Goal: Information Seeking & Learning: Learn about a topic

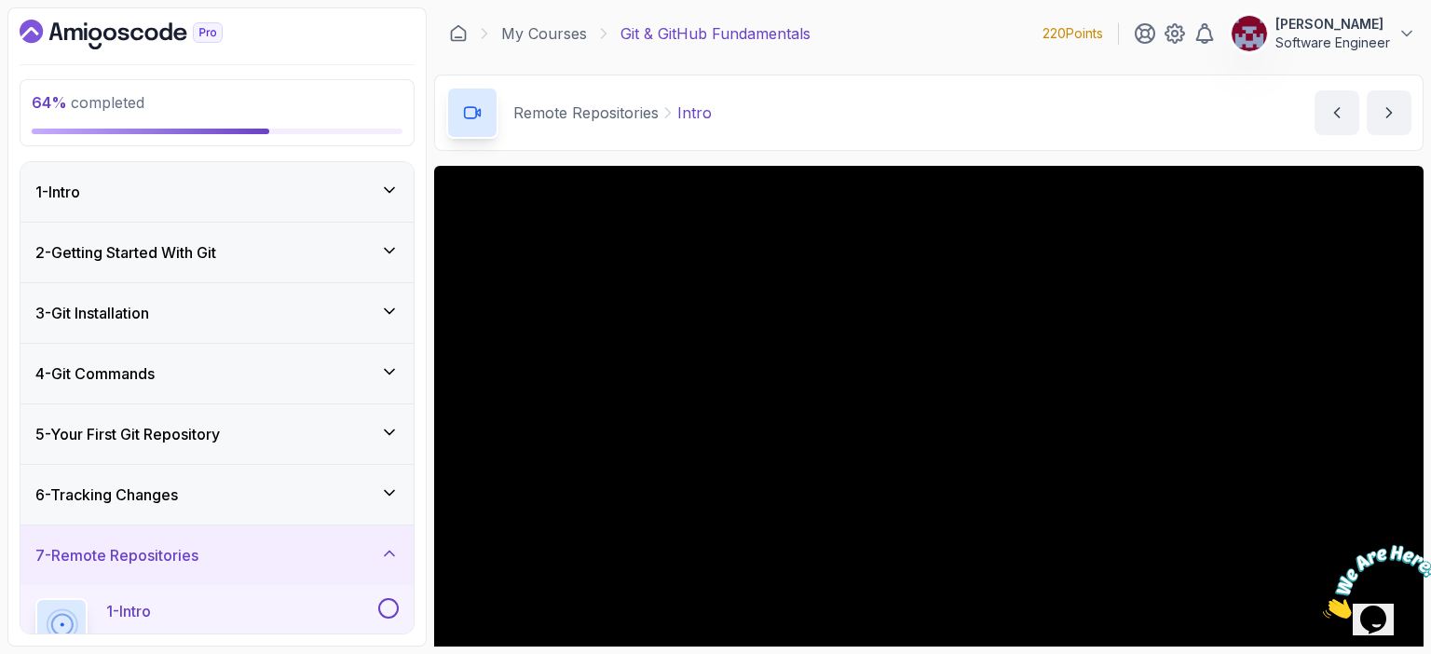
scroll to position [123, 0]
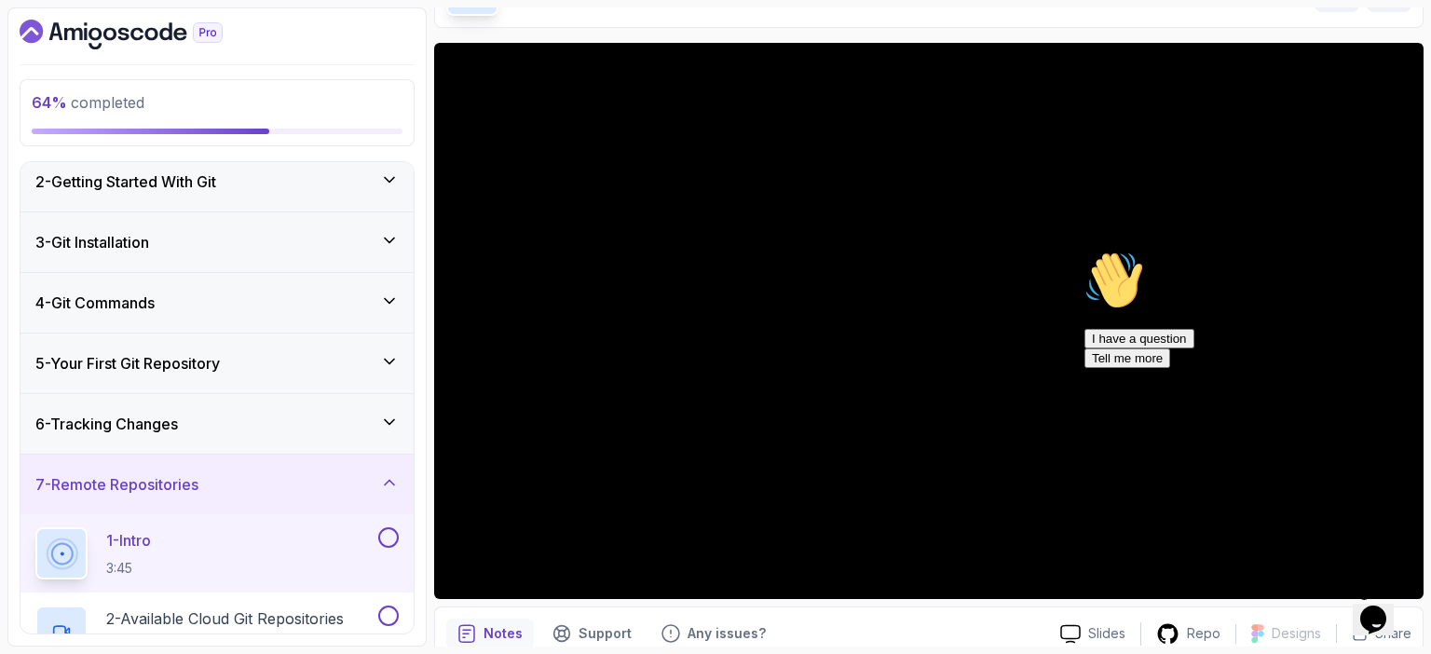
click at [96, 33] on icon "Dashboard" at bounding box center [121, 35] width 203 height 30
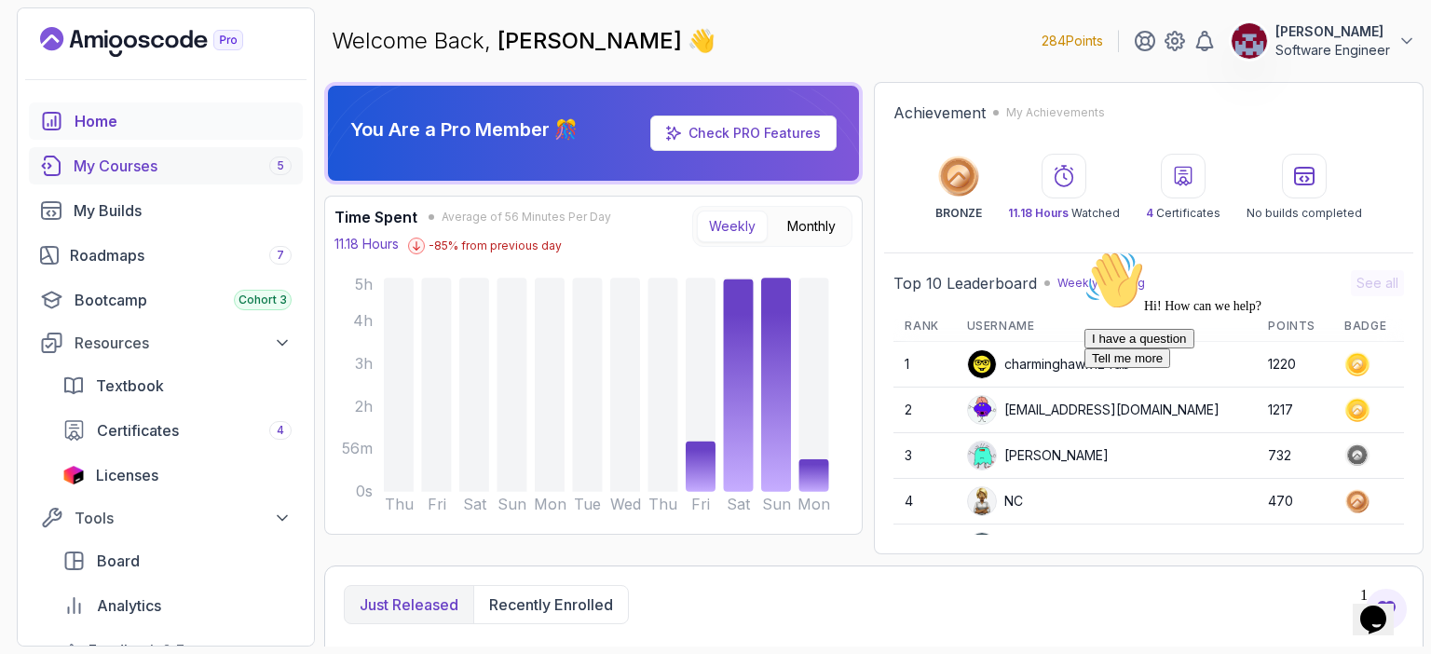
click at [114, 161] on div "My Courses 5" at bounding box center [183, 166] width 218 height 22
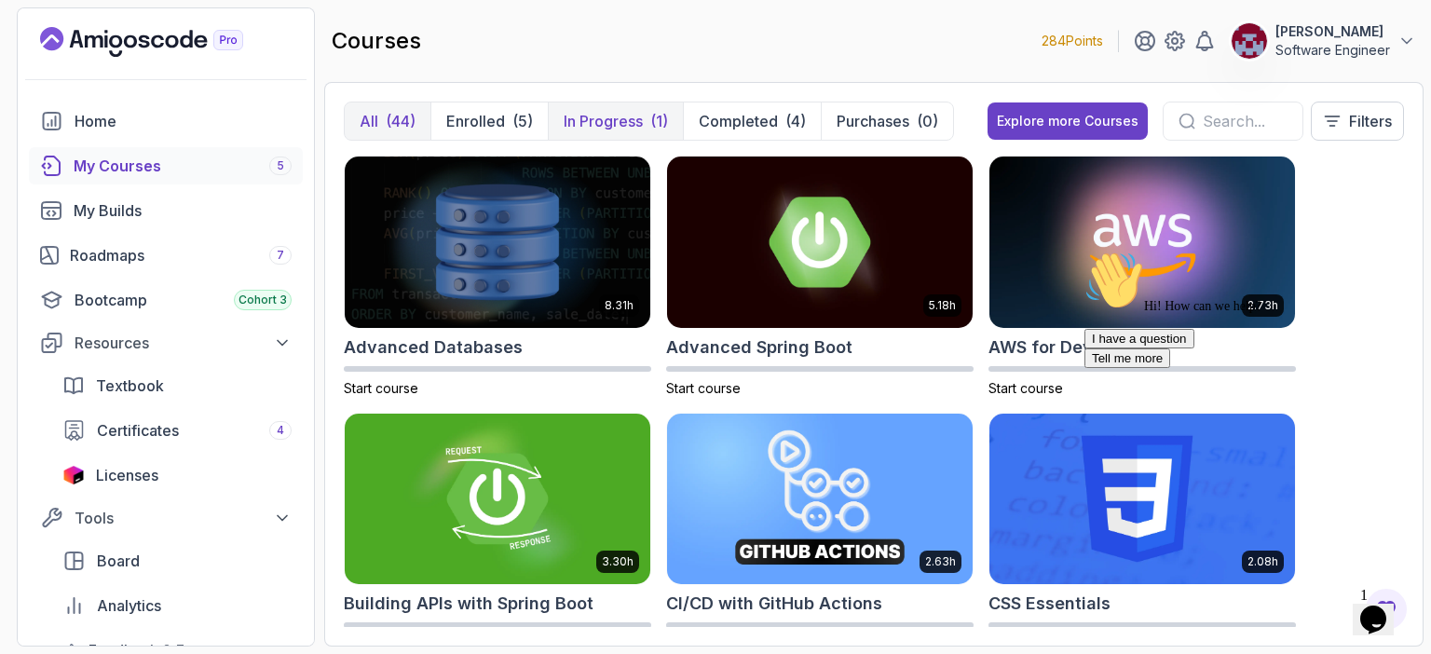
click at [615, 118] on p "In Progress" at bounding box center [603, 121] width 79 height 22
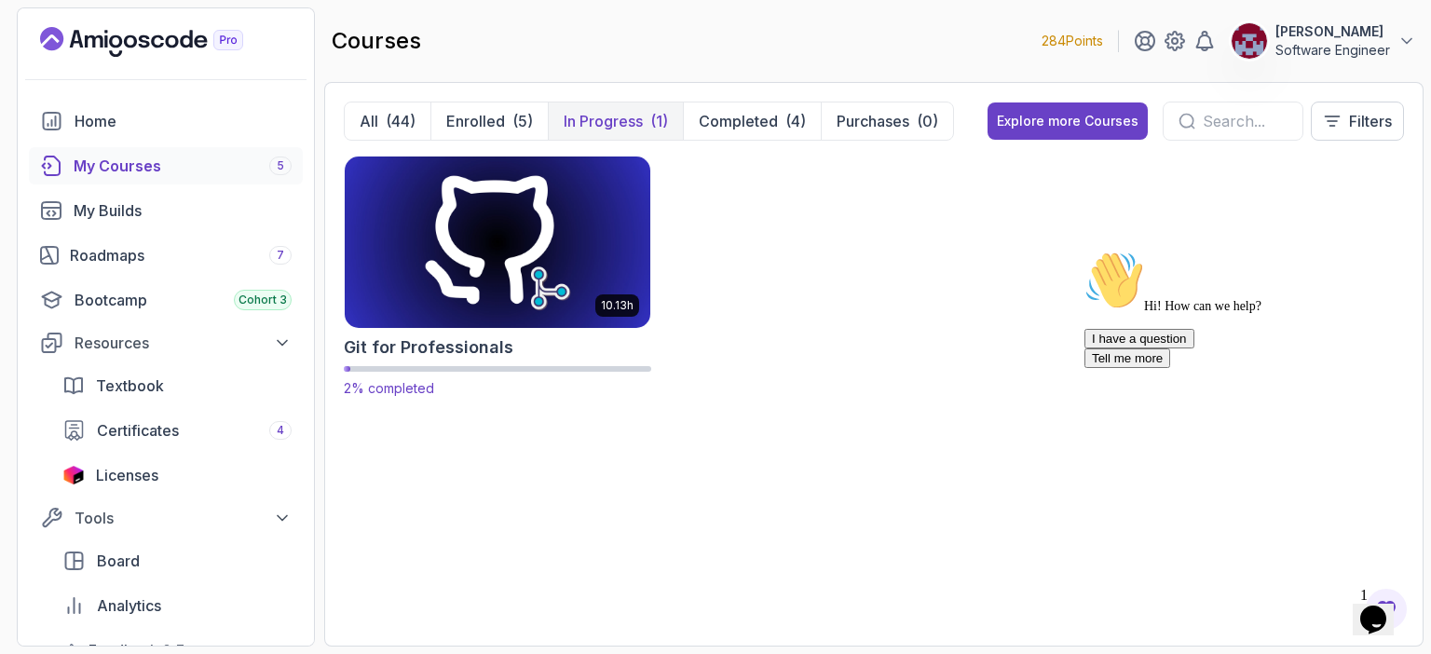
click at [466, 238] on img at bounding box center [497, 242] width 320 height 180
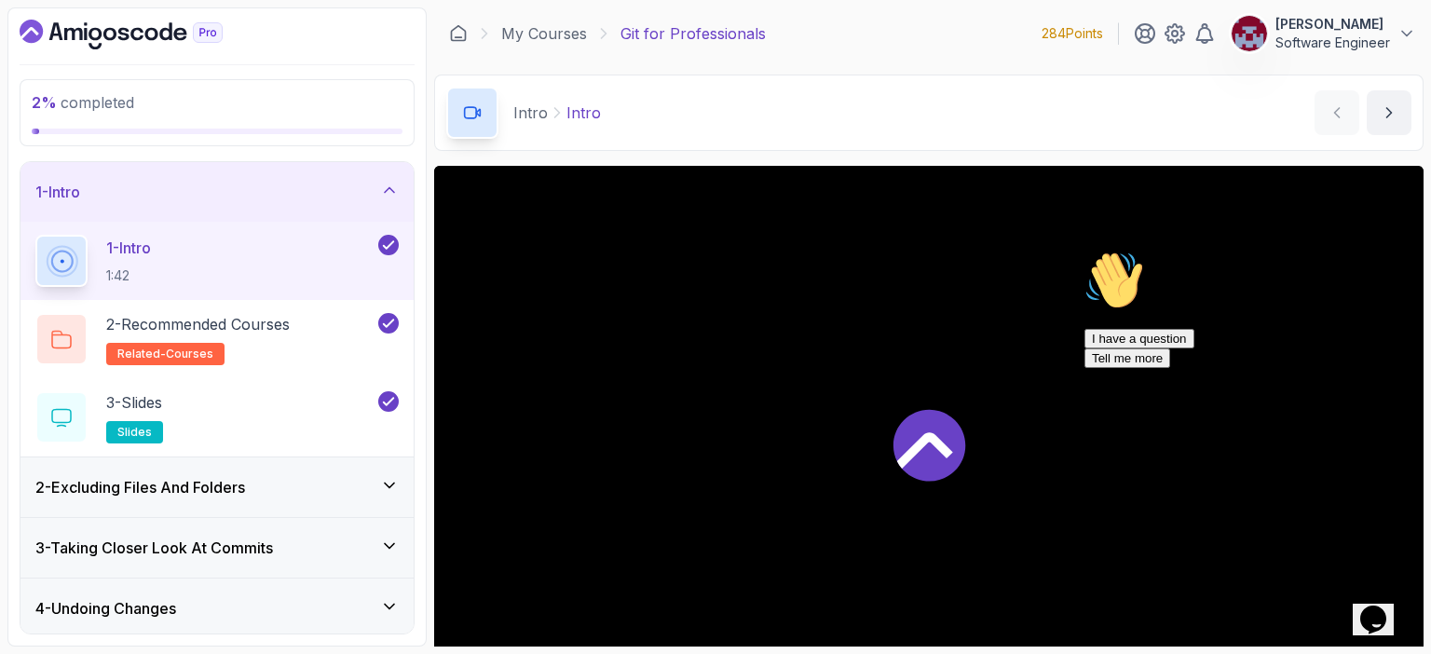
click at [1084, 251] on icon "Chat attention grabber" at bounding box center [1084, 251] width 0 height 0
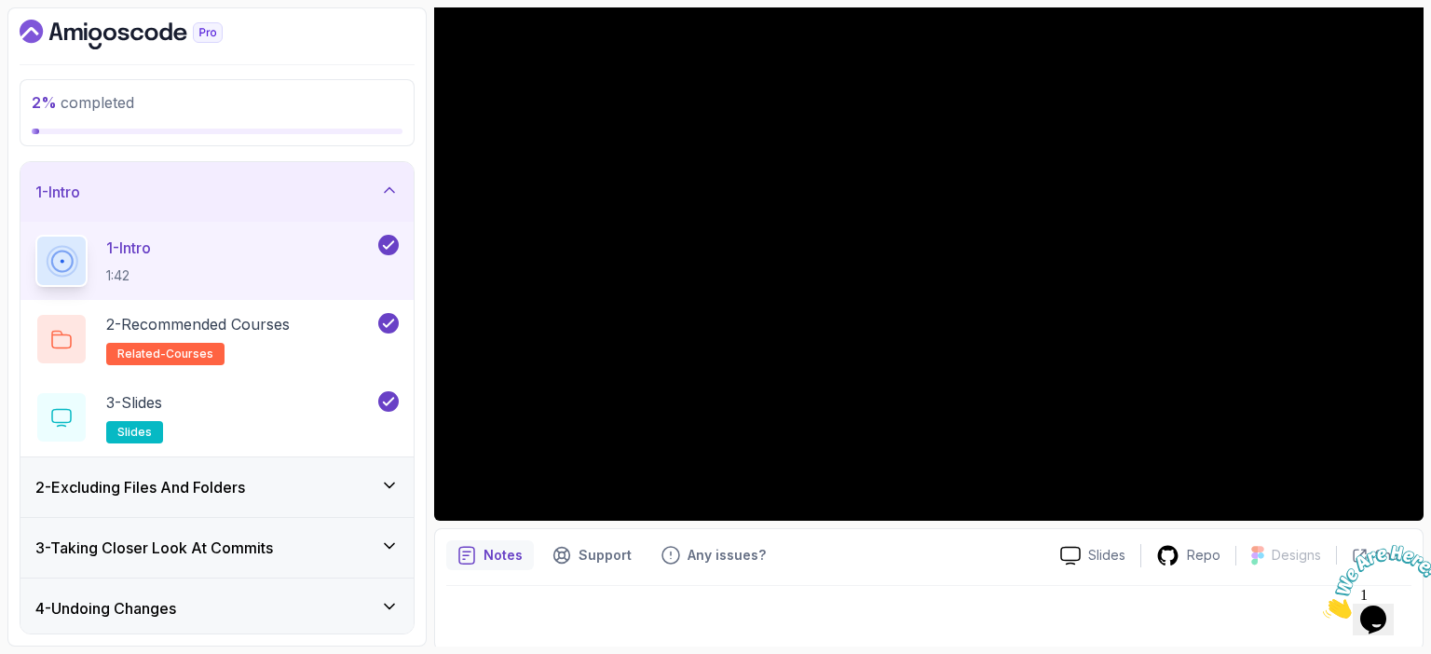
scroll to position [201, 0]
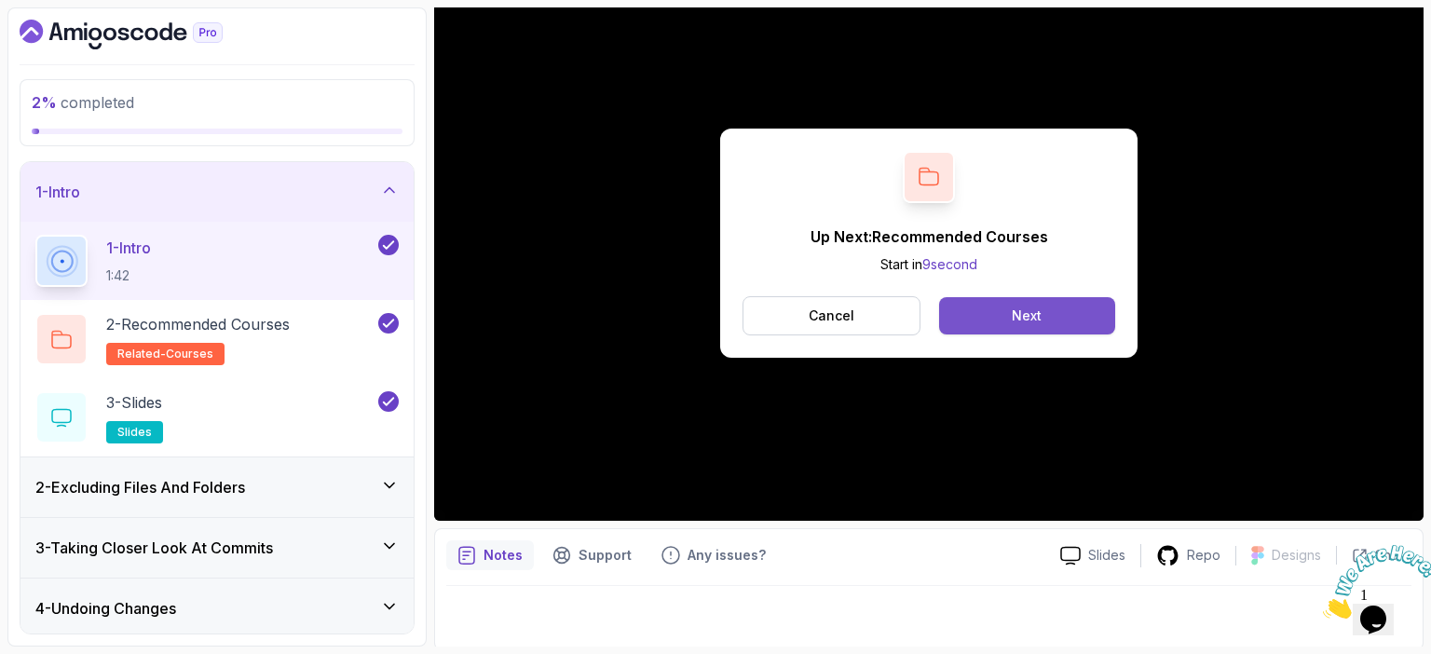
click at [1040, 306] on div "Next" at bounding box center [1027, 315] width 30 height 19
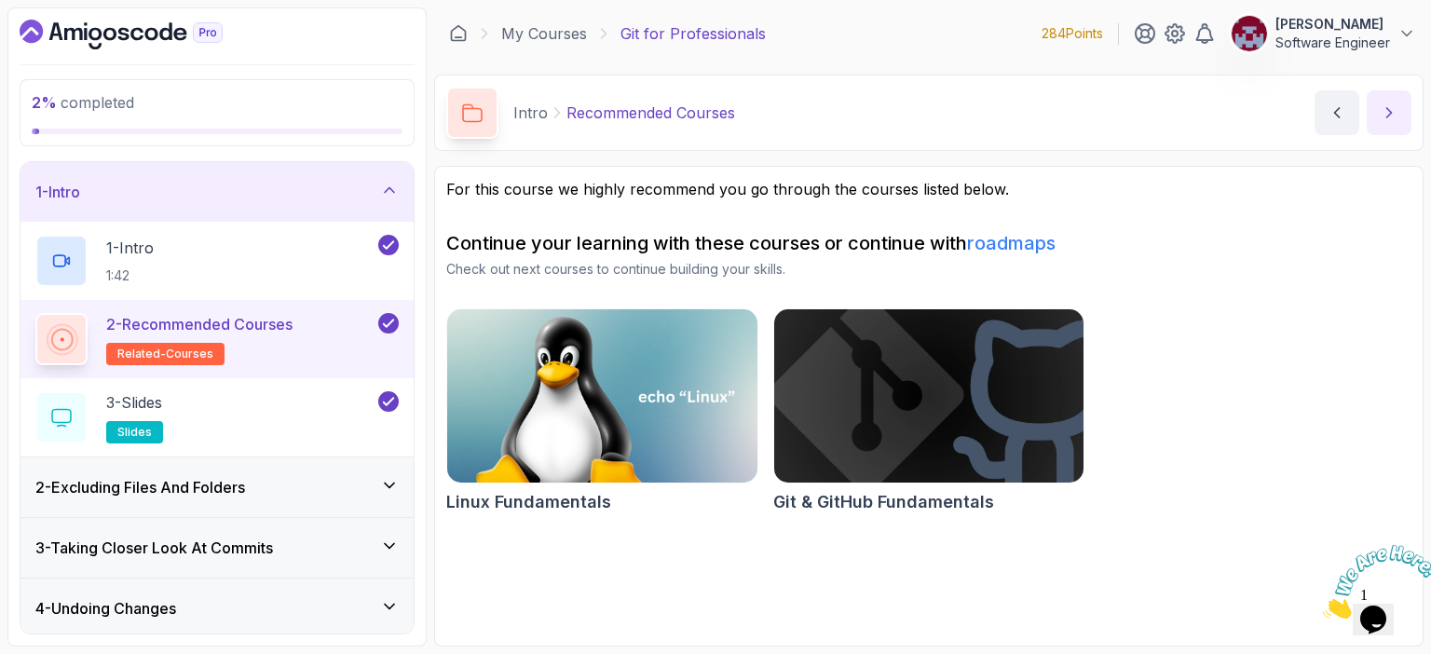
click at [1394, 104] on icon "next content" at bounding box center [1389, 112] width 19 height 19
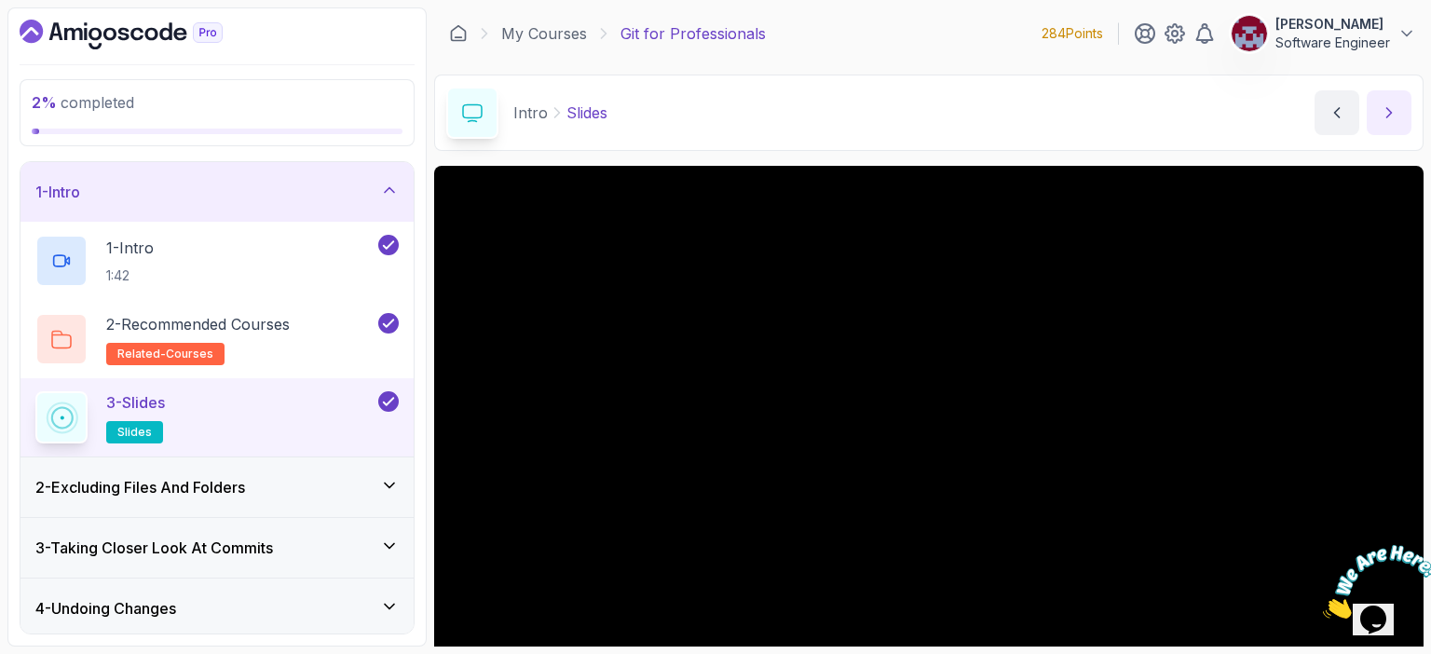
click at [1394, 104] on icon "next content" at bounding box center [1389, 112] width 19 height 19
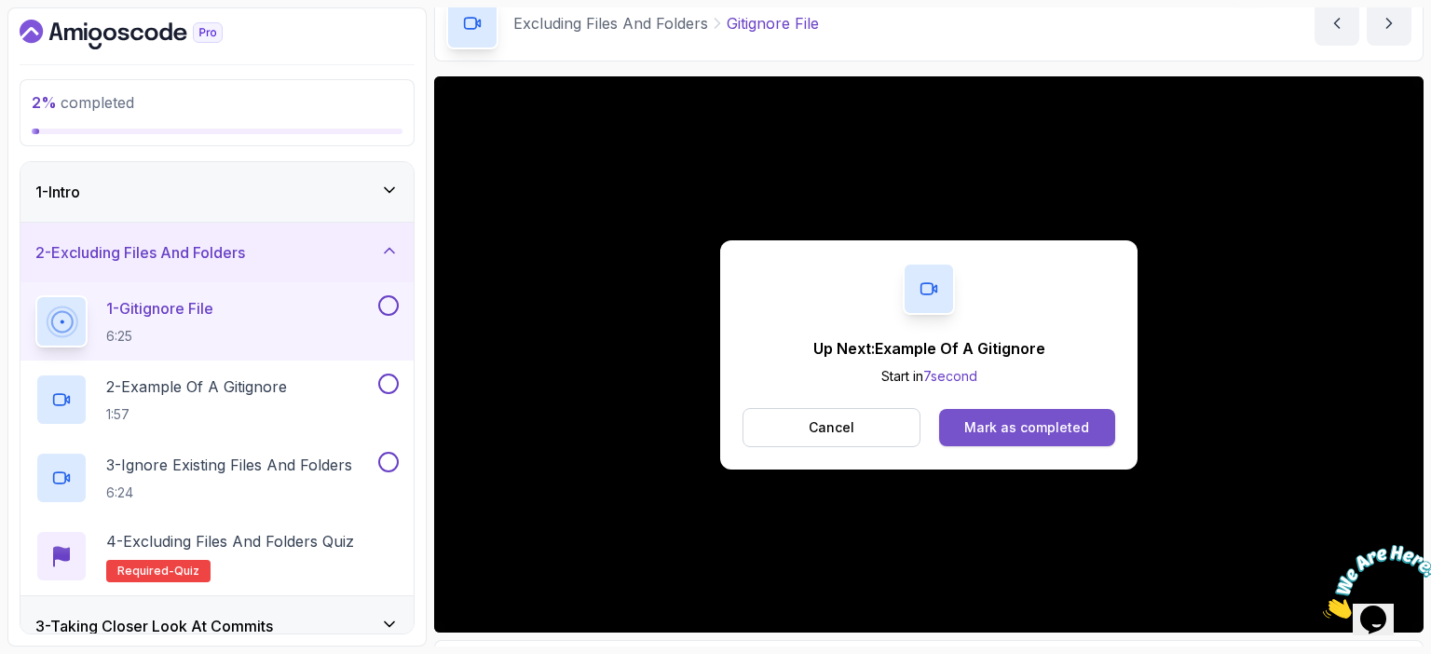
click at [1012, 425] on div "Mark as completed" at bounding box center [1026, 427] width 125 height 19
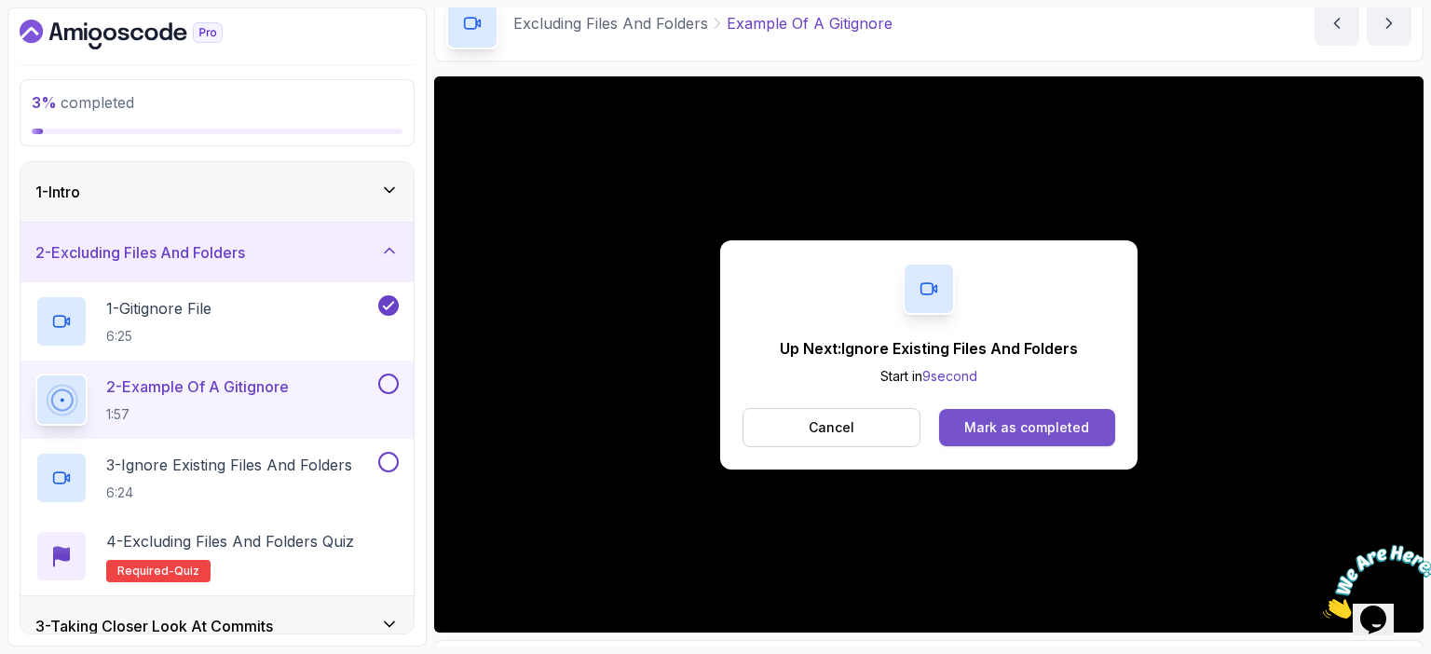
click at [1031, 424] on div "Mark as completed" at bounding box center [1026, 427] width 125 height 19
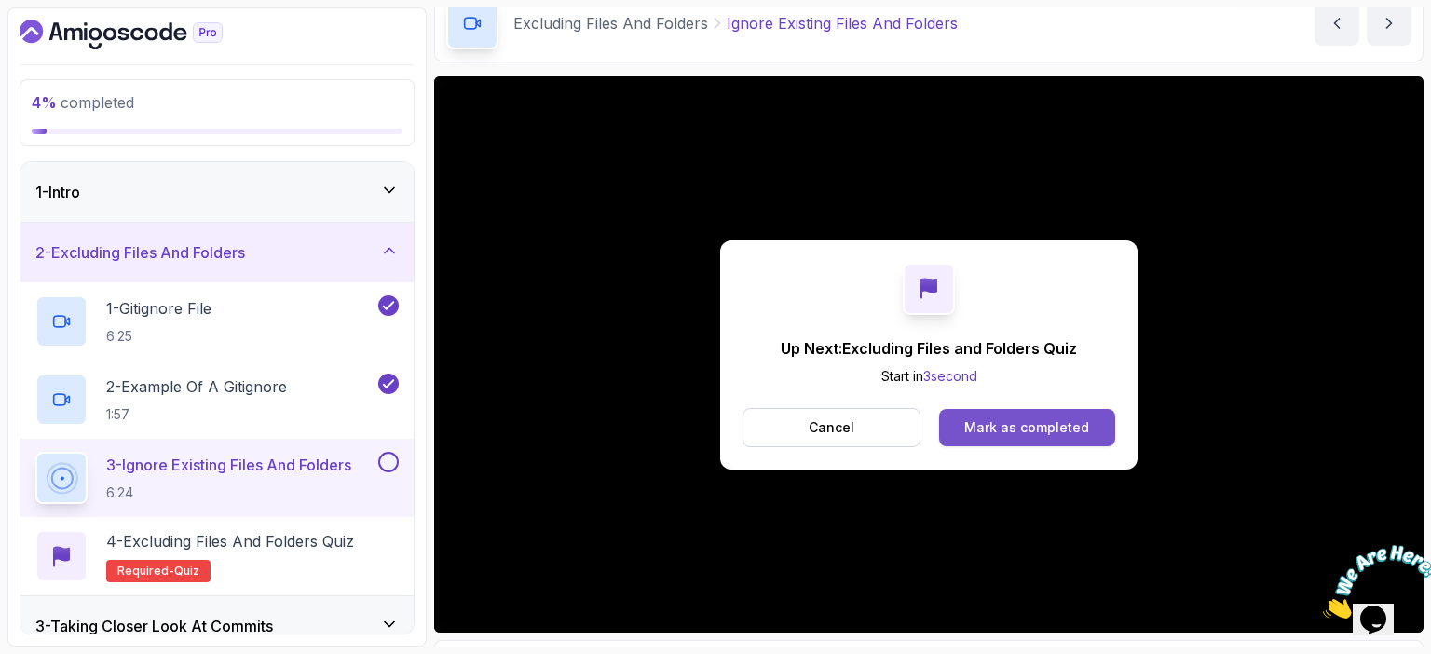
click at [994, 424] on div "Mark as completed" at bounding box center [1026, 427] width 125 height 19
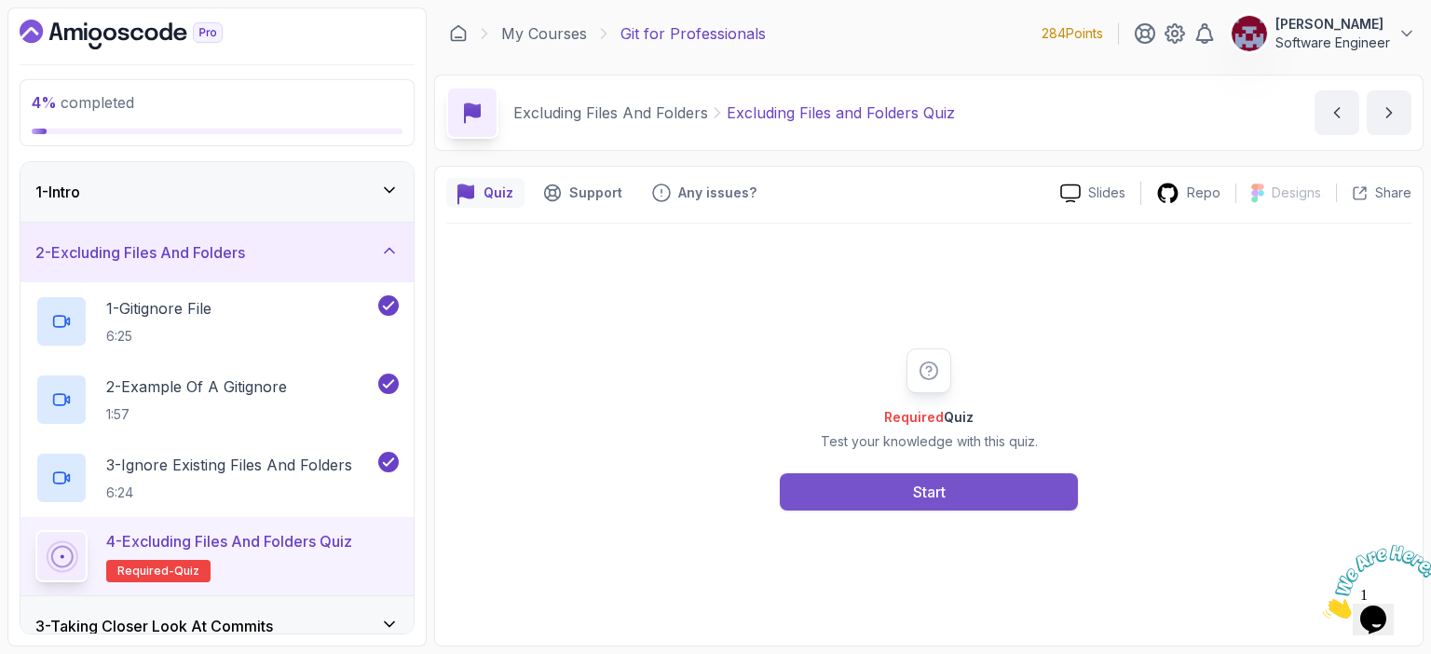
click at [918, 493] on div "Start" at bounding box center [929, 492] width 33 height 22
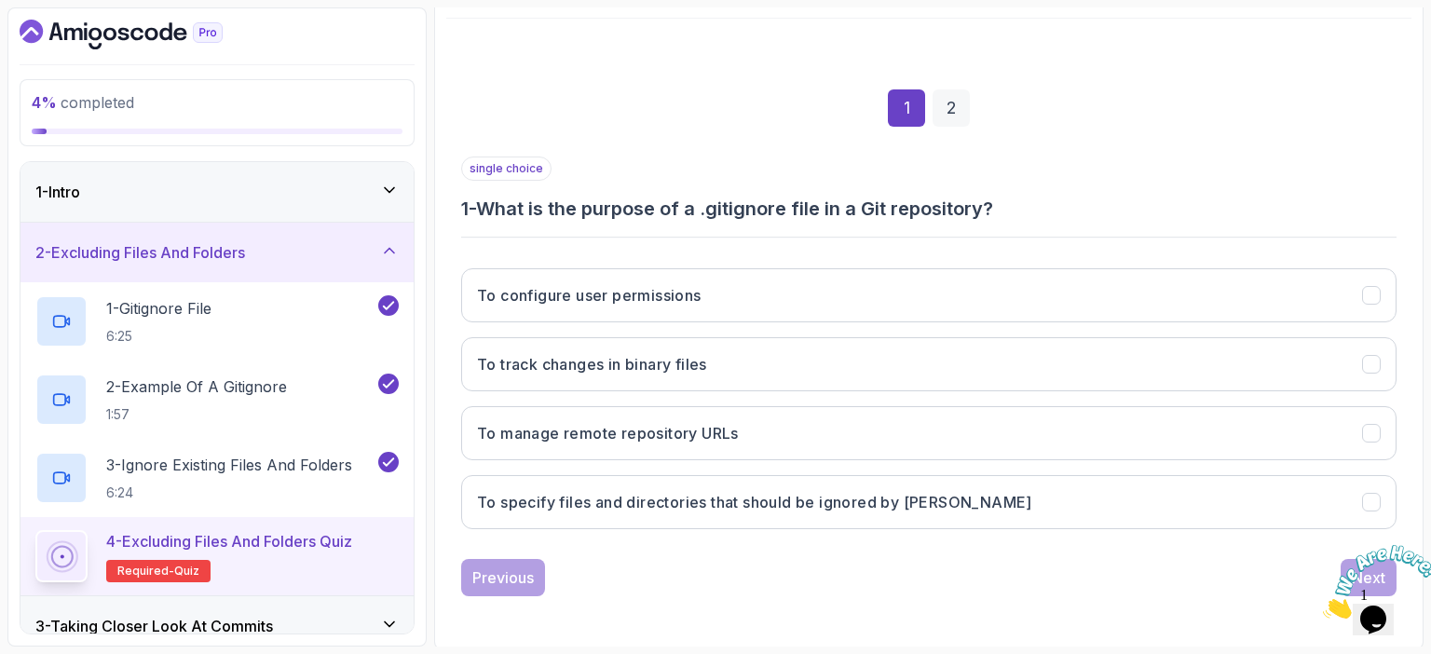
scroll to position [205, 0]
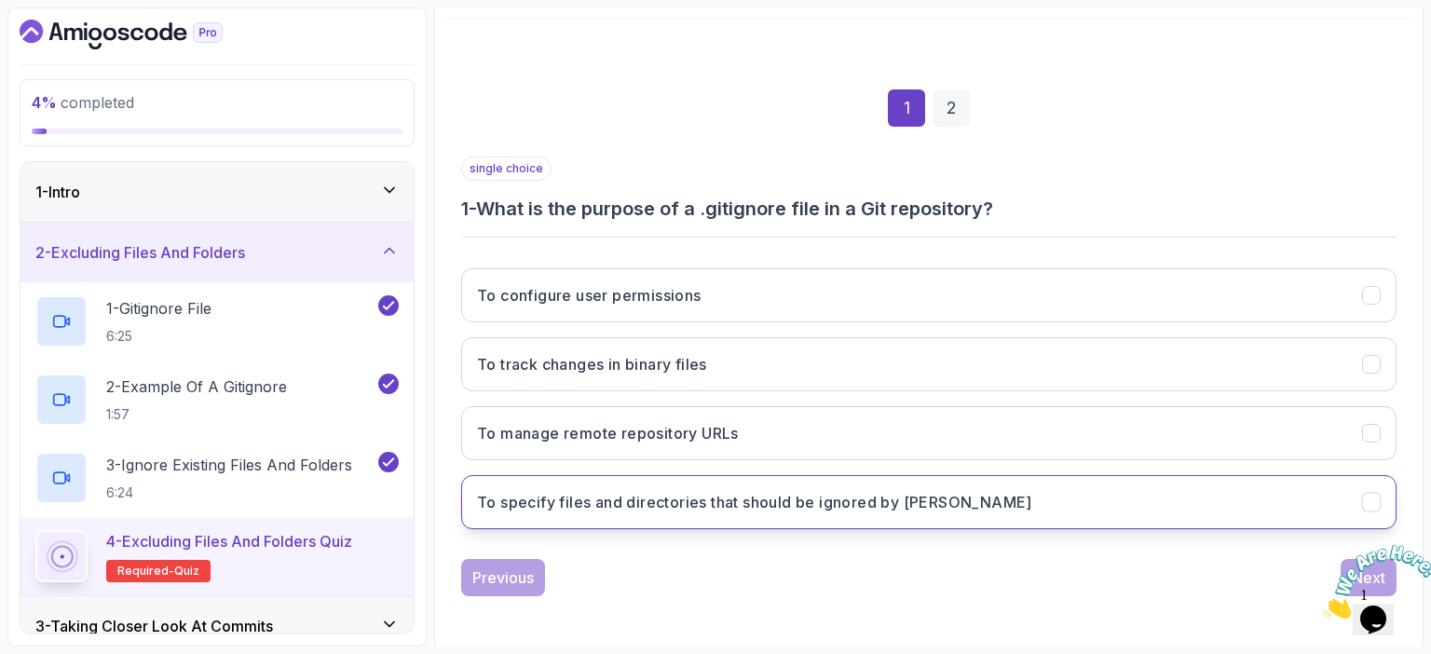
click at [751, 500] on h3 "To specify files and directories that should be ignored by [PERSON_NAME]" at bounding box center [754, 502] width 555 height 22
click at [1323, 605] on icon "Close" at bounding box center [1323, 613] width 0 height 16
click at [1367, 569] on div "Next" at bounding box center [1369, 577] width 34 height 22
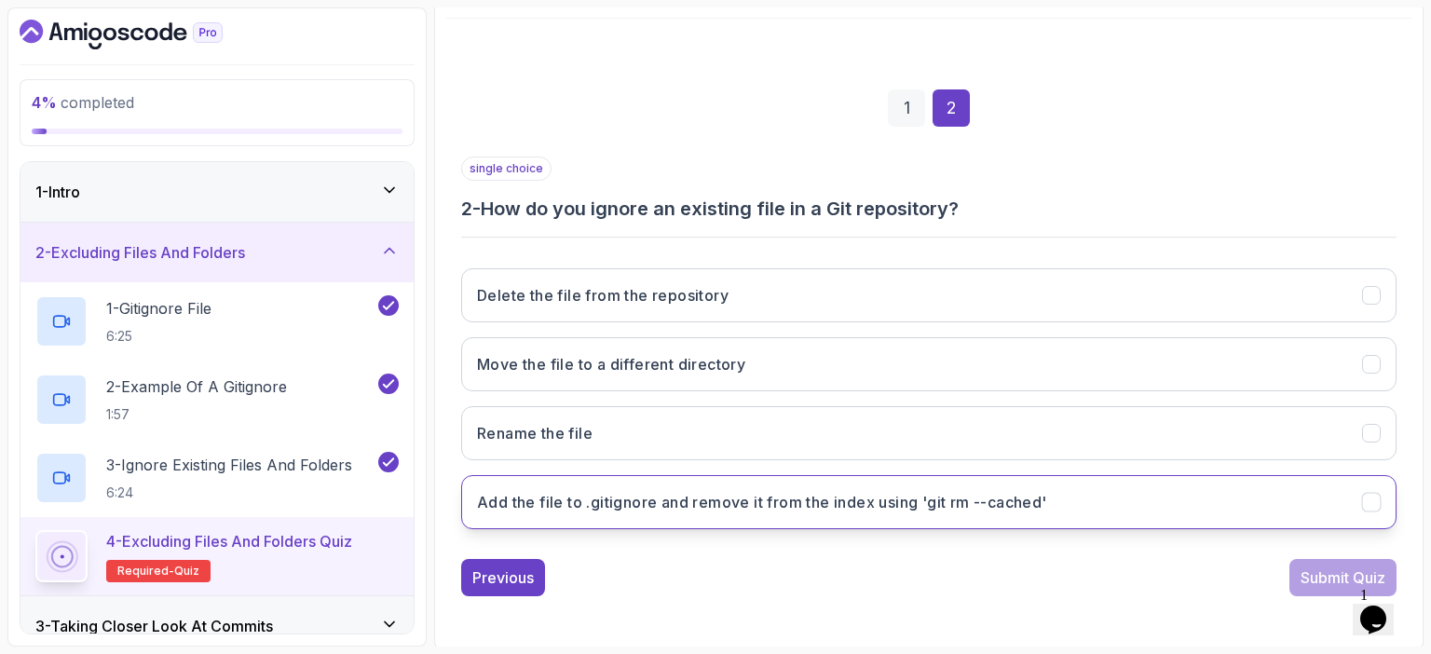
click at [712, 505] on h3 "Add the file to .gitignore and remove it from the index using 'git rm --cached'" at bounding box center [762, 502] width 570 height 22
click at [1318, 575] on div "Submit Quiz" at bounding box center [1342, 577] width 85 height 22
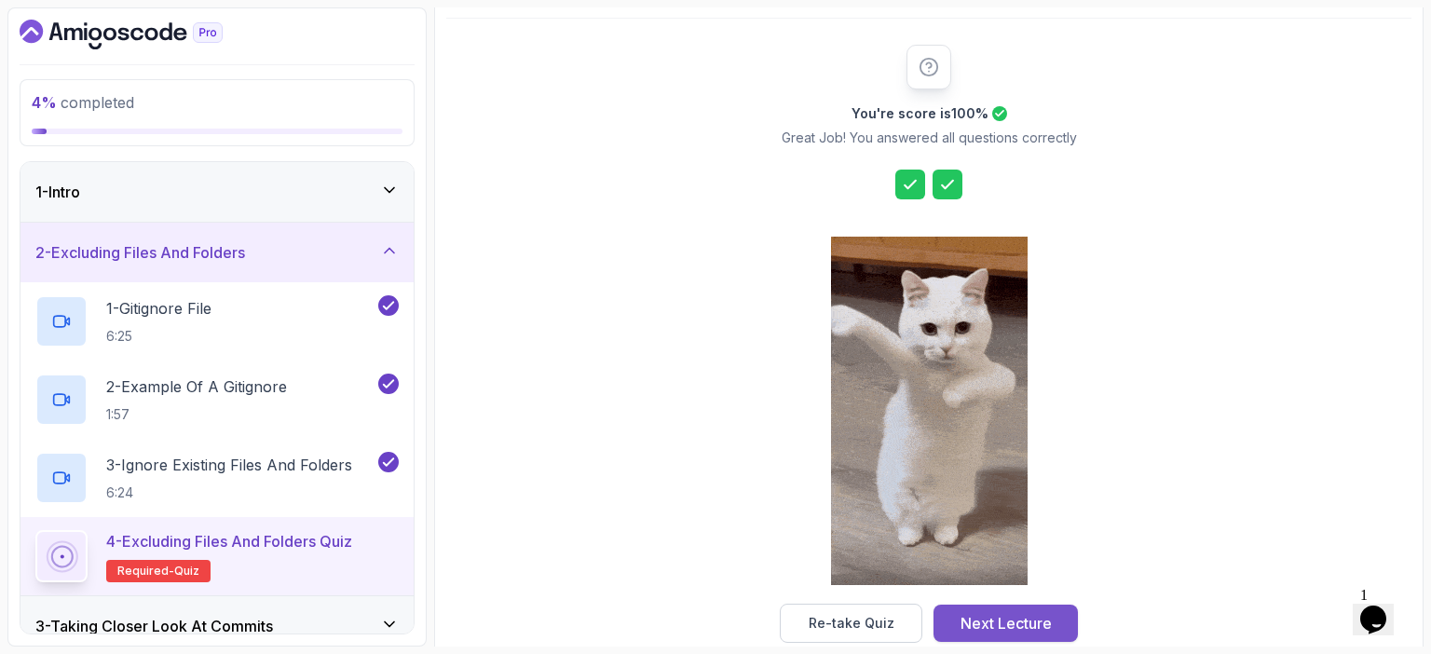
click at [995, 618] on div "Next Lecture" at bounding box center [1005, 623] width 91 height 22
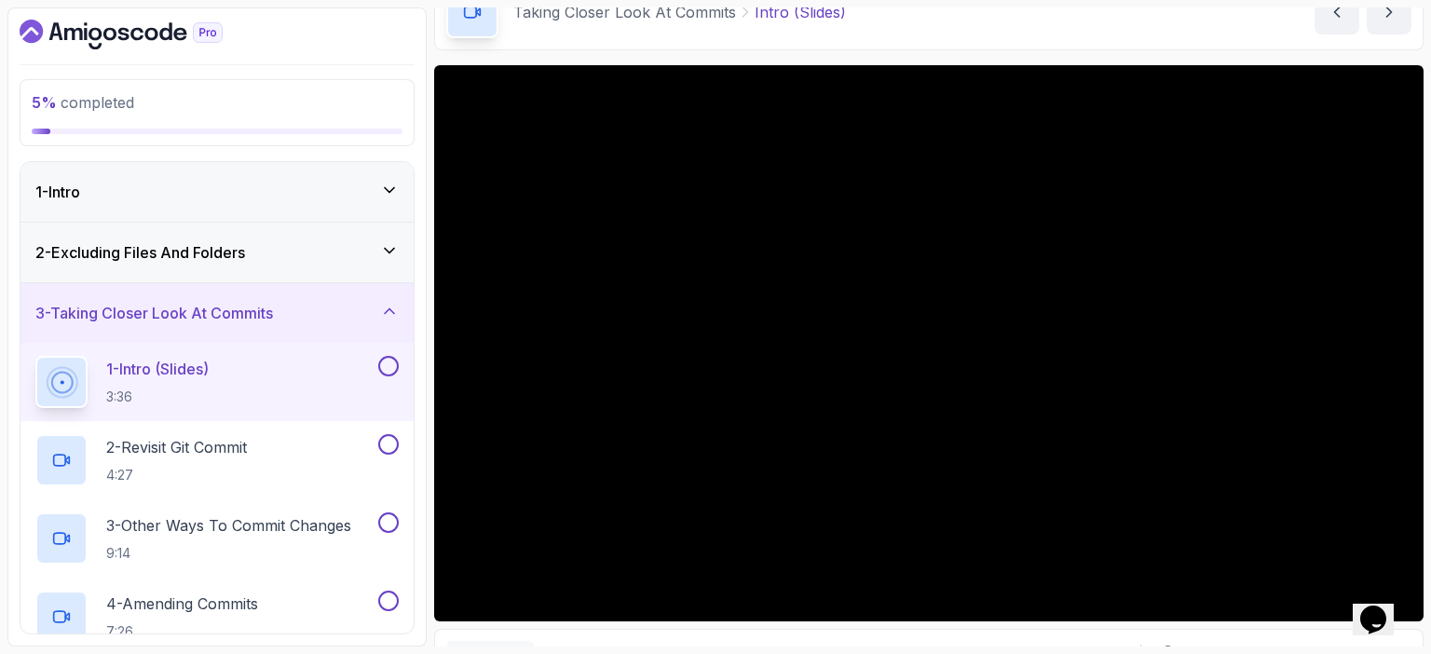
scroll to position [97, 0]
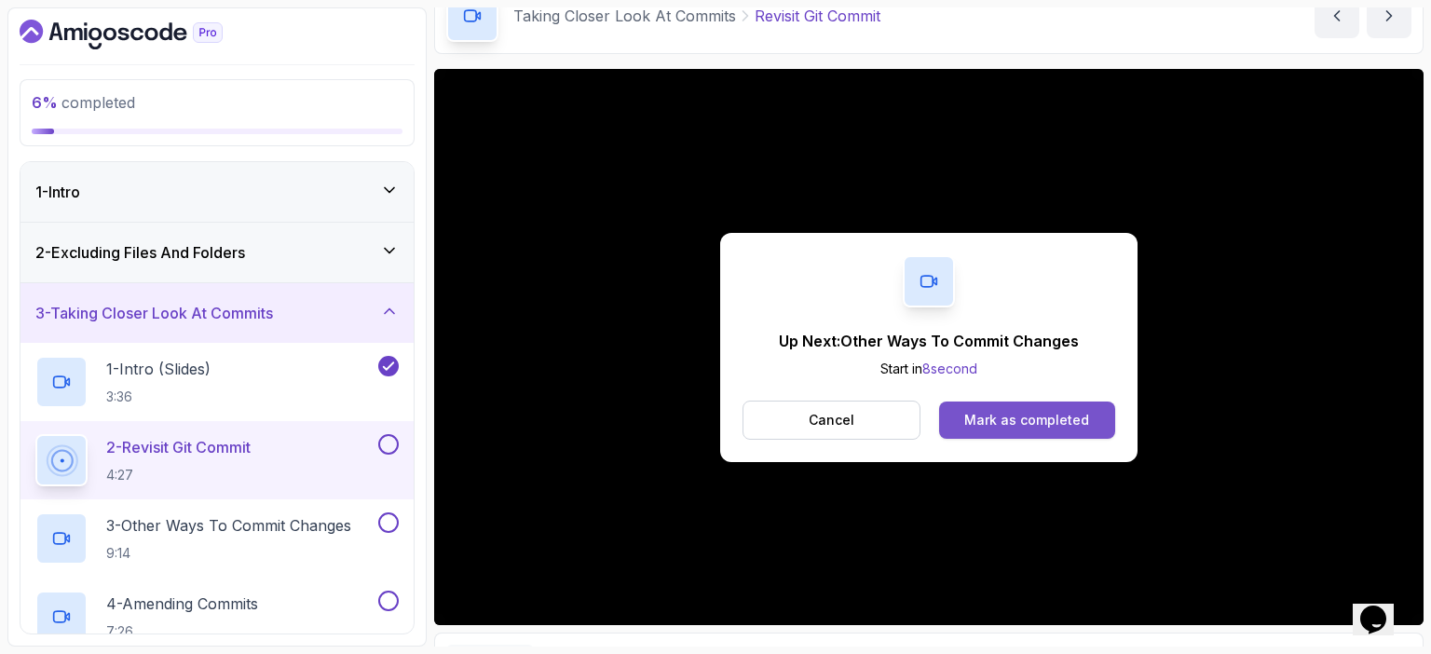
click at [1004, 411] on div "Mark as completed" at bounding box center [1026, 420] width 125 height 19
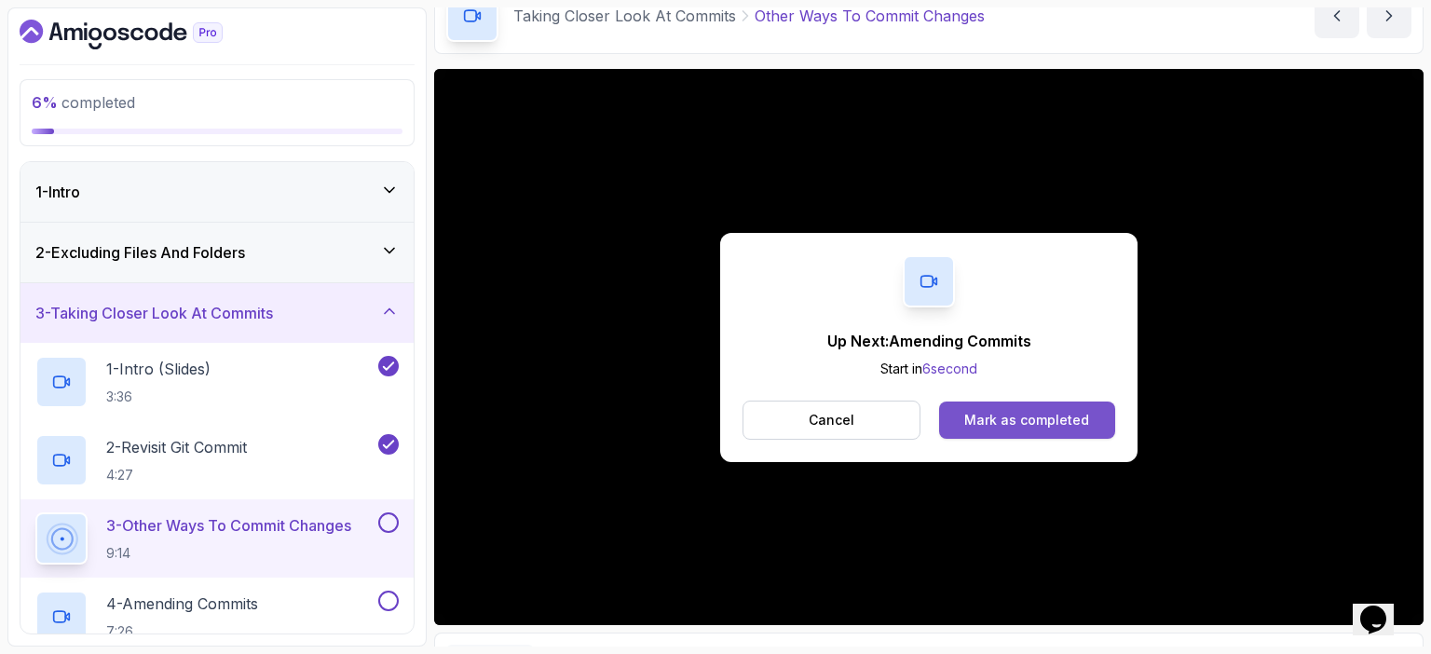
click at [1041, 416] on div "Mark as completed" at bounding box center [1026, 420] width 125 height 19
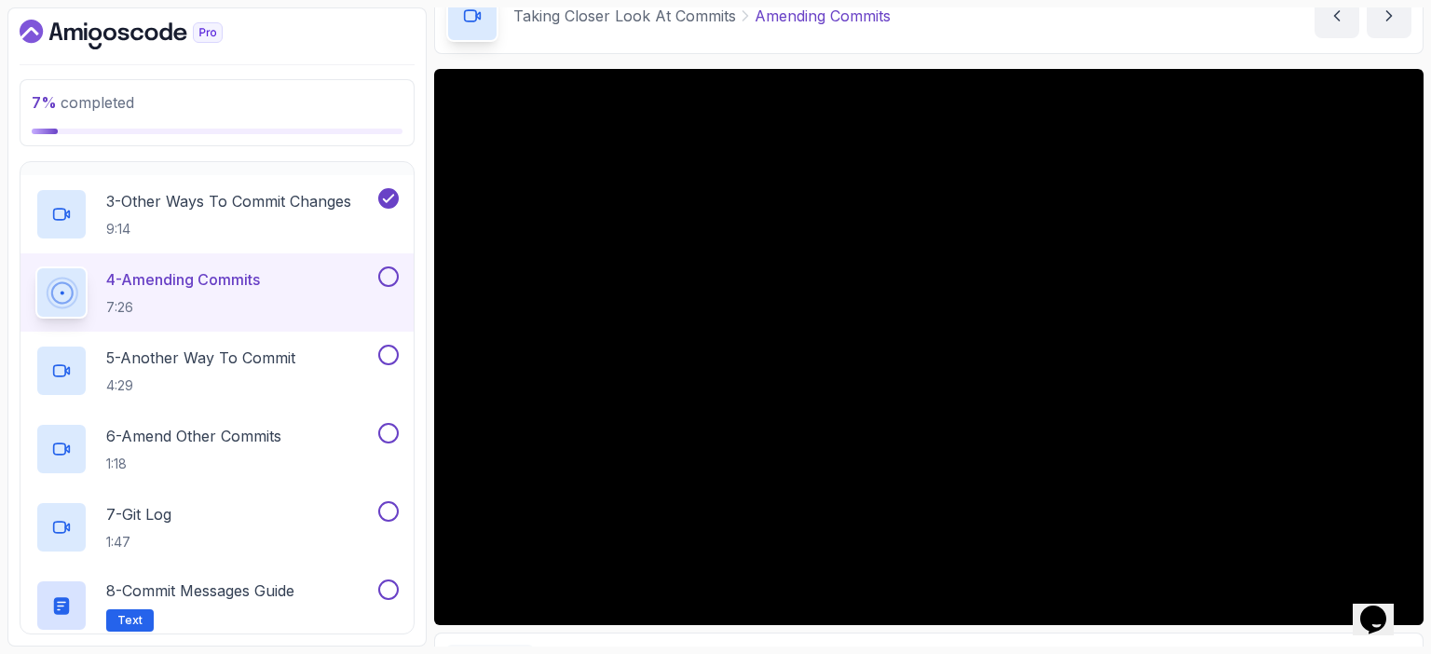
scroll to position [322, 0]
click at [1032, 36] on div "Taking Closer Look At Commits Amending Commits Amending Commits by [PERSON_NAME]" at bounding box center [928, 16] width 989 height 76
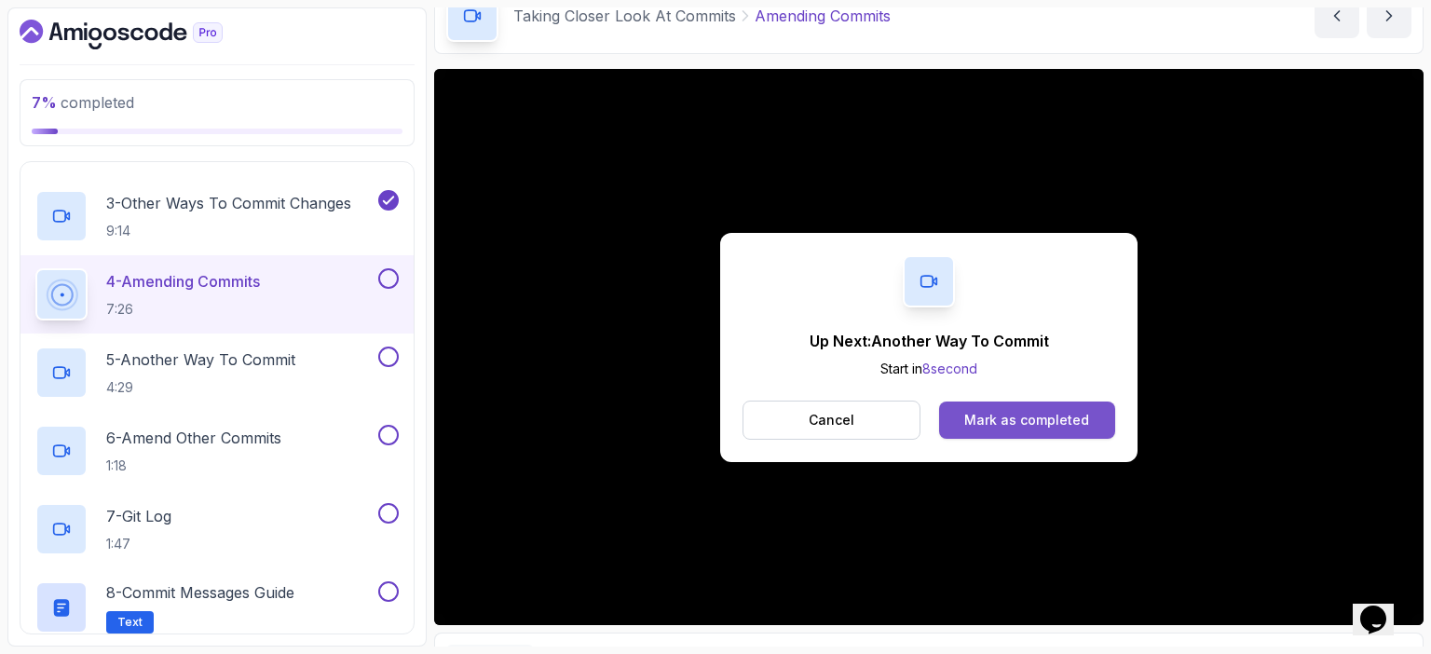
click at [1029, 418] on div "Mark as completed" at bounding box center [1026, 420] width 125 height 19
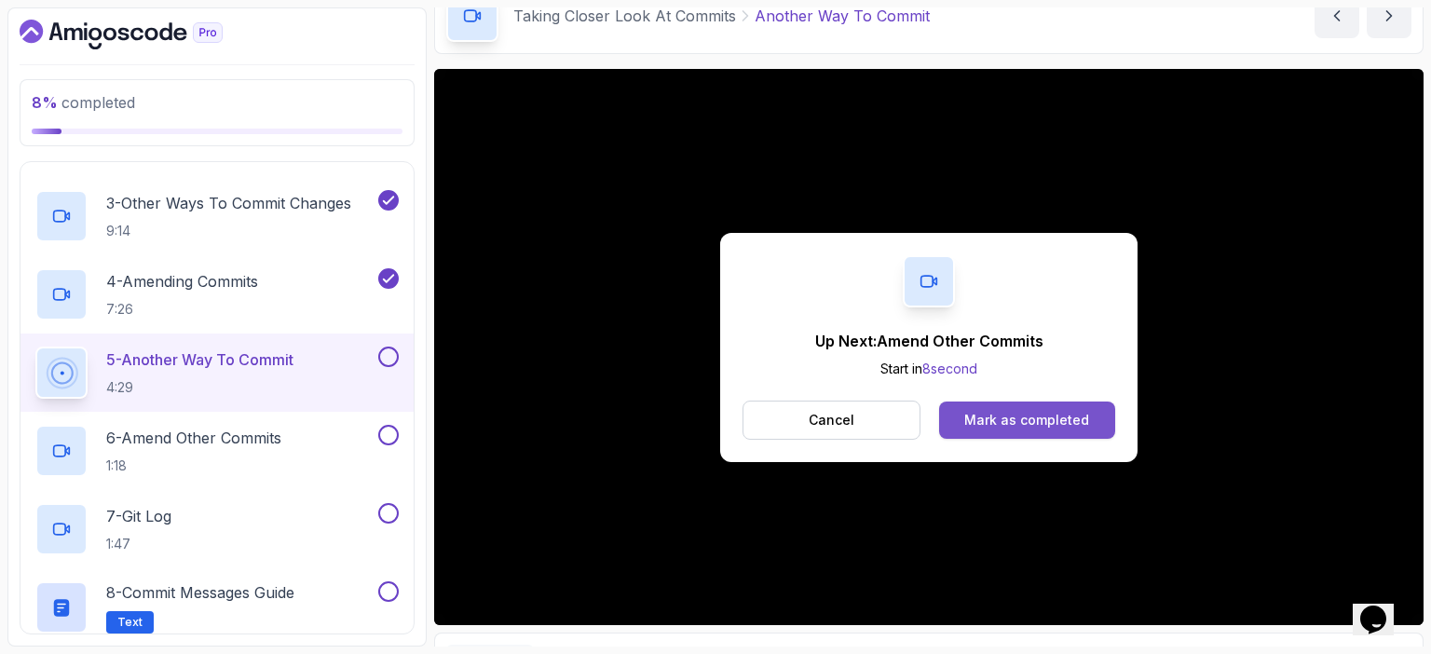
click at [1046, 418] on div "Mark as completed" at bounding box center [1026, 420] width 125 height 19
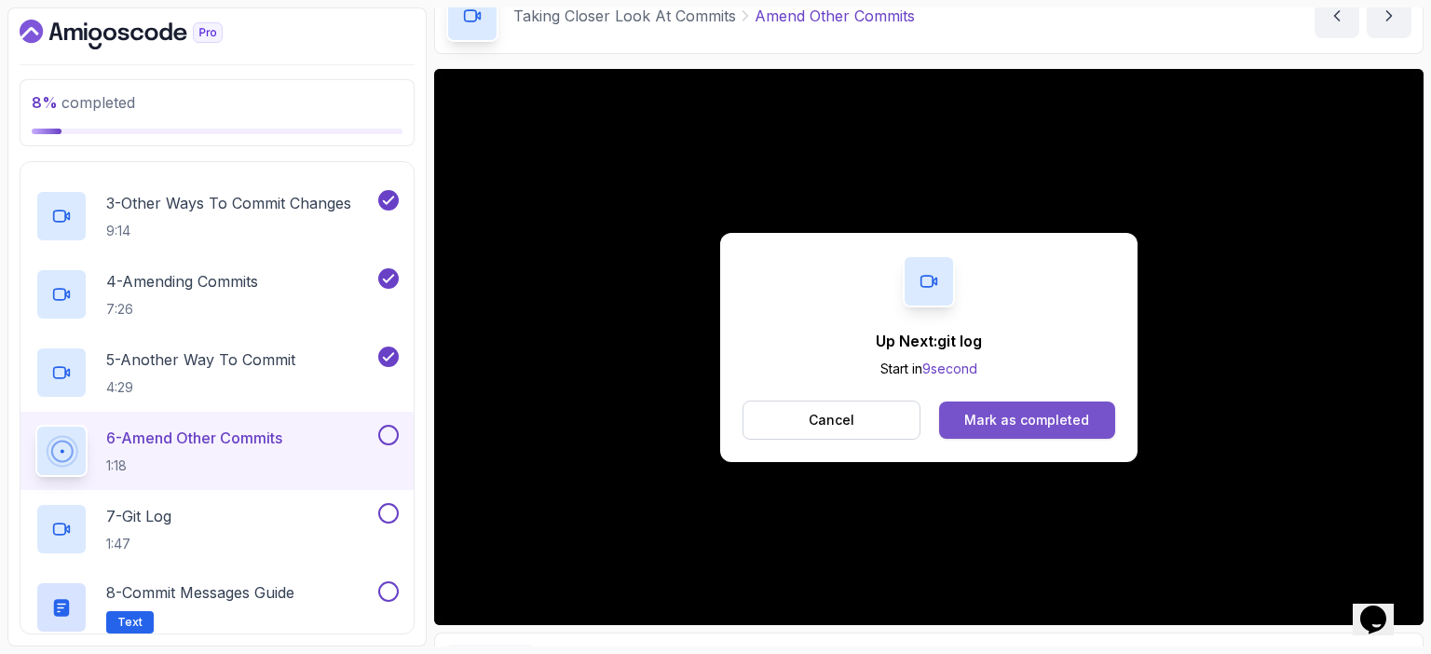
click at [1012, 422] on div "Mark as completed" at bounding box center [1026, 420] width 125 height 19
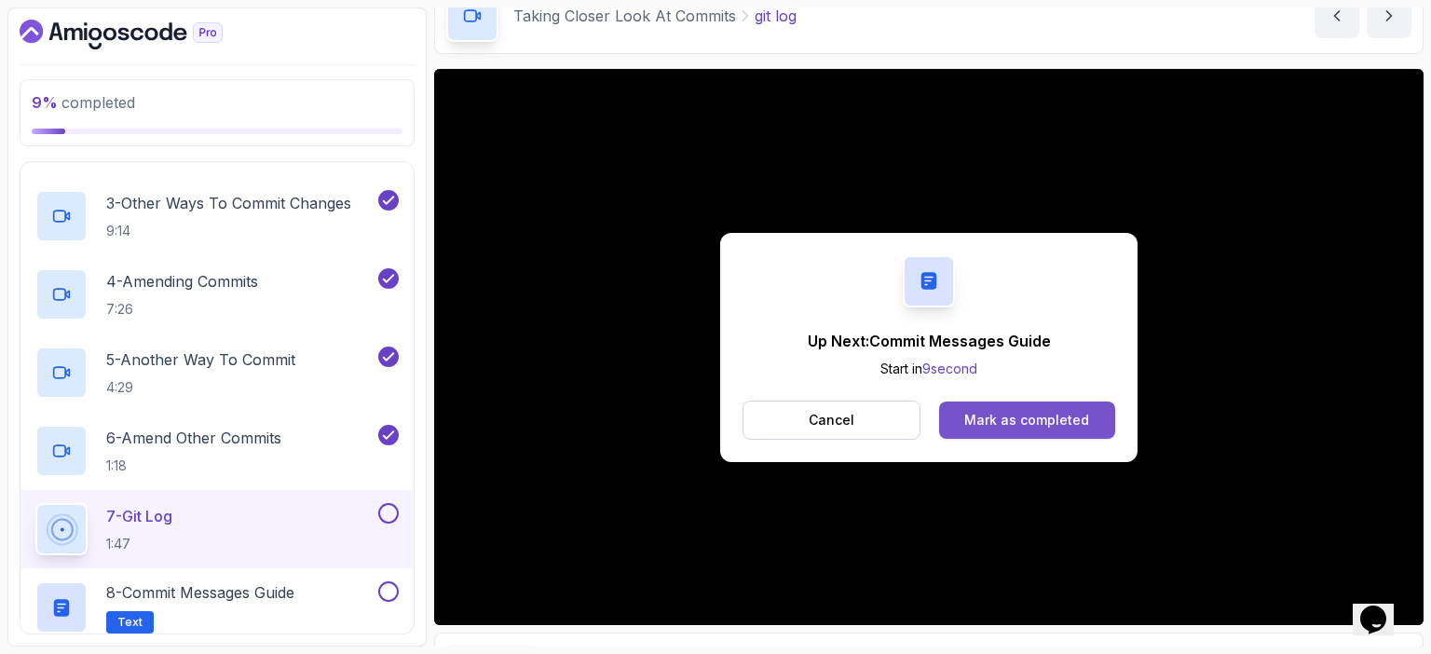
click at [1028, 419] on div "Mark as completed" at bounding box center [1026, 420] width 125 height 19
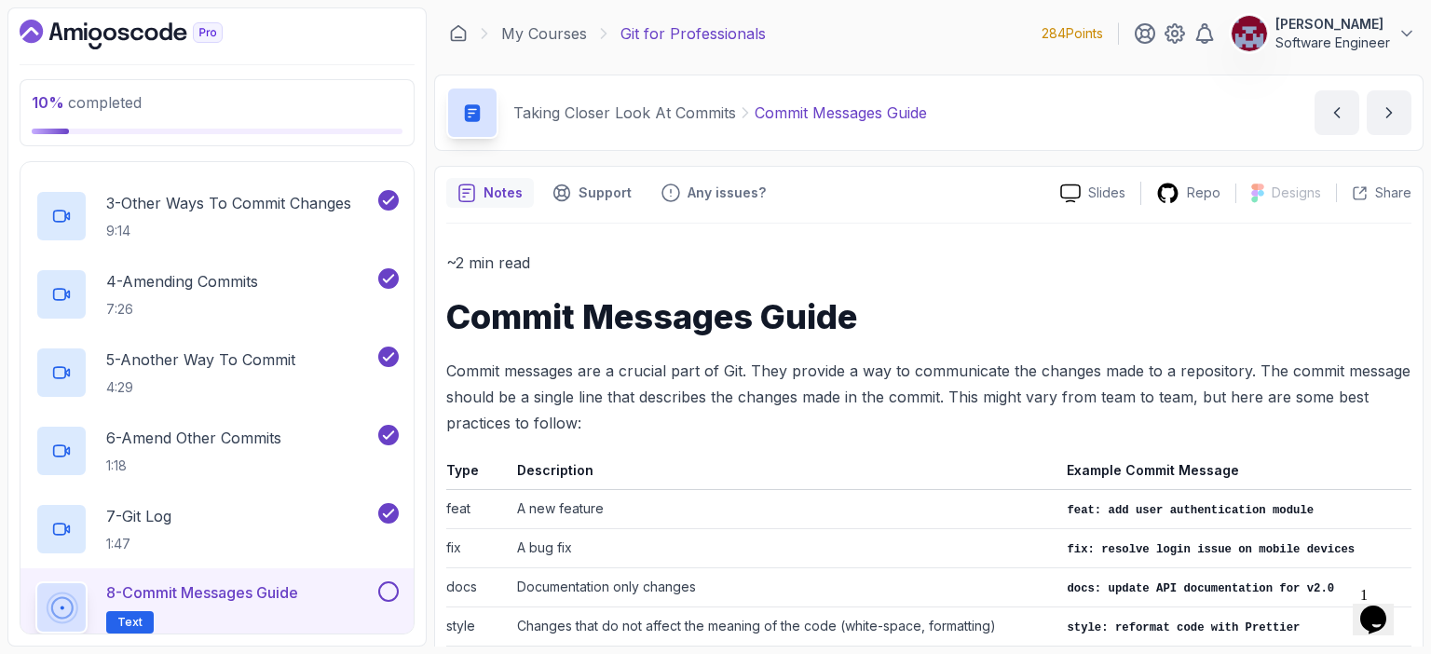
click at [388, 590] on button at bounding box center [388, 591] width 20 height 20
click at [1387, 109] on icon "next content" at bounding box center [1389, 112] width 5 height 9
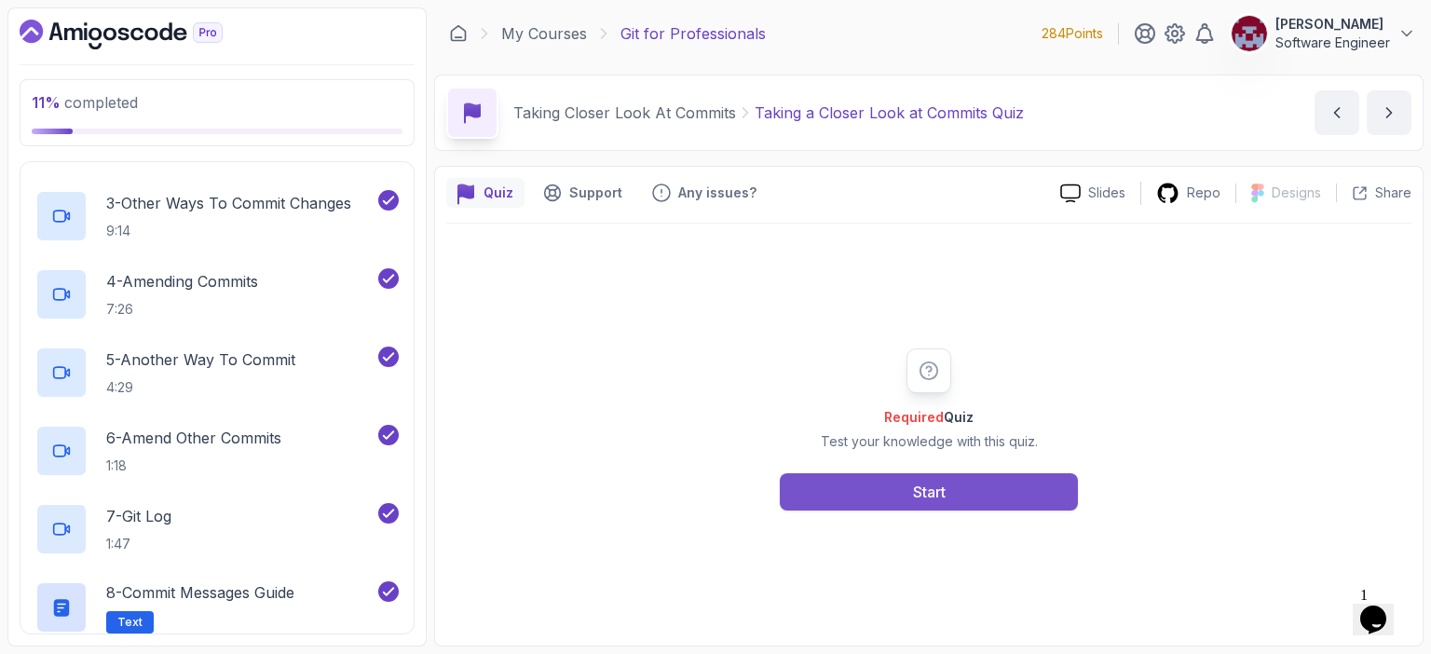
click at [958, 490] on button "Start" at bounding box center [929, 491] width 298 height 37
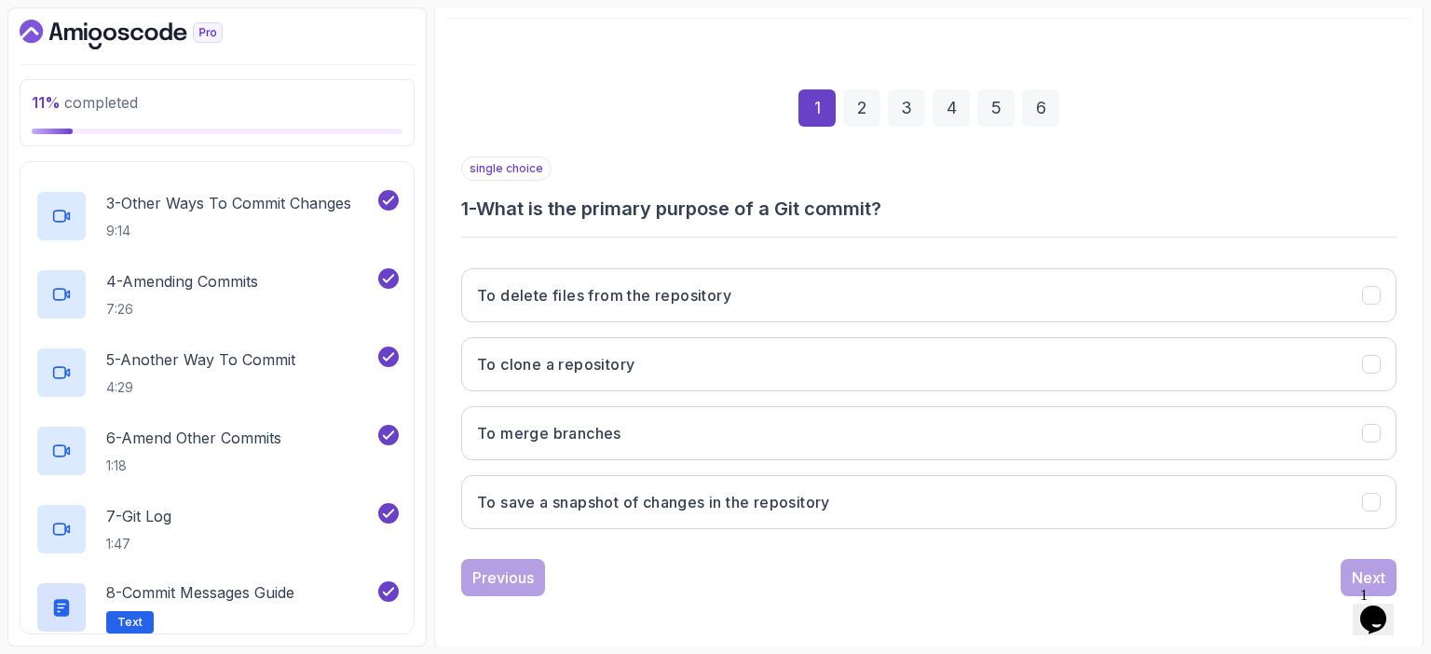
scroll to position [204, 0]
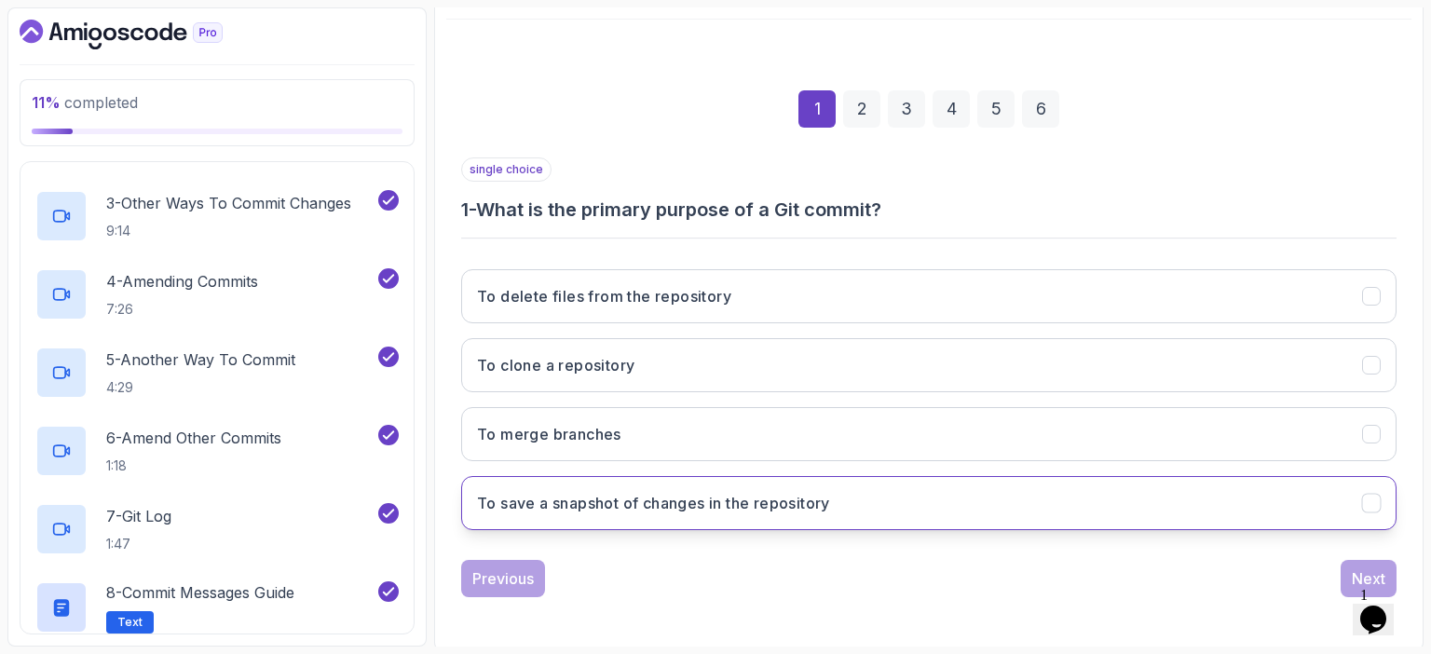
click at [660, 504] on h3 "To save a snapshot of changes in the repository" at bounding box center [653, 503] width 353 height 22
click at [1364, 567] on div "Next" at bounding box center [1369, 578] width 34 height 22
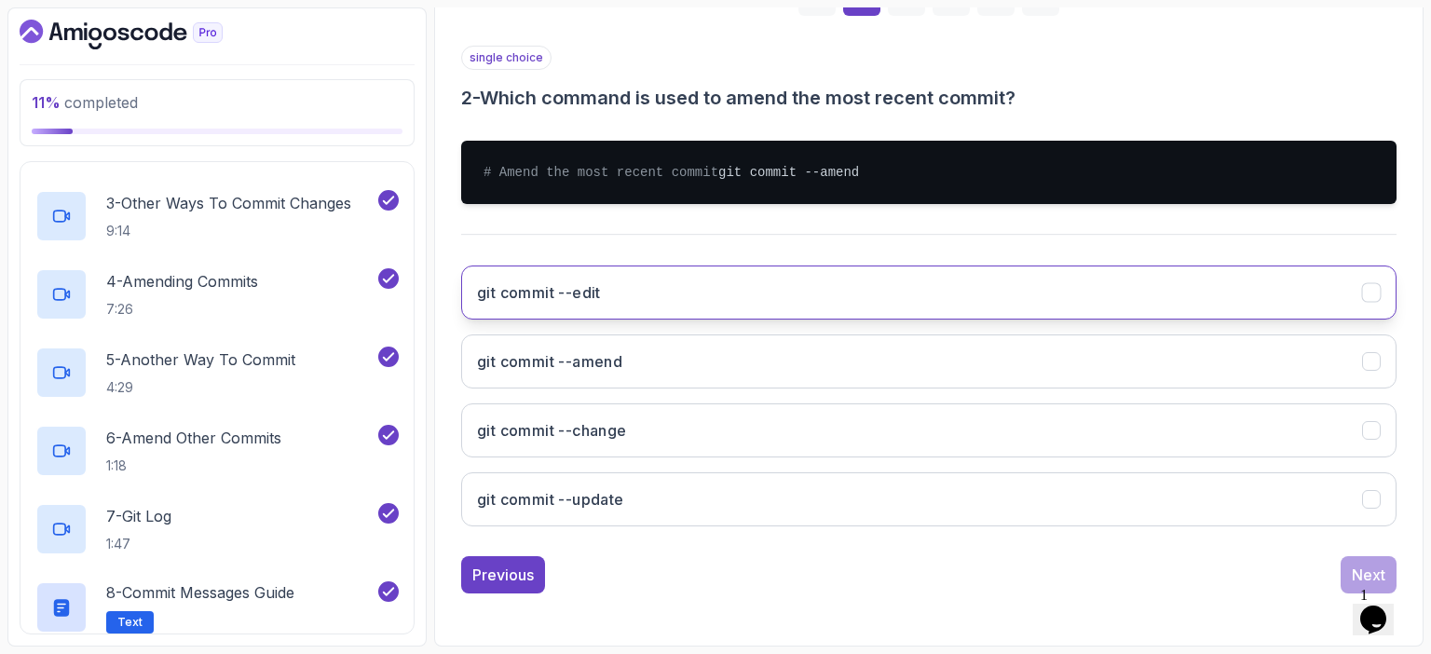
scroll to position [332, 0]
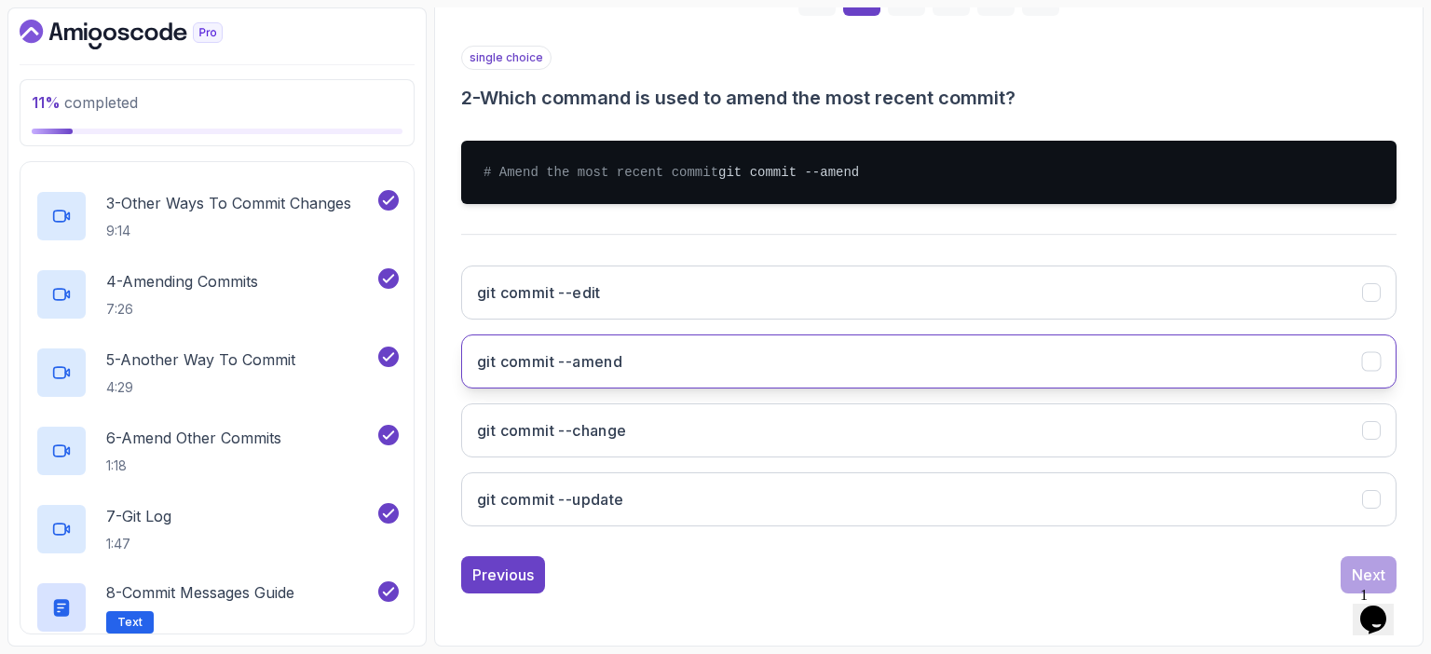
click at [564, 359] on h3 "git commit --amend" at bounding box center [549, 361] width 145 height 22
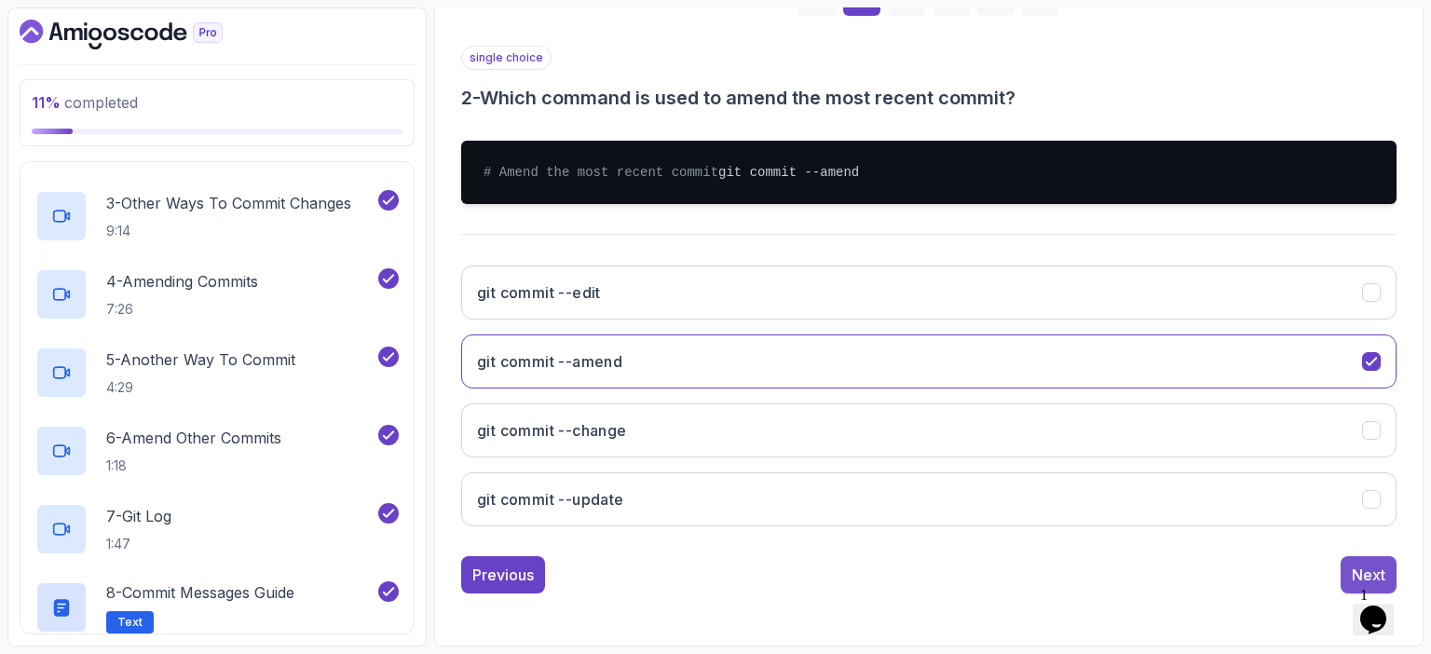
click at [1360, 573] on div "Next" at bounding box center [1369, 575] width 34 height 22
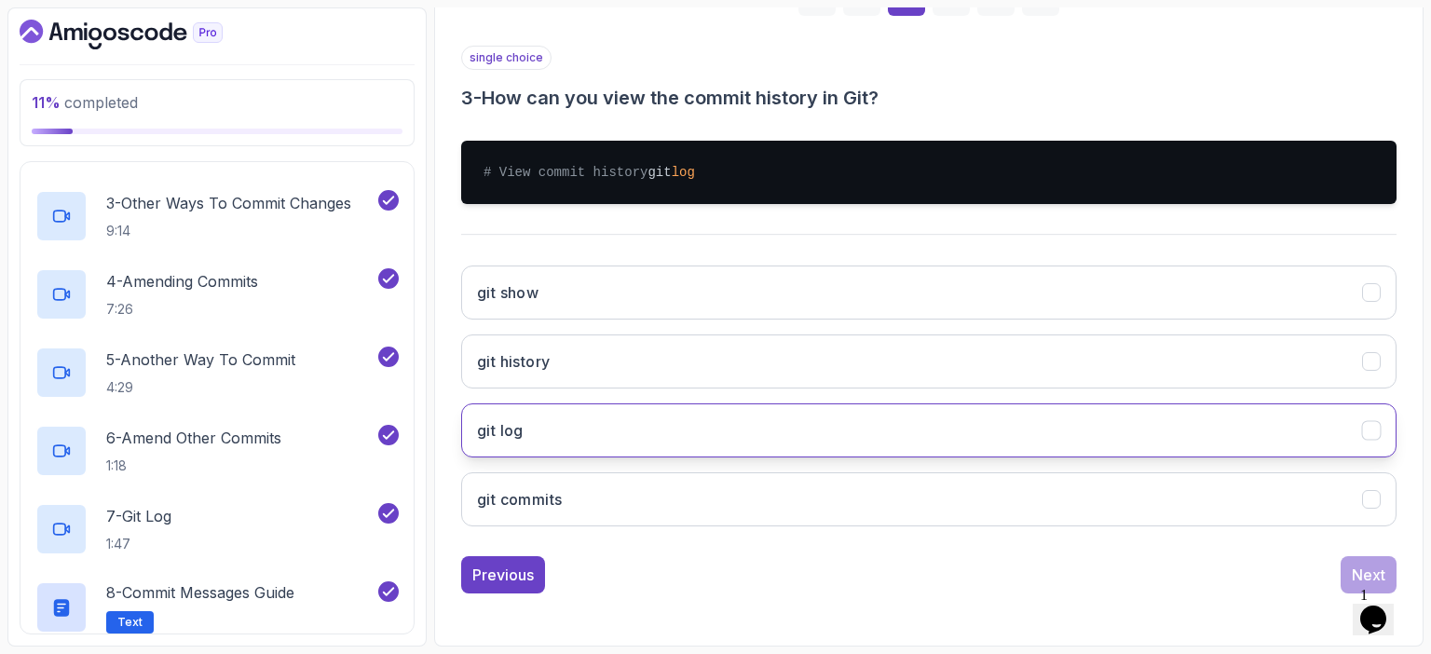
click at [528, 435] on button "git log" at bounding box center [928, 430] width 935 height 54
click at [1357, 566] on div "Next" at bounding box center [1369, 575] width 34 height 22
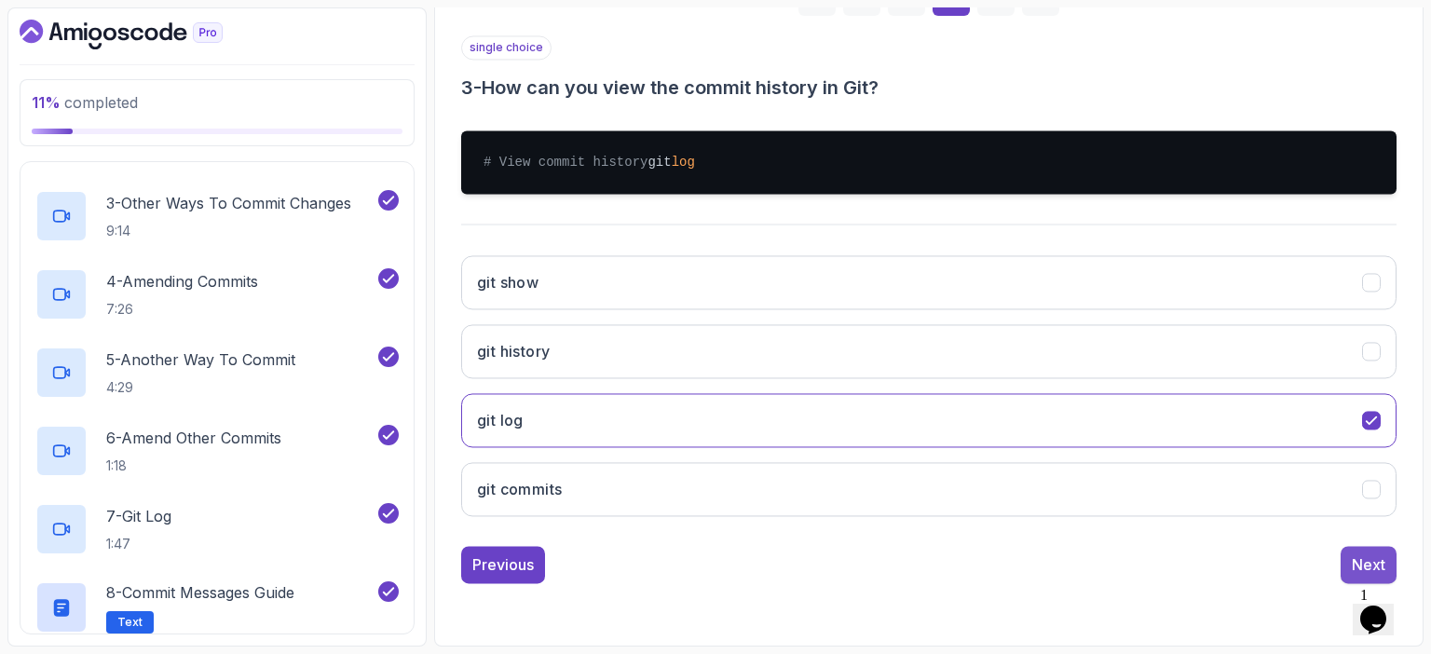
scroll to position [205, 0]
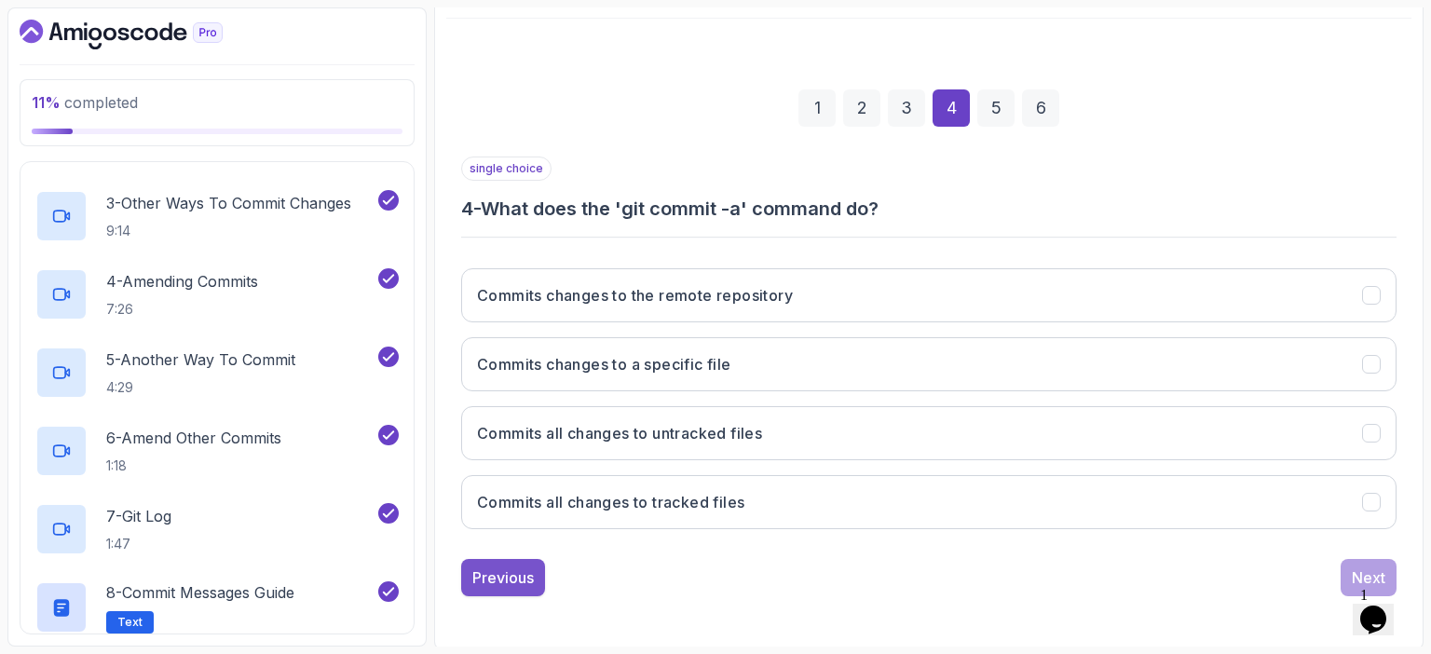
click at [514, 576] on div "Previous" at bounding box center [502, 577] width 61 height 22
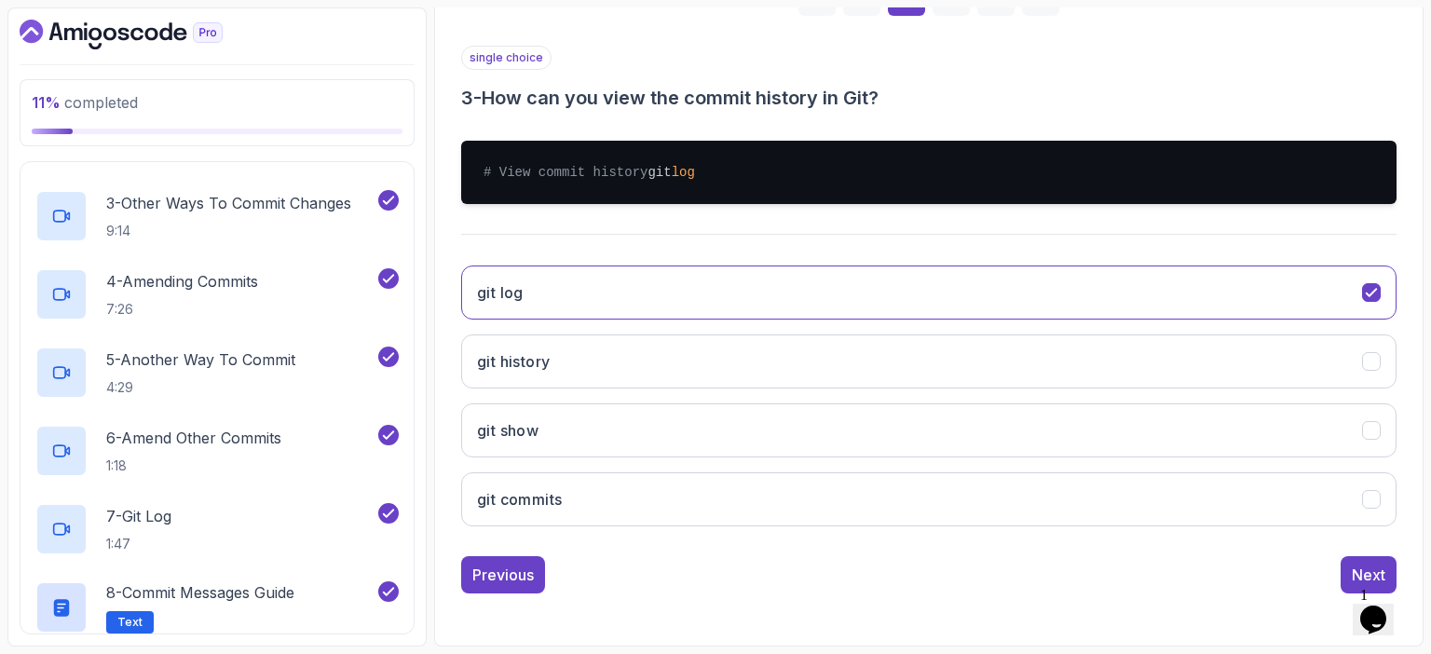
scroll to position [331, 0]
click at [514, 576] on div "Previous" at bounding box center [502, 575] width 61 height 22
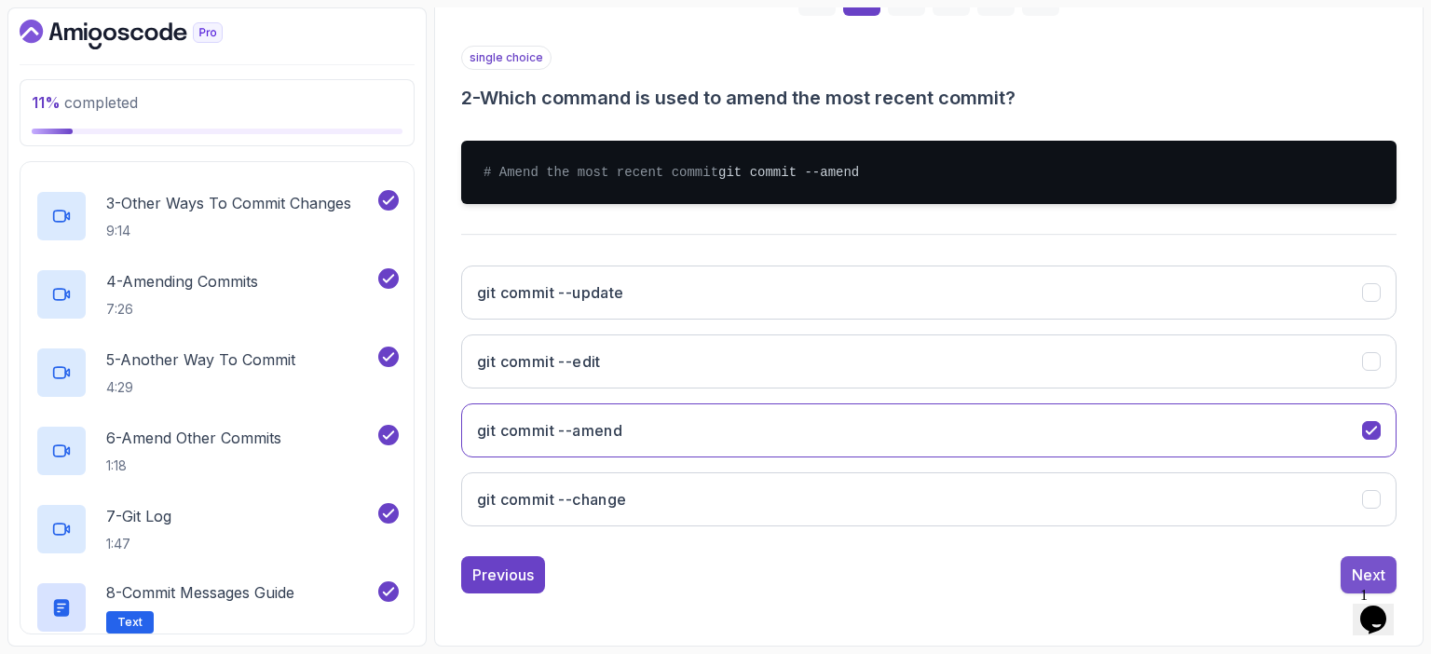
click at [1363, 564] on div "Next" at bounding box center [1369, 575] width 34 height 22
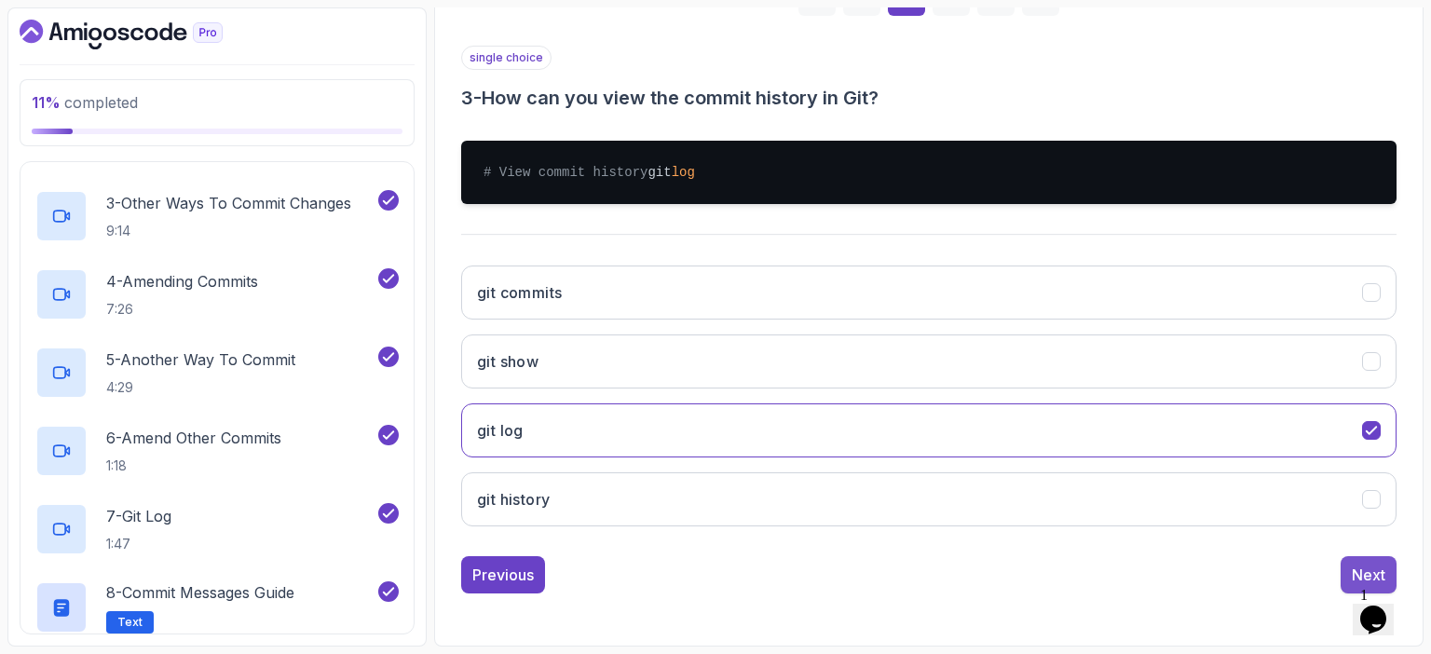
click at [1363, 571] on div "Next" at bounding box center [1369, 575] width 34 height 22
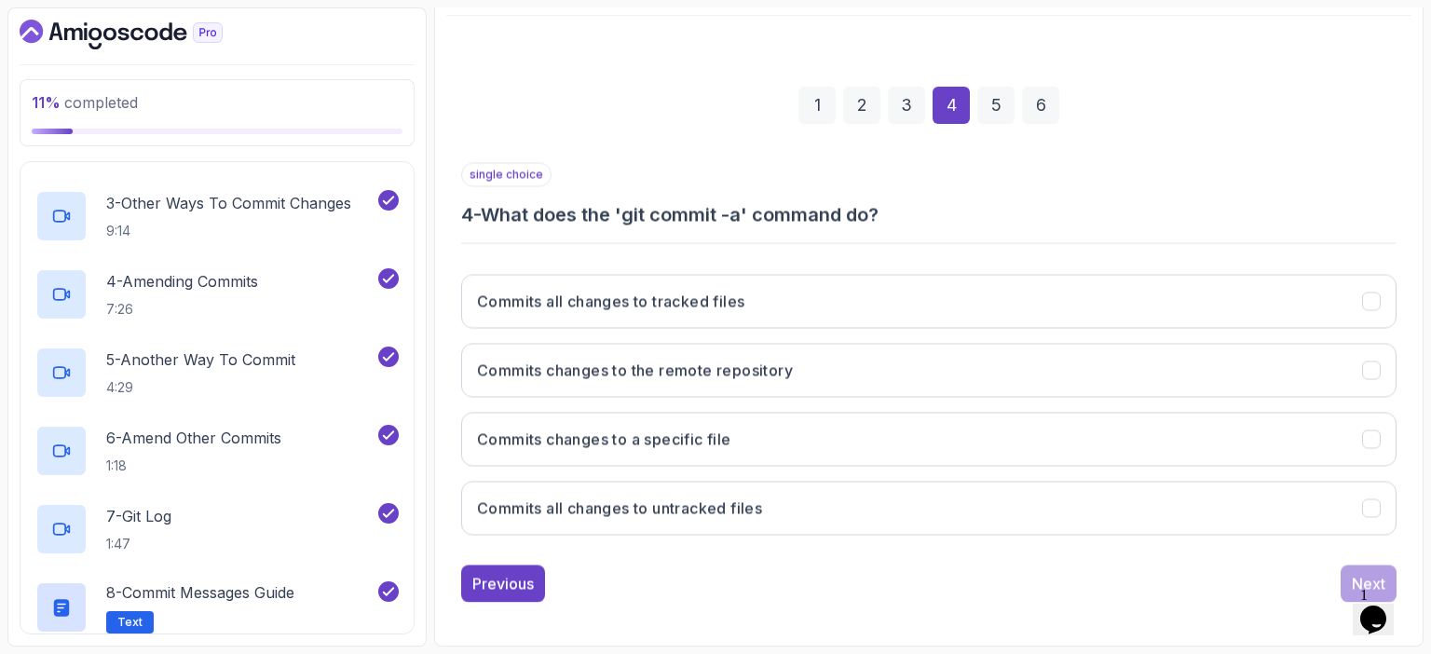
scroll to position [205, 0]
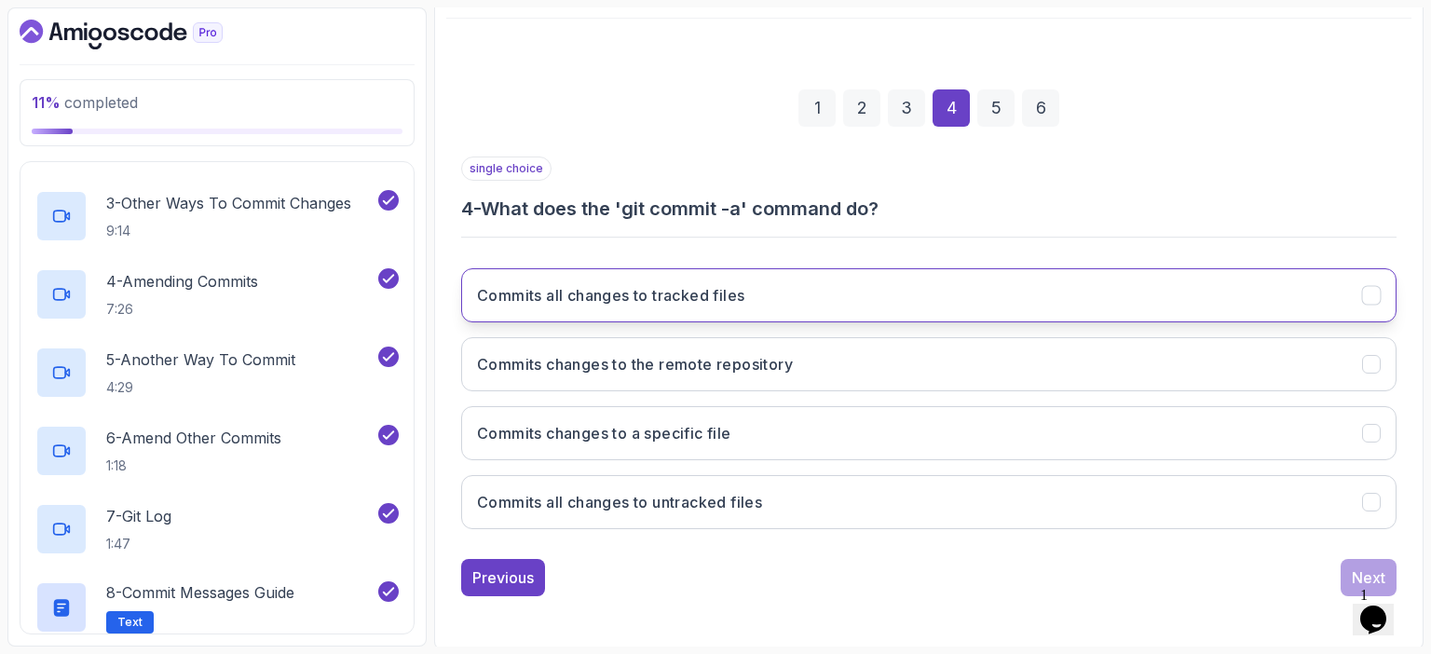
click at [738, 284] on h3 "Commits all changes to tracked files" at bounding box center [610, 295] width 267 height 22
click at [1354, 566] on div "Next" at bounding box center [1369, 577] width 34 height 22
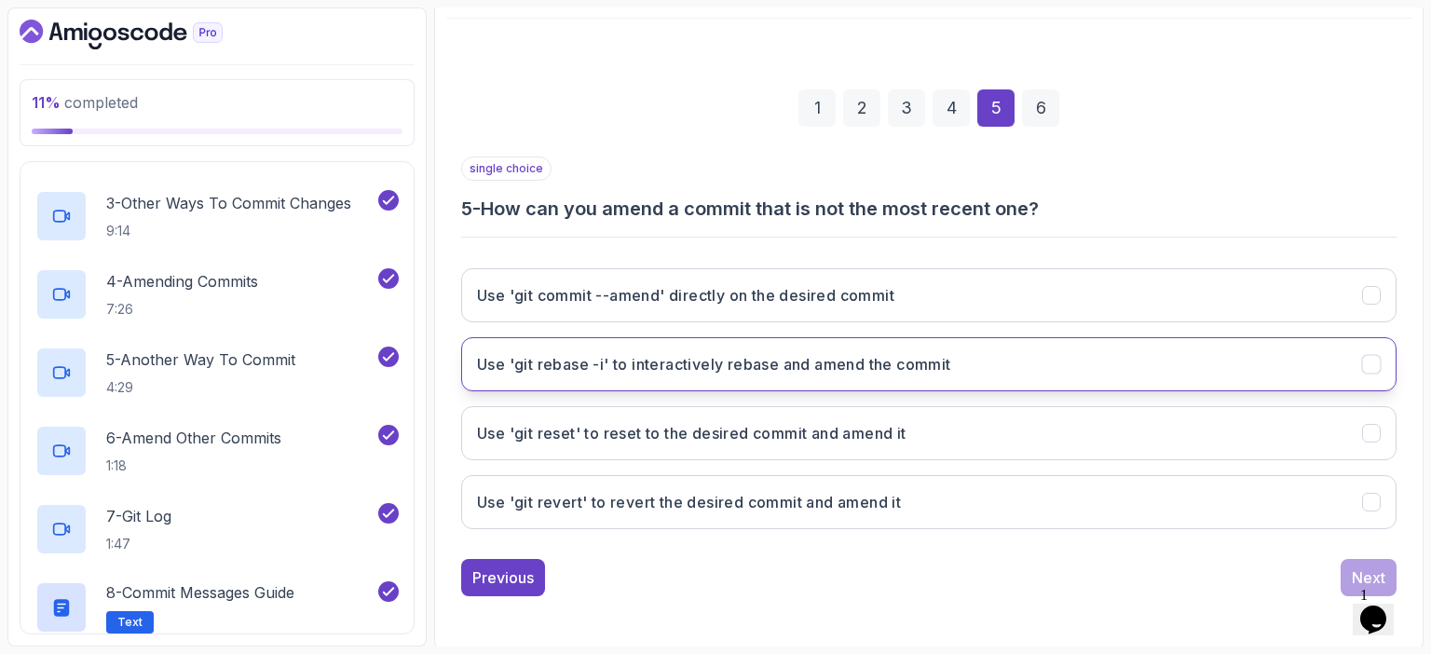
click at [778, 366] on h3 "Use 'git rebase -i' to interactively rebase and amend the commit" at bounding box center [714, 364] width 474 height 22
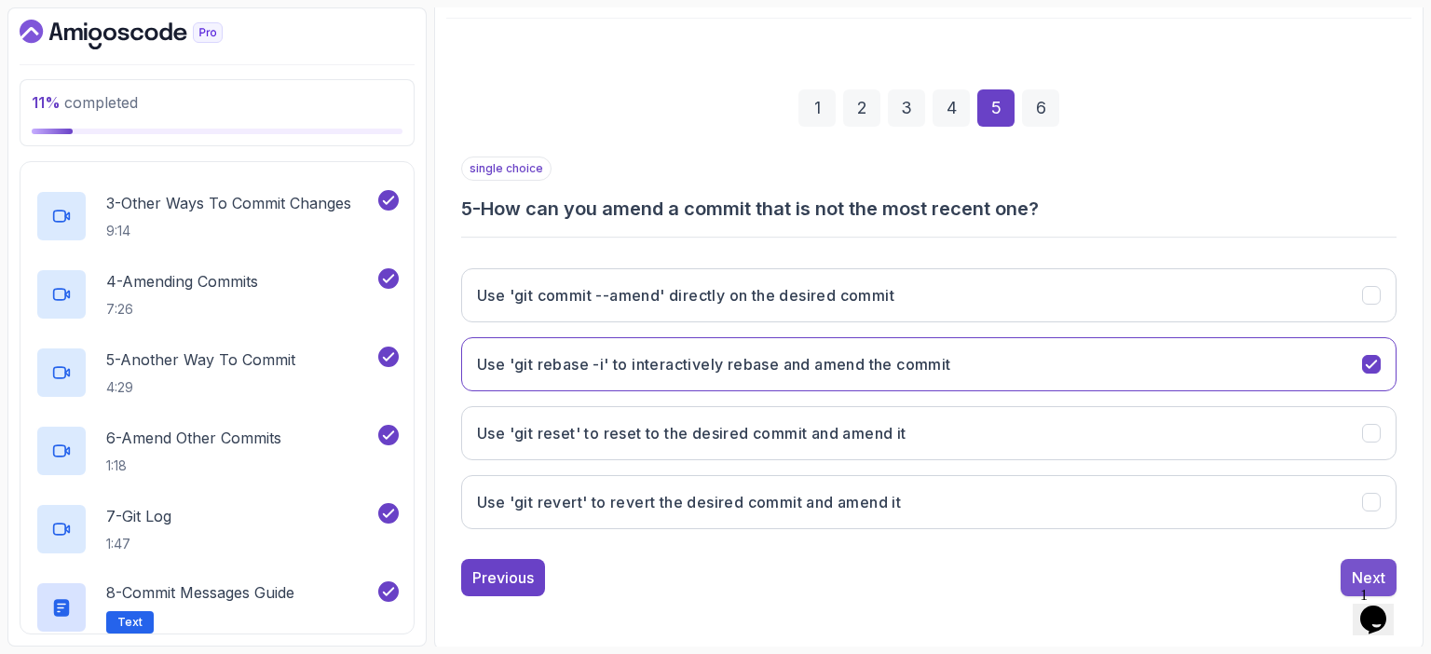
click at [1360, 566] on div "Next" at bounding box center [1369, 577] width 34 height 22
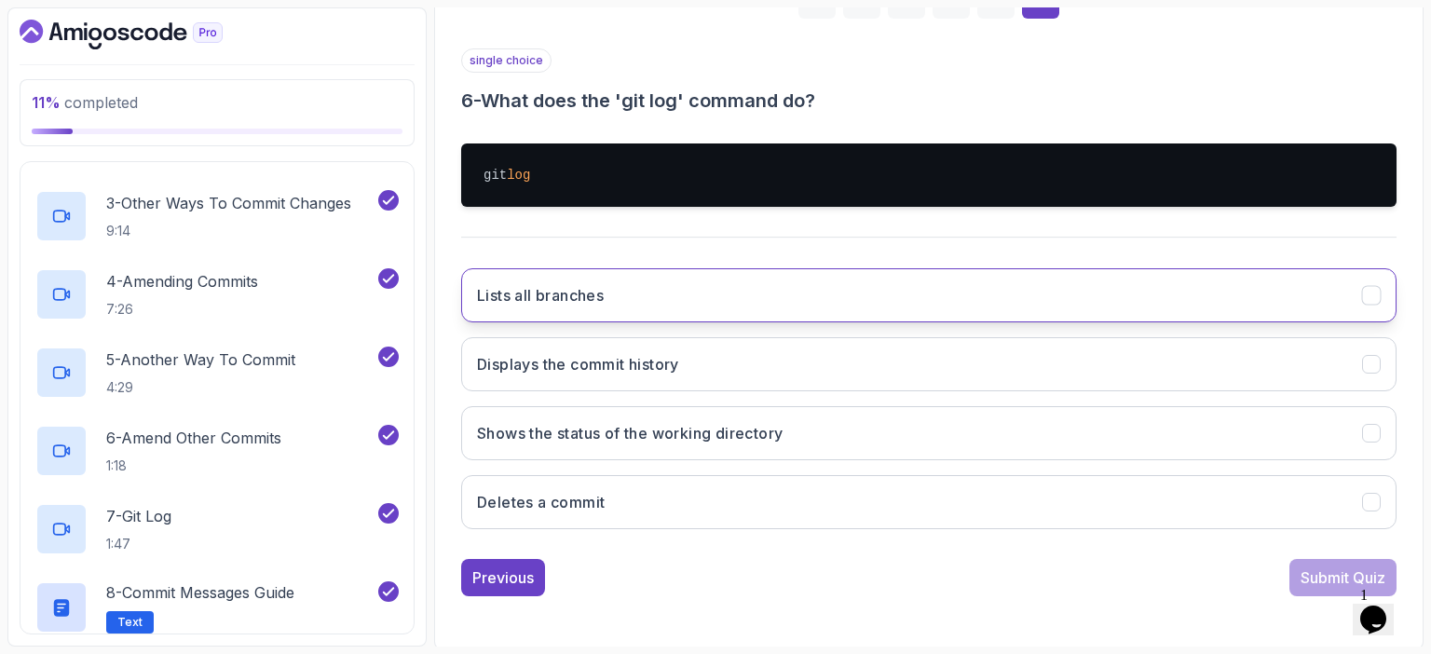
scroll to position [313, 0]
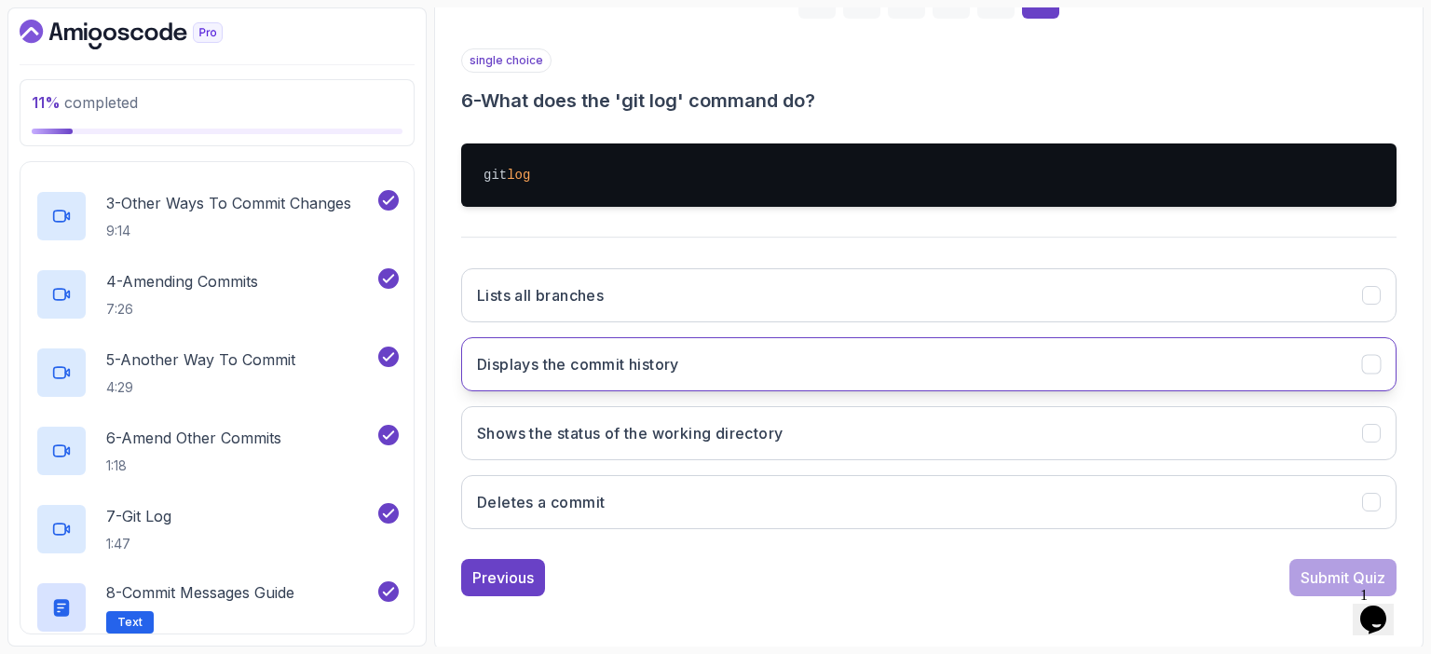
click at [616, 364] on h3 "Displays the commit history" at bounding box center [578, 364] width 202 height 22
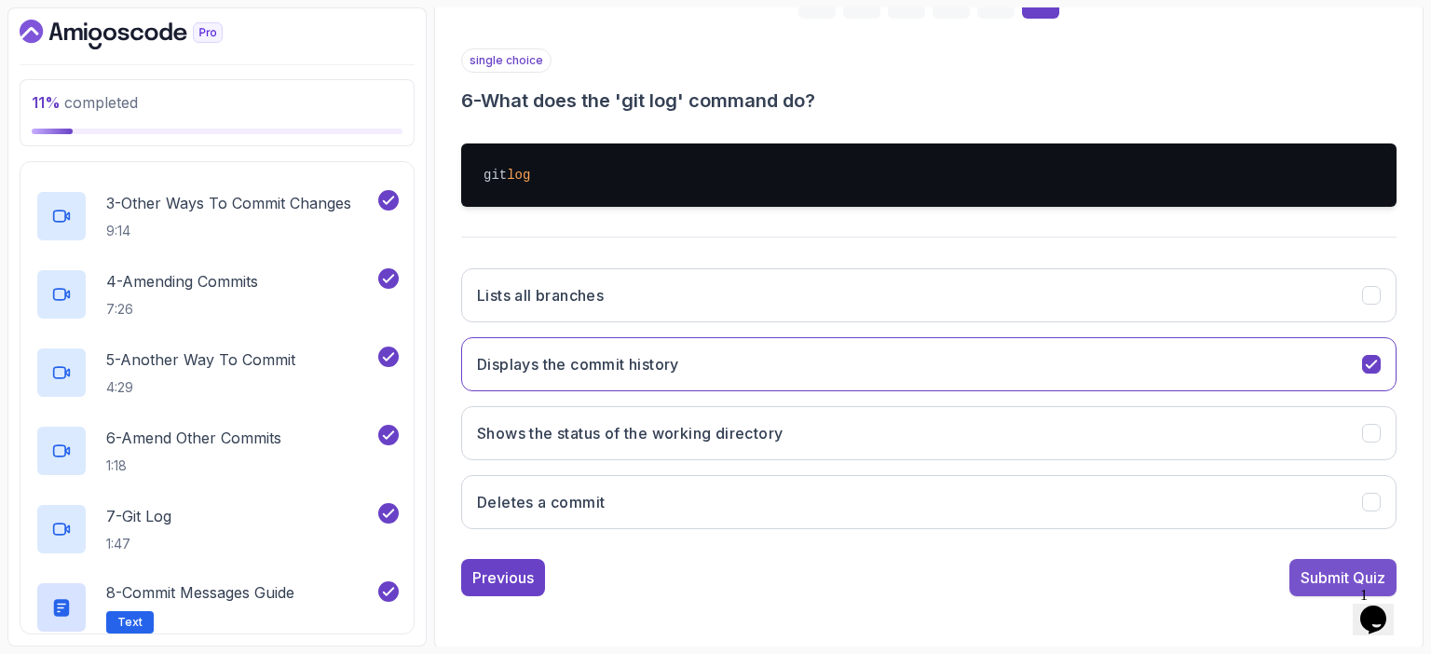
click at [1320, 580] on div "Submit Quiz" at bounding box center [1342, 577] width 85 height 22
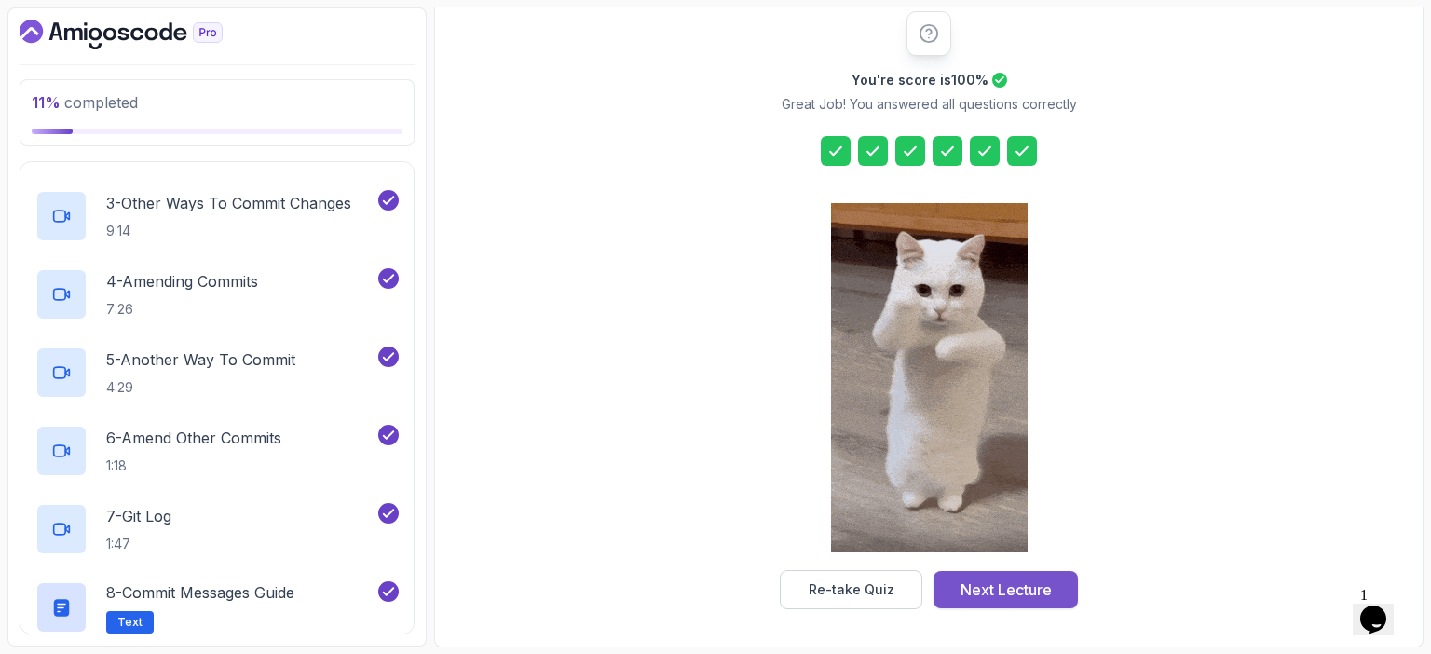
click at [1011, 586] on div "Next Lecture" at bounding box center [1005, 589] width 91 height 22
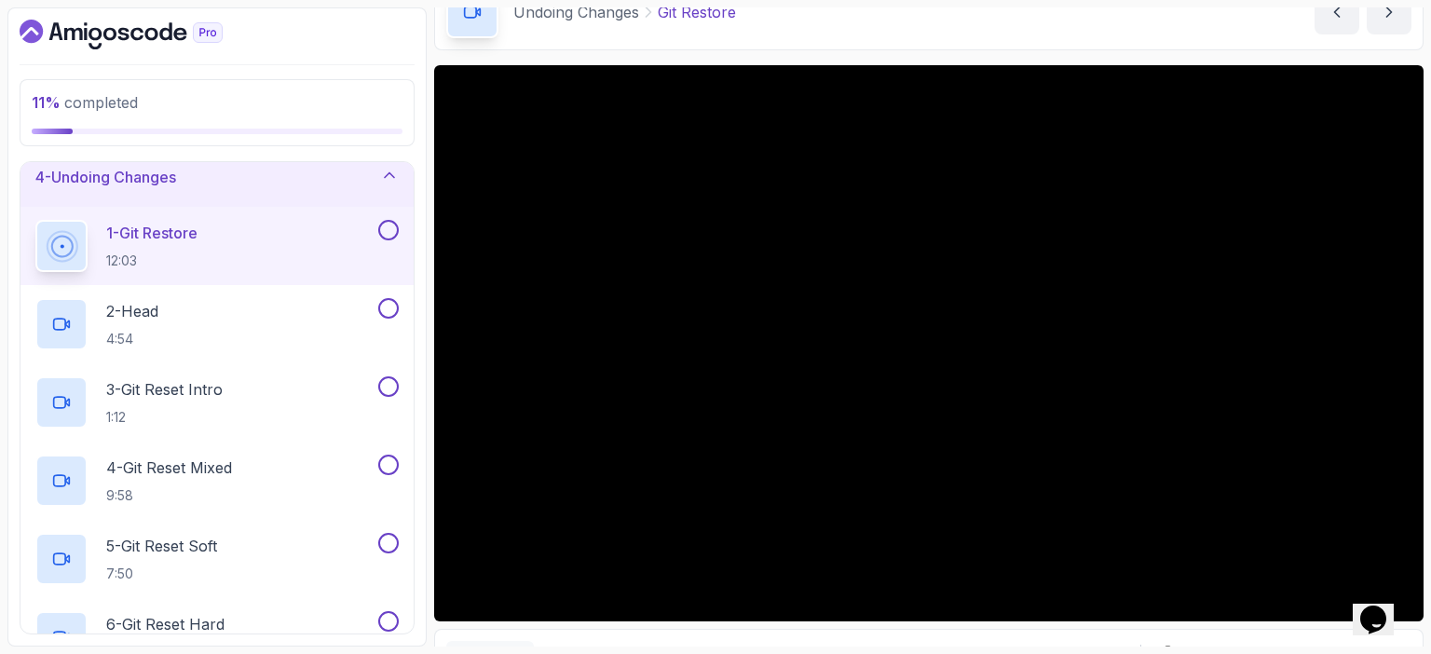
scroll to position [99, 0]
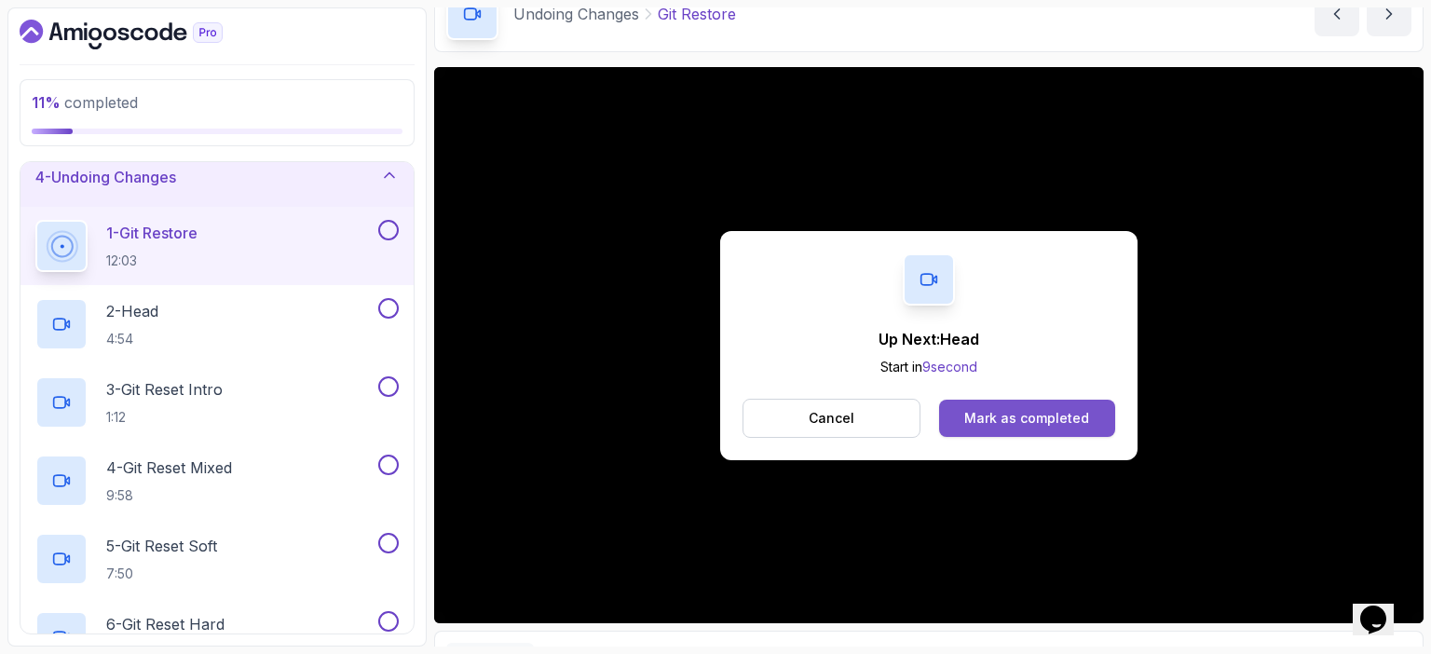
click at [1036, 417] on div "Mark as completed" at bounding box center [1026, 418] width 125 height 19
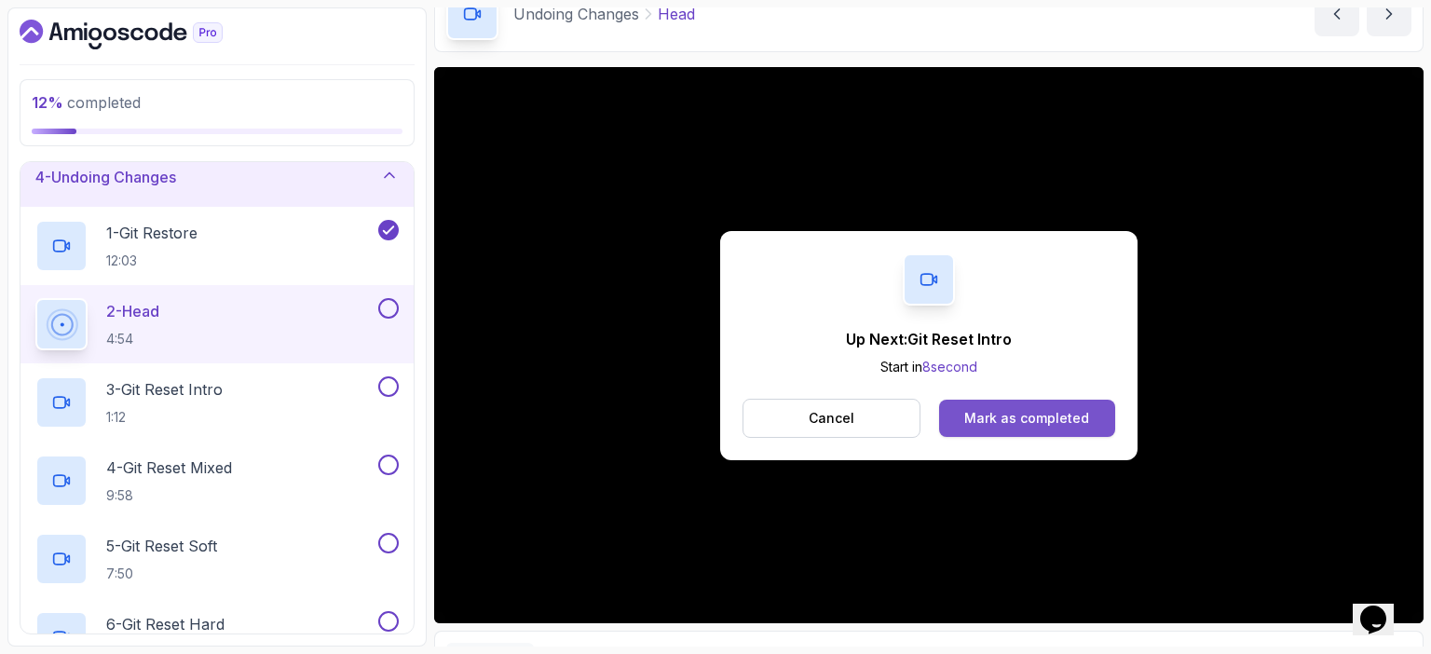
click at [1017, 414] on div "Mark as completed" at bounding box center [1026, 418] width 125 height 19
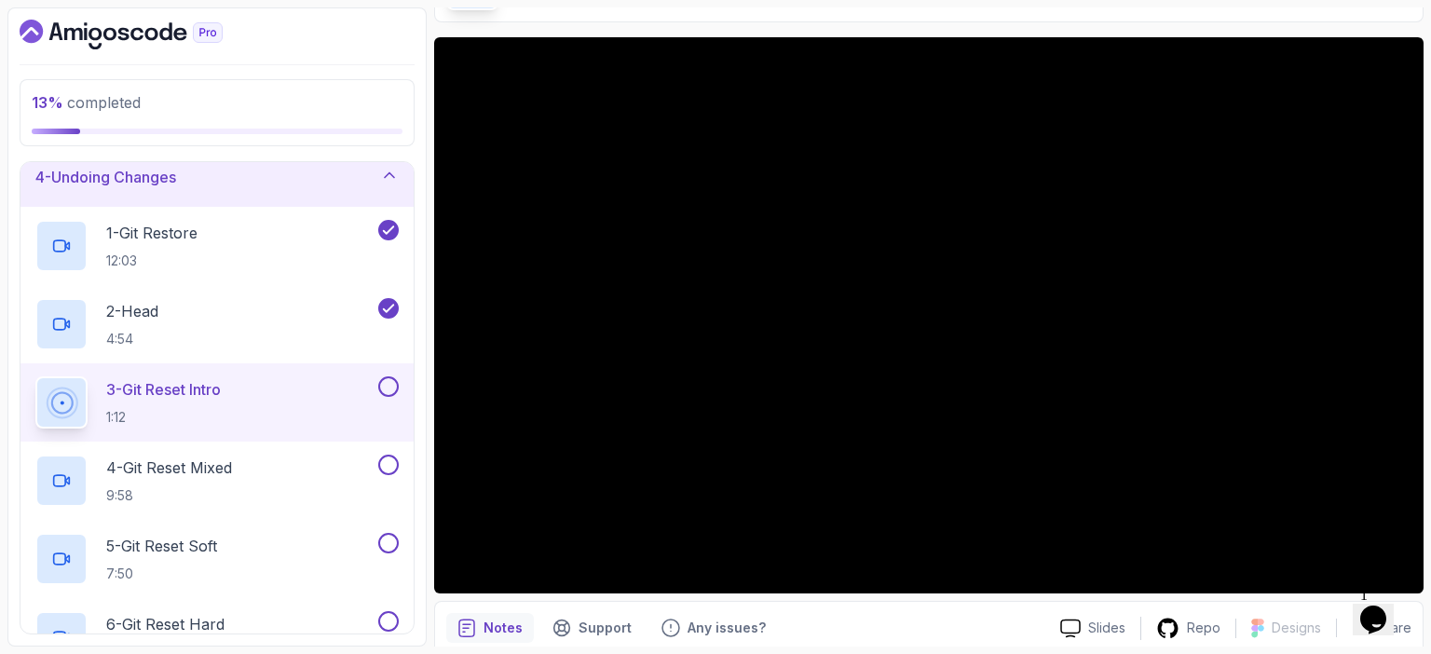
scroll to position [132, 0]
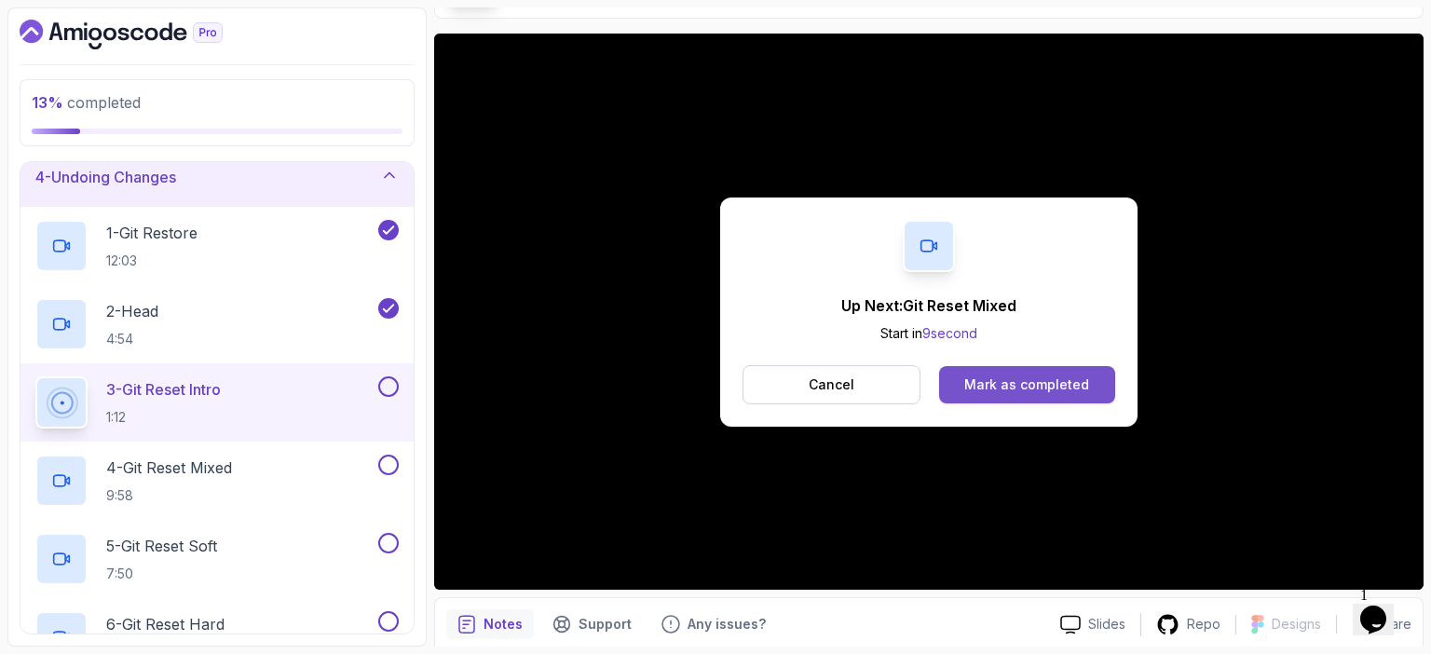
click at [1011, 384] on div "Mark as completed" at bounding box center [1026, 384] width 125 height 19
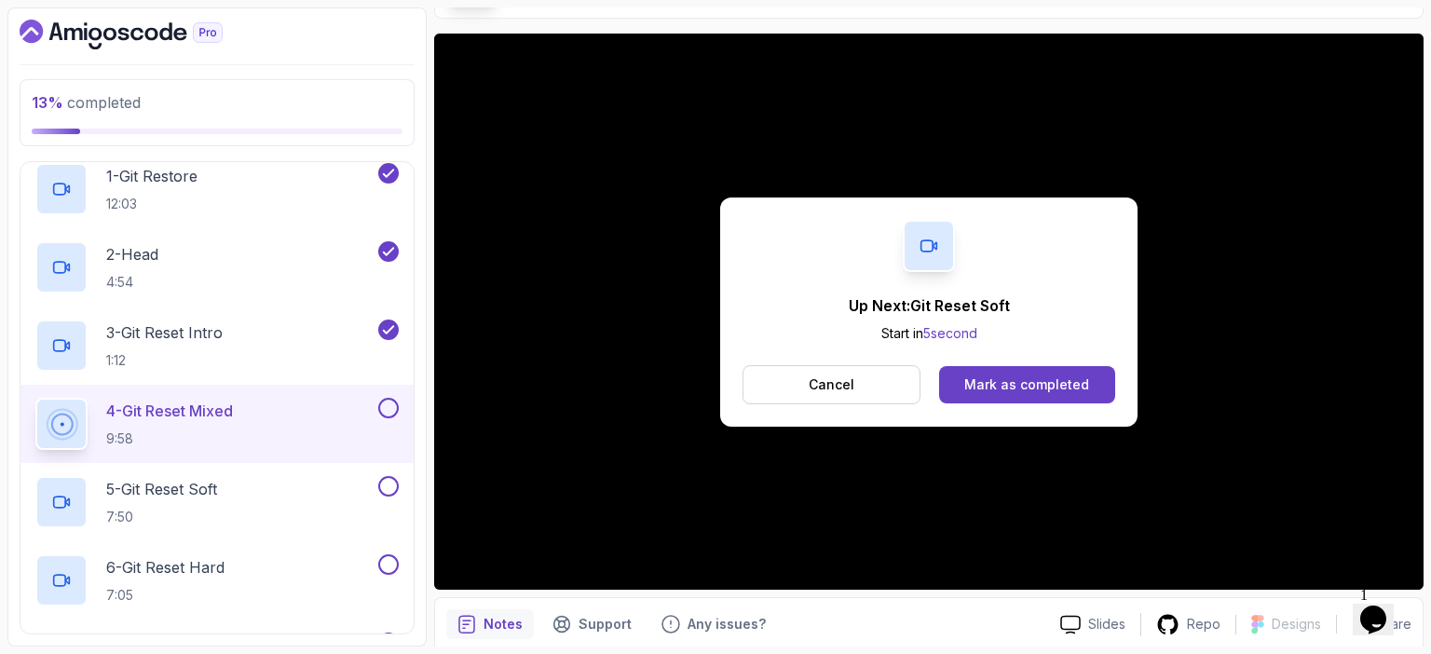
scroll to position [253, 0]
click at [1045, 377] on div "Mark as completed" at bounding box center [1026, 384] width 125 height 19
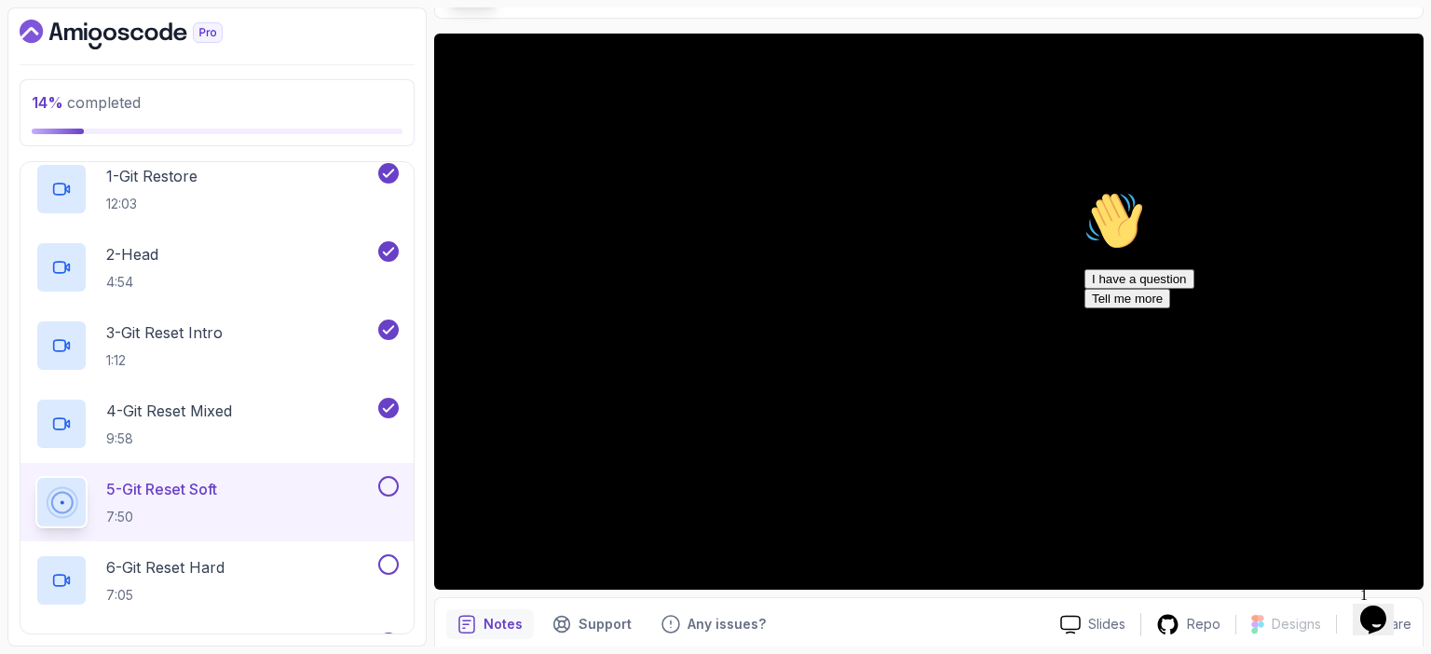
click at [1084, 191] on icon "Chat attention grabber" at bounding box center [1084, 191] width 0 height 0
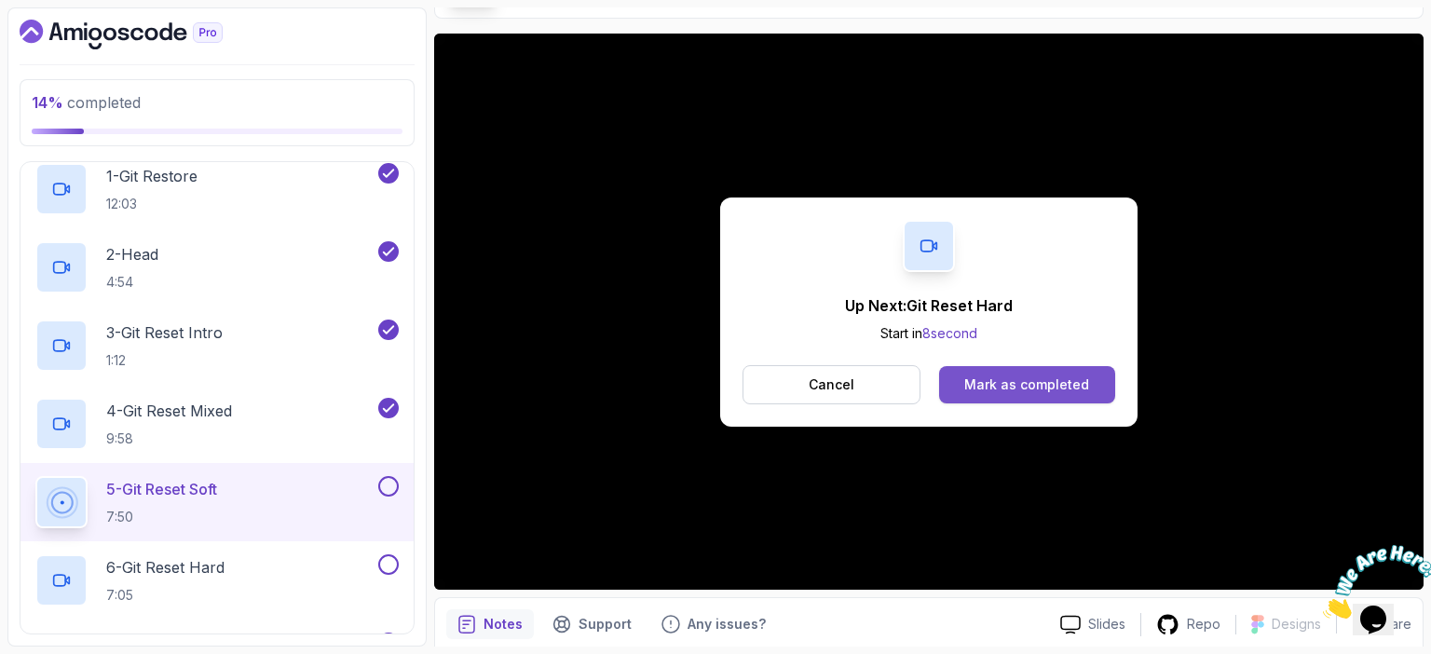
click at [1040, 383] on div "Mark as completed" at bounding box center [1026, 384] width 125 height 19
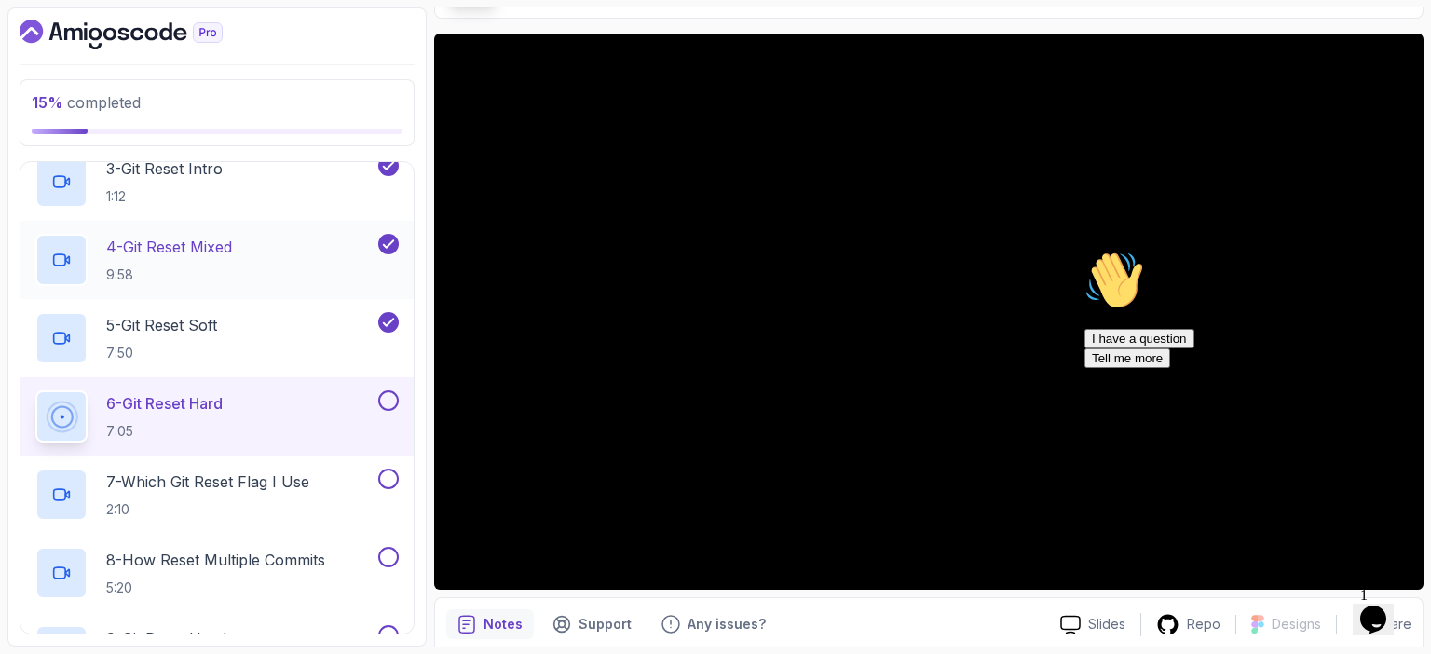
scroll to position [417, 0]
click at [1084, 251] on icon "Chat attention grabber" at bounding box center [1084, 251] width 0 height 0
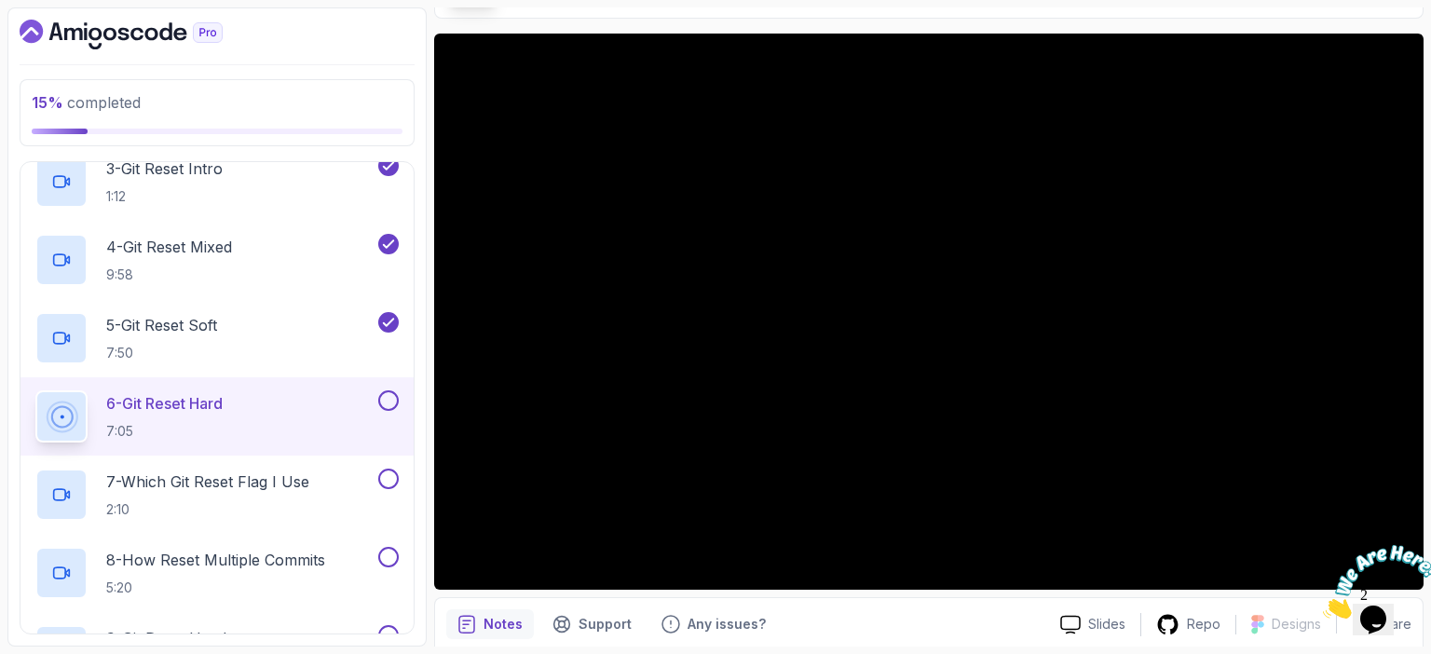
click at [1323, 605] on icon "Close" at bounding box center [1323, 613] width 0 height 16
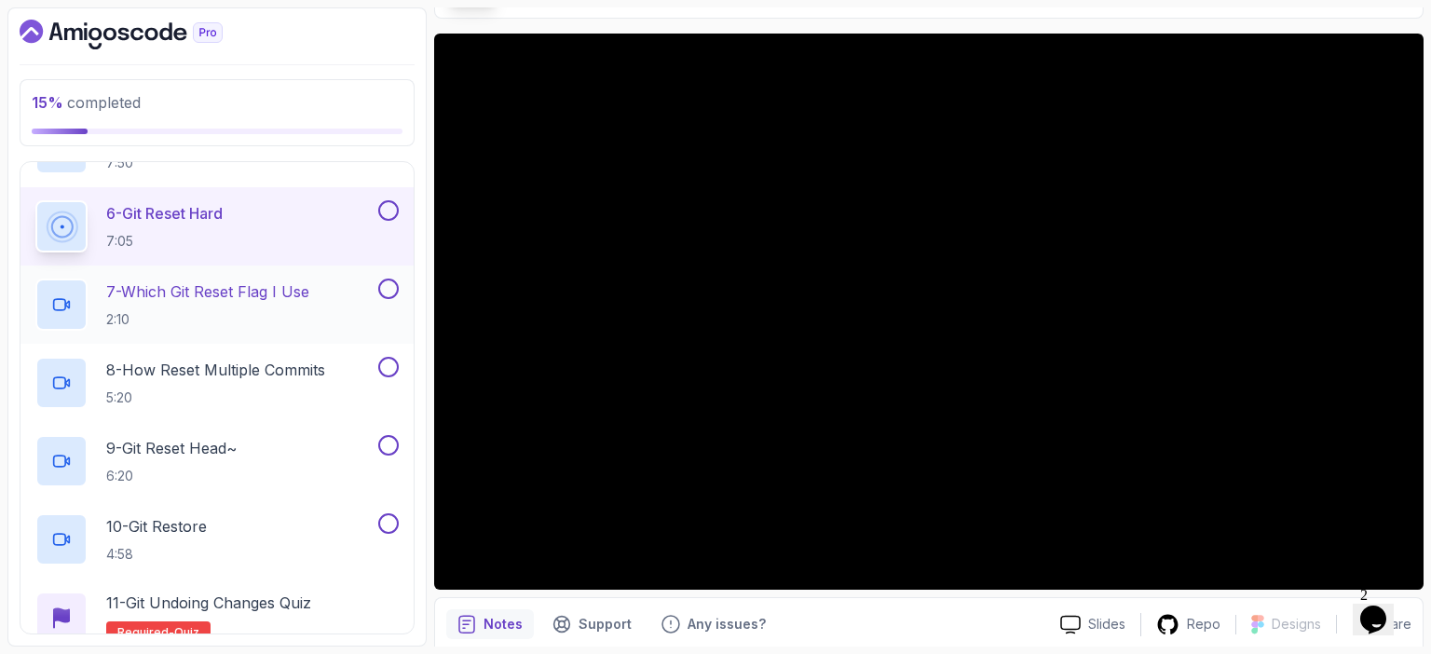
scroll to position [607, 0]
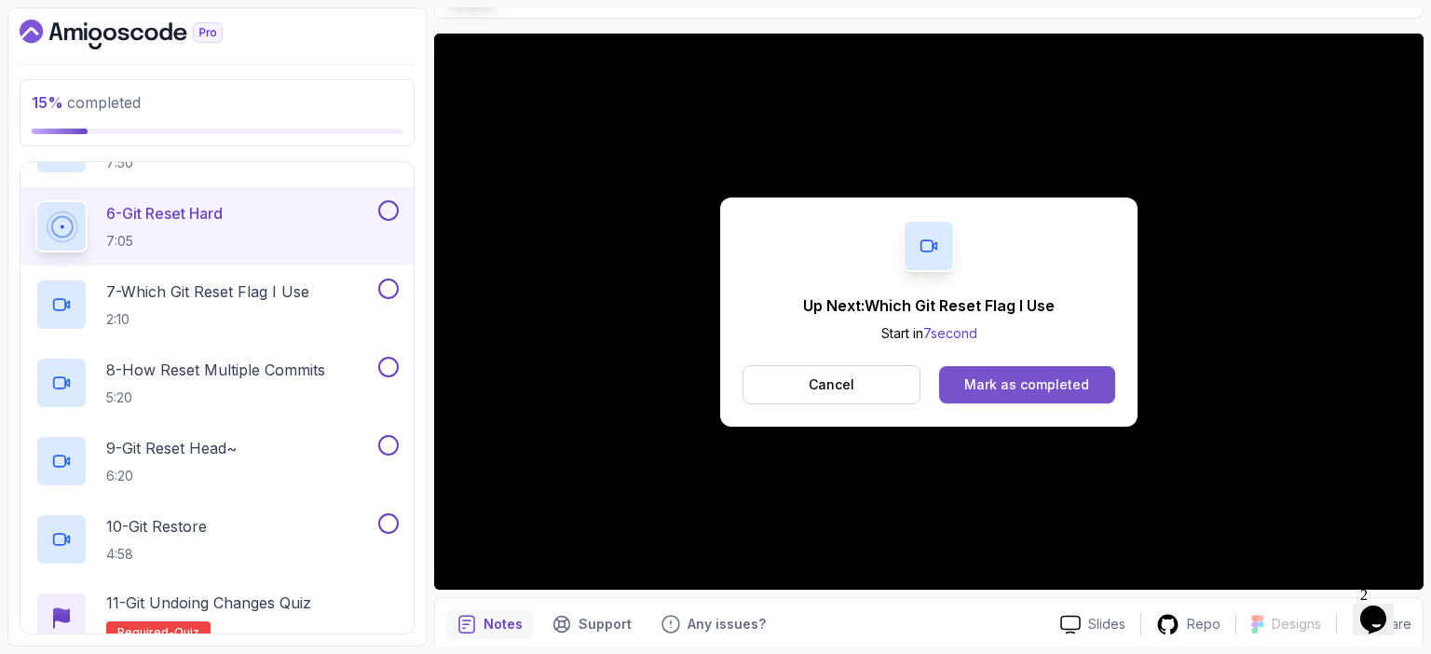
click at [992, 389] on div "Mark as completed" at bounding box center [1026, 384] width 125 height 19
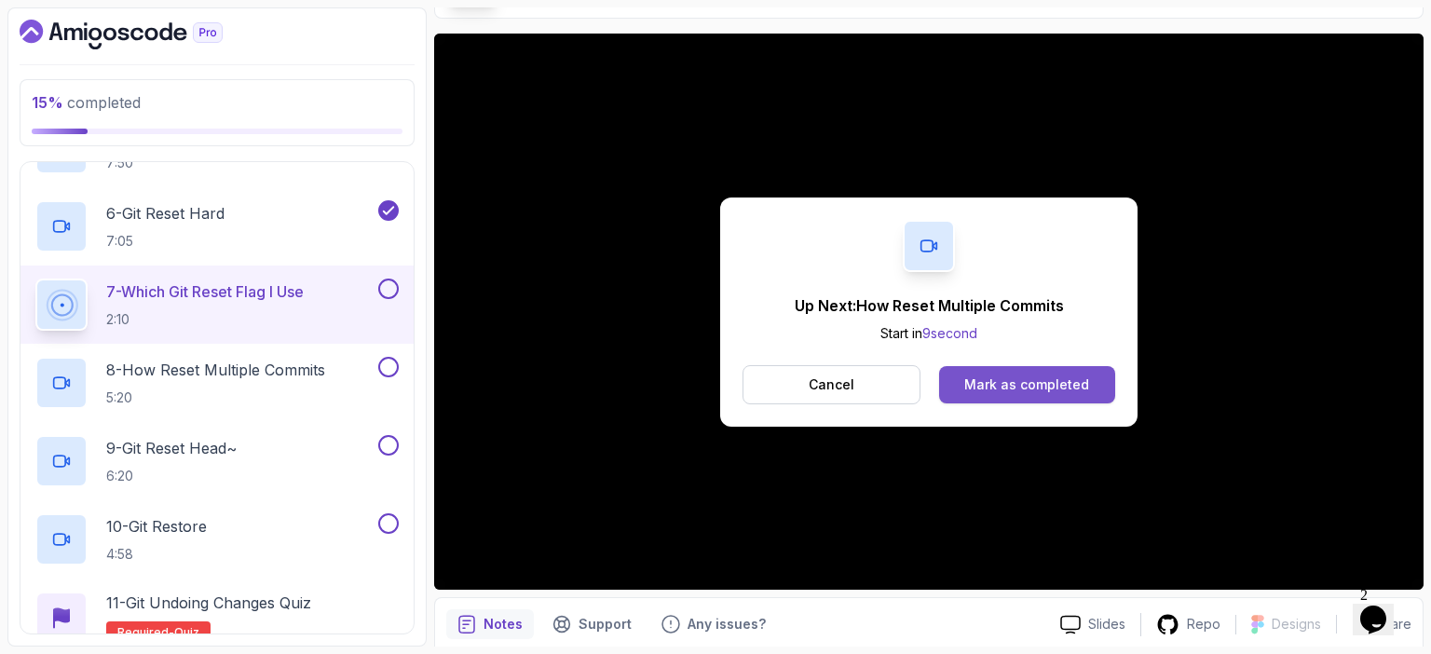
click at [1010, 382] on div "Mark as completed" at bounding box center [1026, 384] width 125 height 19
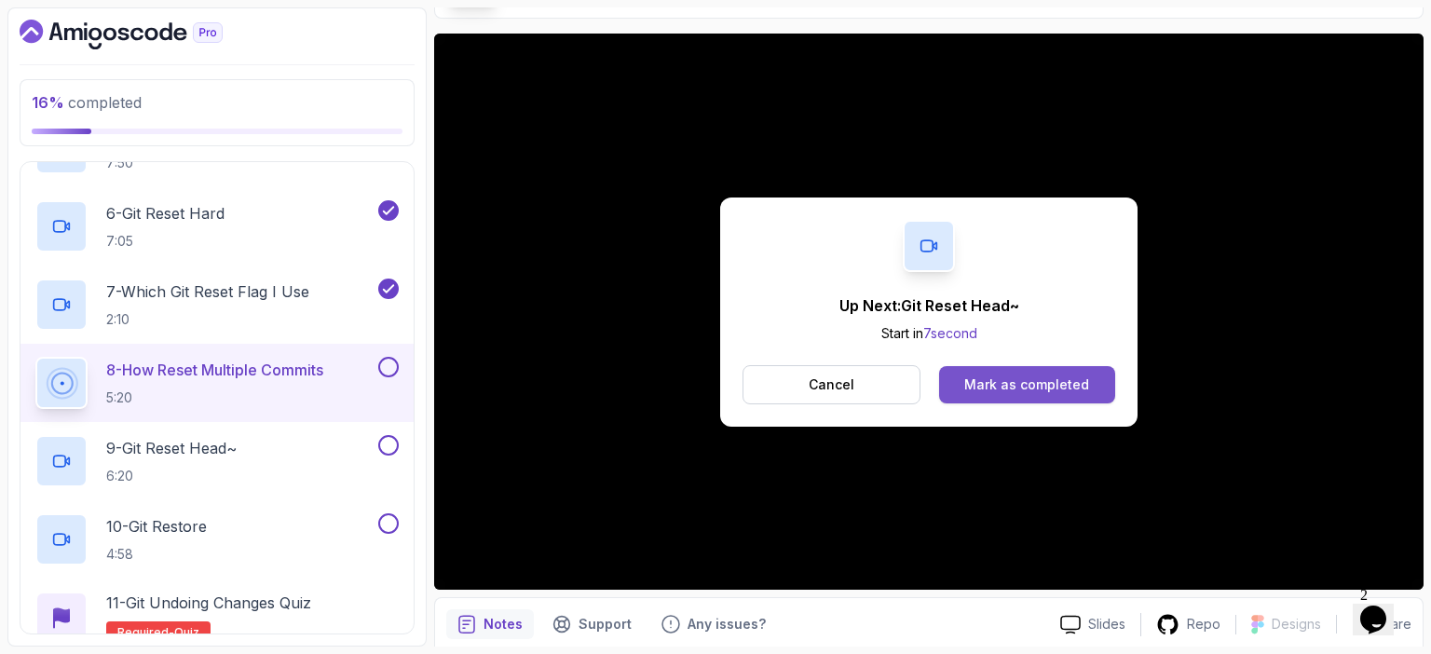
click at [1064, 386] on div "Mark as completed" at bounding box center [1026, 384] width 125 height 19
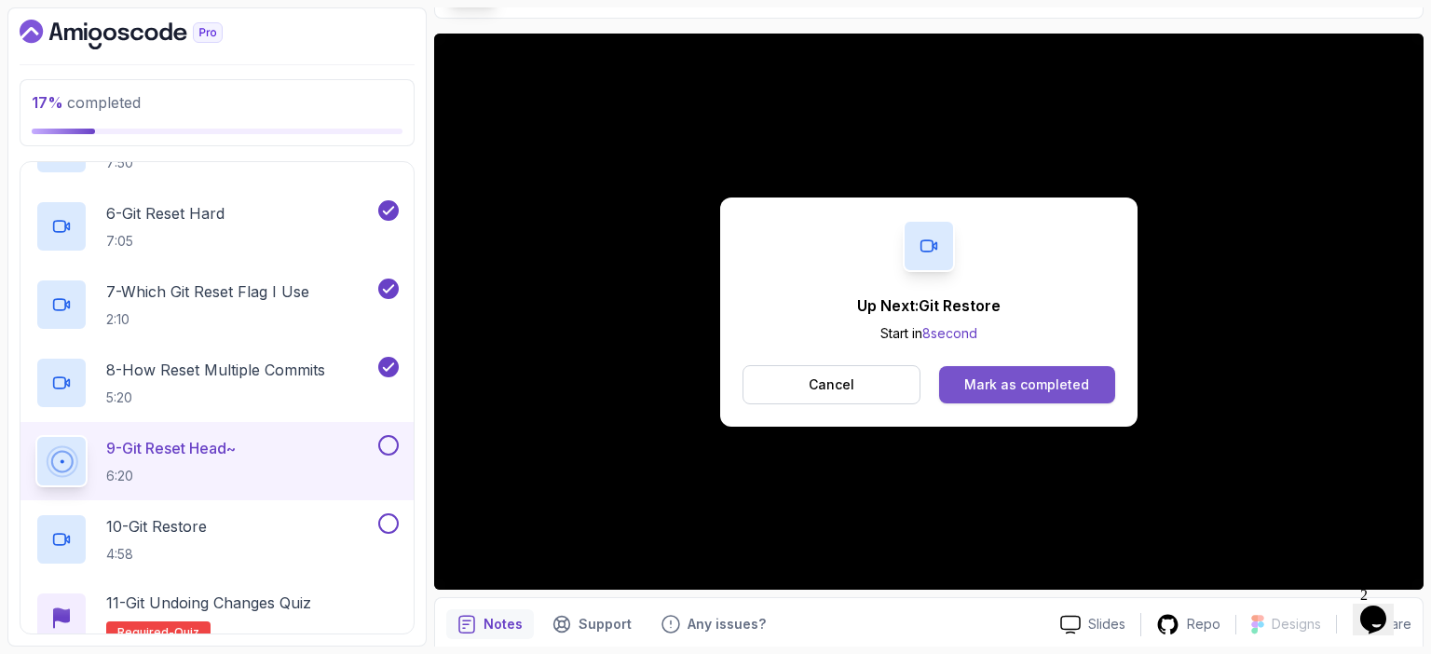
click at [1036, 381] on div "Mark as completed" at bounding box center [1026, 384] width 125 height 19
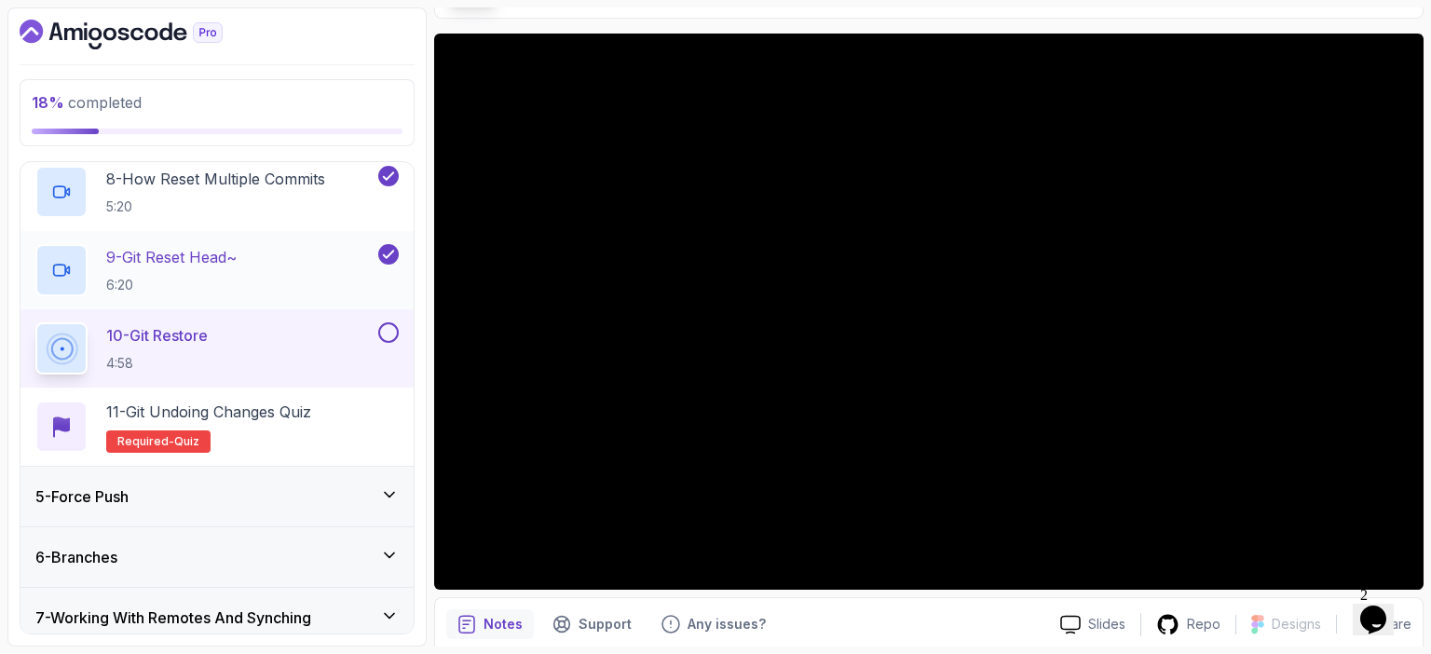
scroll to position [797, 0]
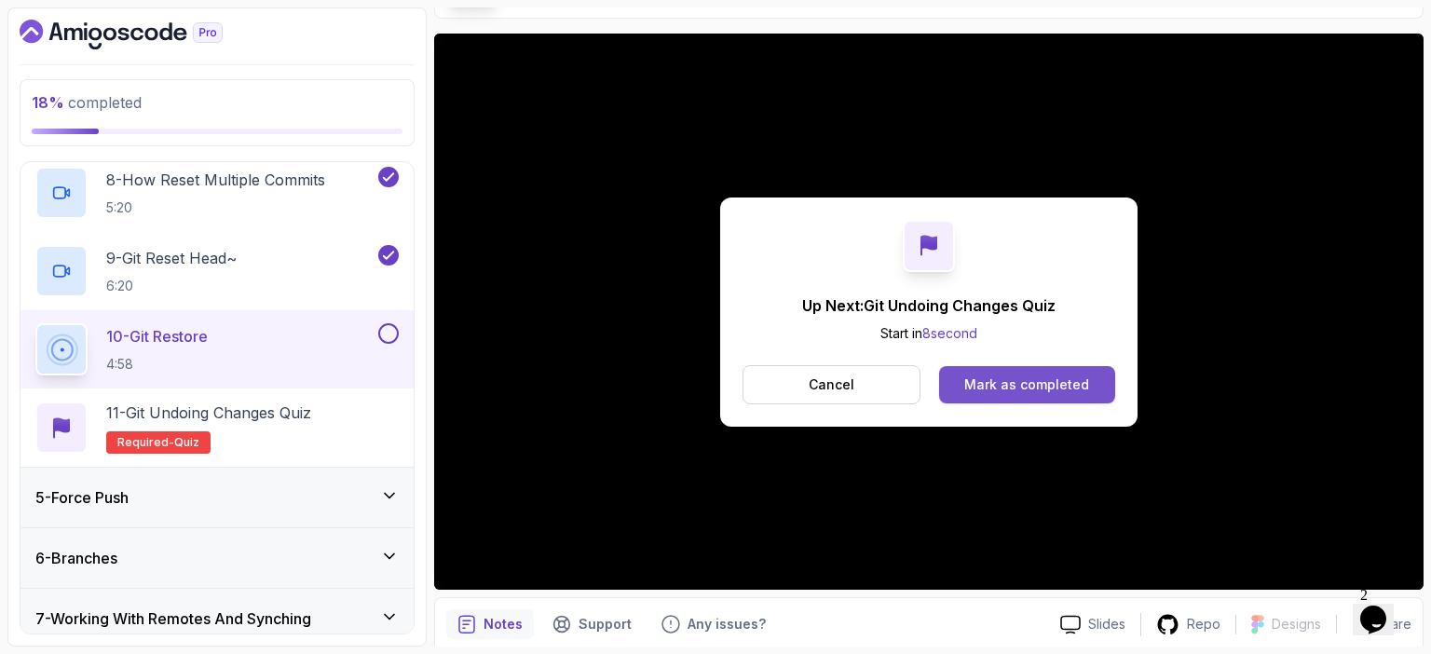
click at [1032, 378] on div "Mark as completed" at bounding box center [1026, 384] width 125 height 19
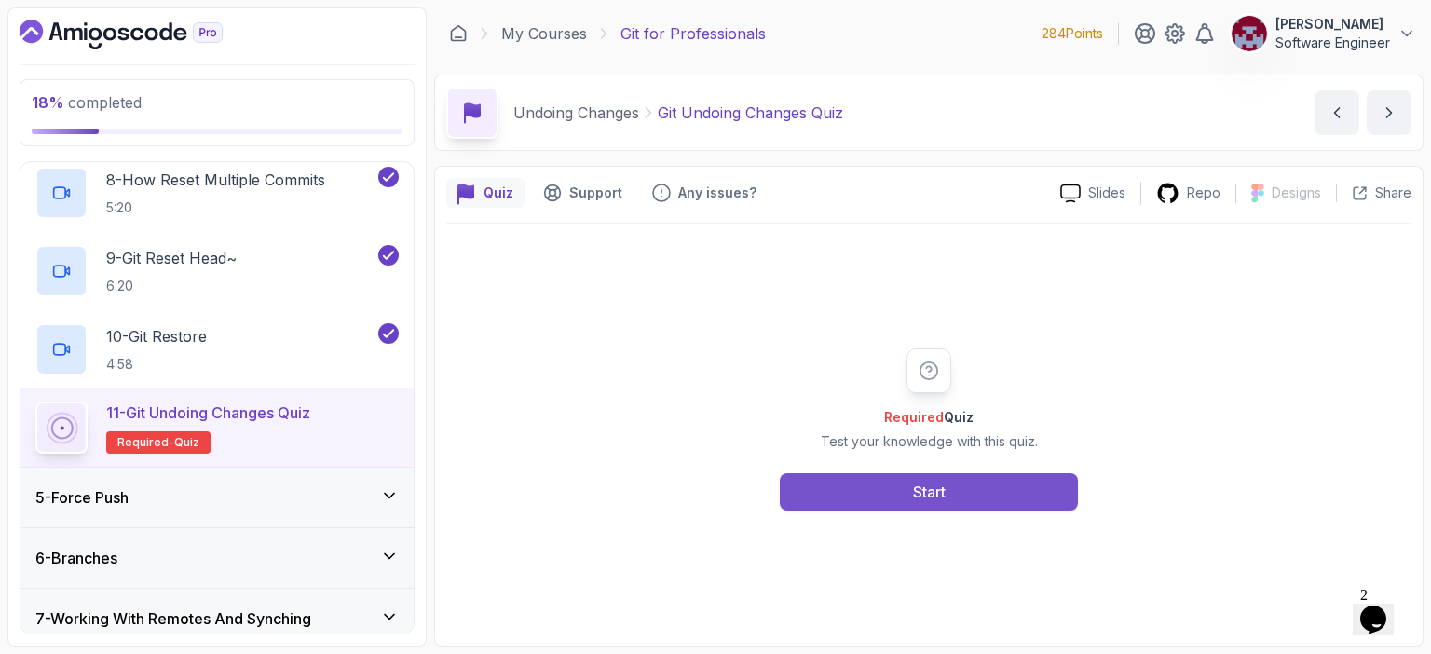
click at [934, 488] on div "Start" at bounding box center [929, 492] width 33 height 22
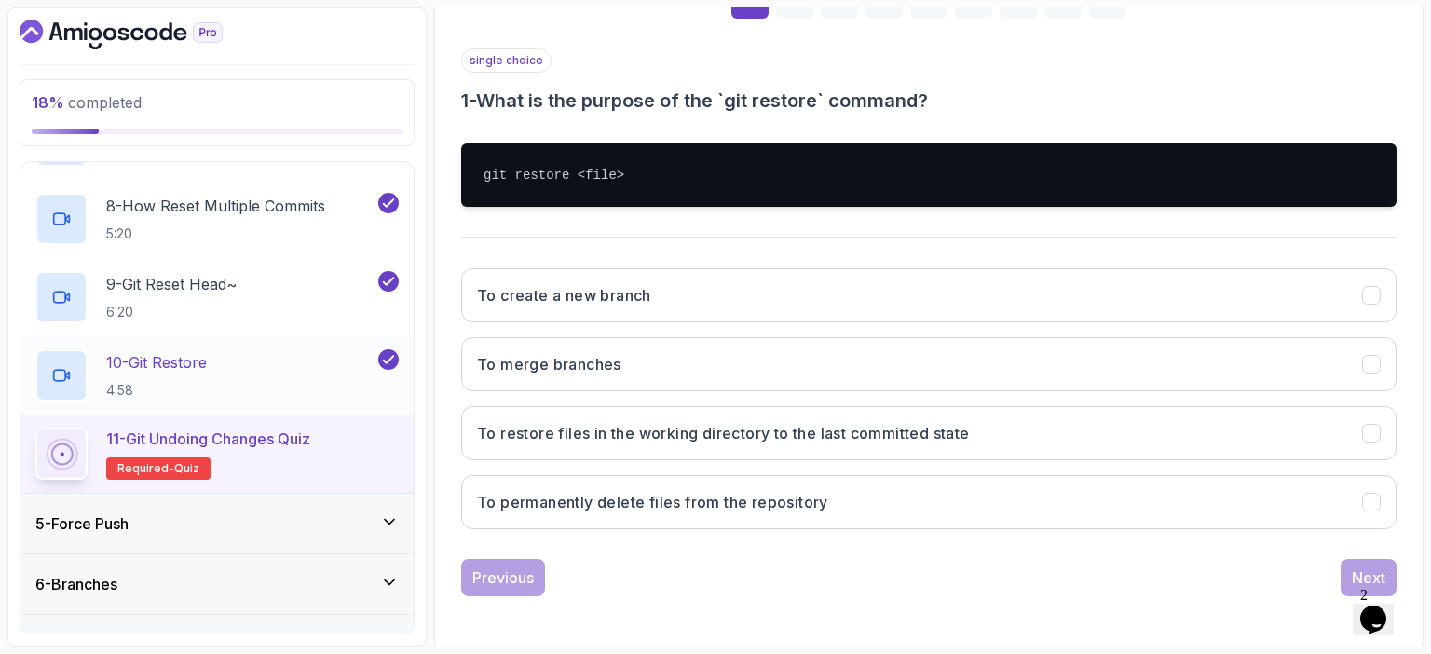
scroll to position [771, 0]
click at [257, 372] on div "10 - Git Restore 4:58" at bounding box center [204, 375] width 339 height 52
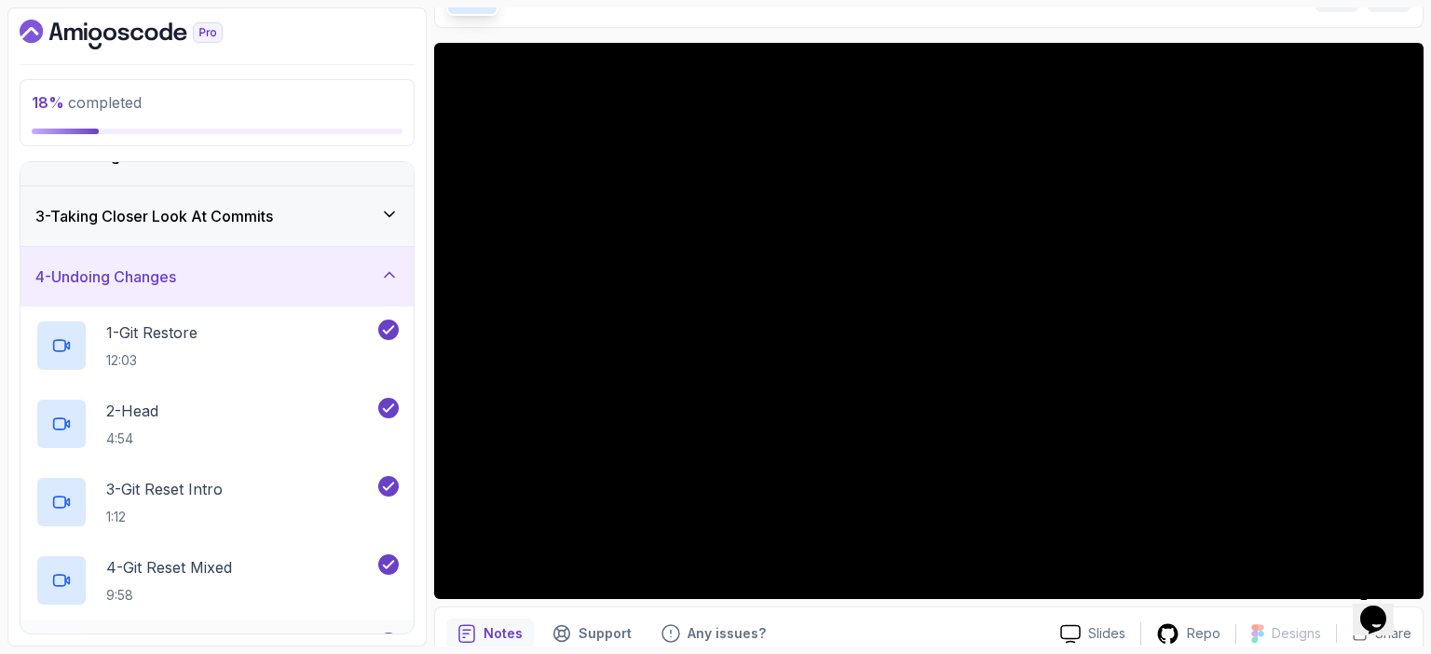
scroll to position [97, 0]
click at [186, 351] on p "12:03" at bounding box center [151, 360] width 91 height 19
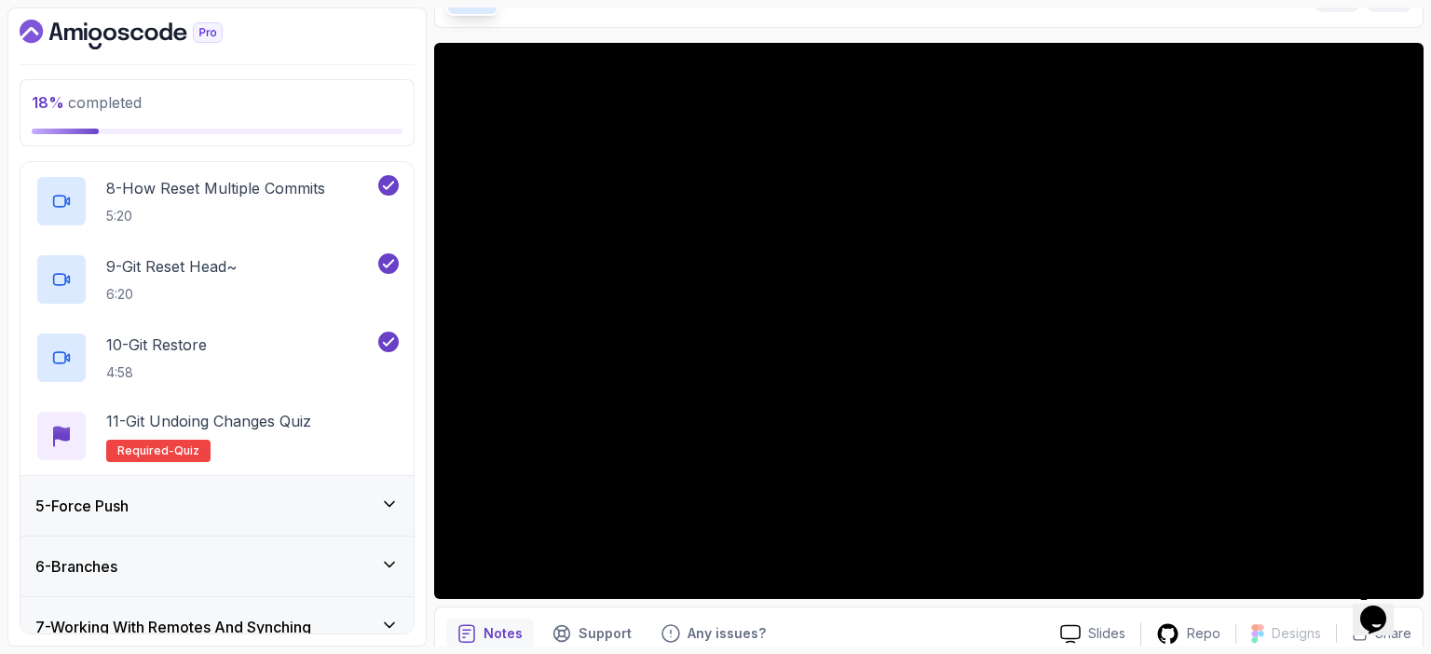
scroll to position [787, 0]
click at [258, 447] on h2 "11 - Git Undoing Changes Quiz Required- quiz" at bounding box center [208, 438] width 205 height 52
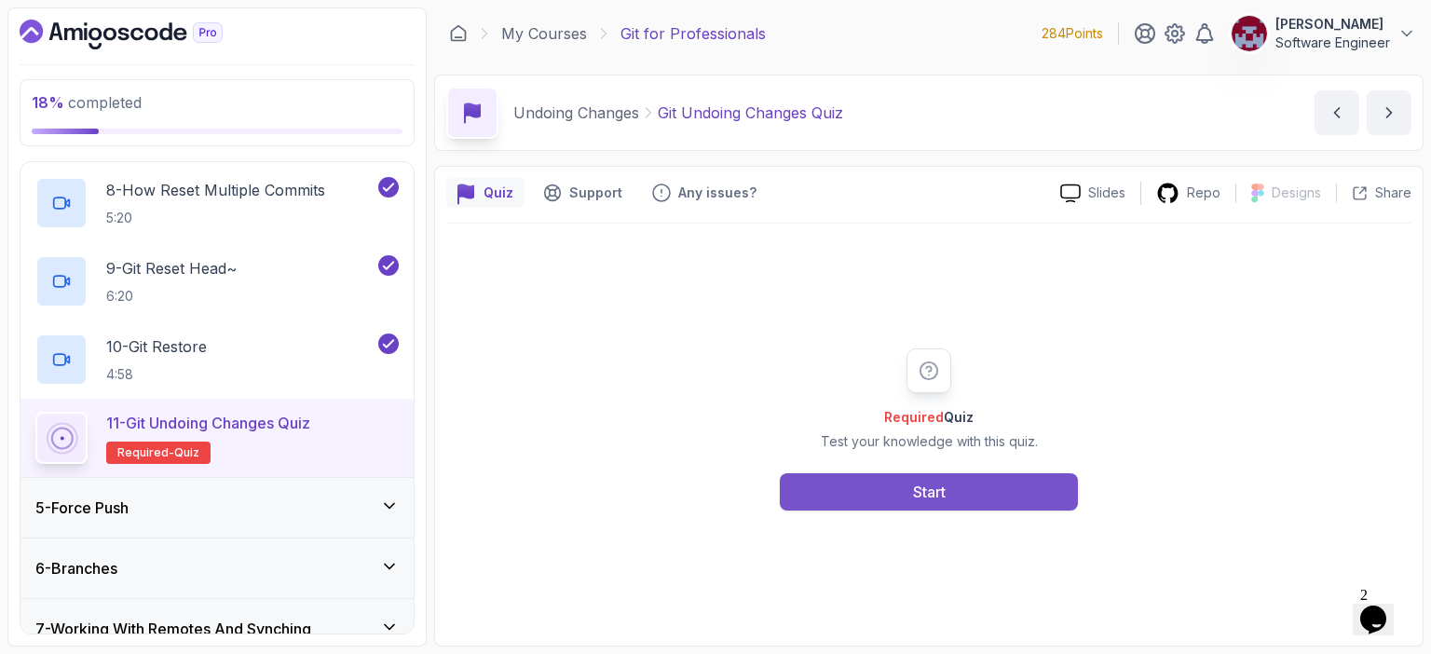
click at [890, 495] on button "Start" at bounding box center [929, 491] width 298 height 37
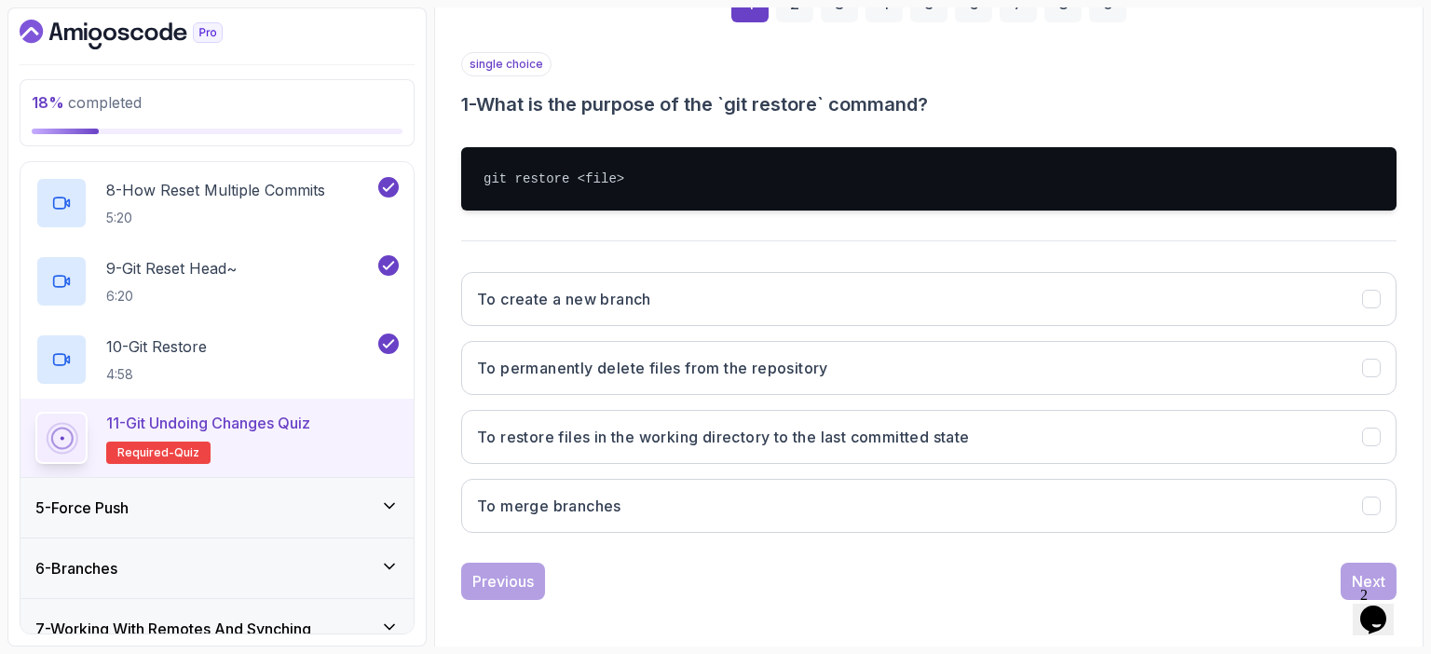
scroll to position [308, 0]
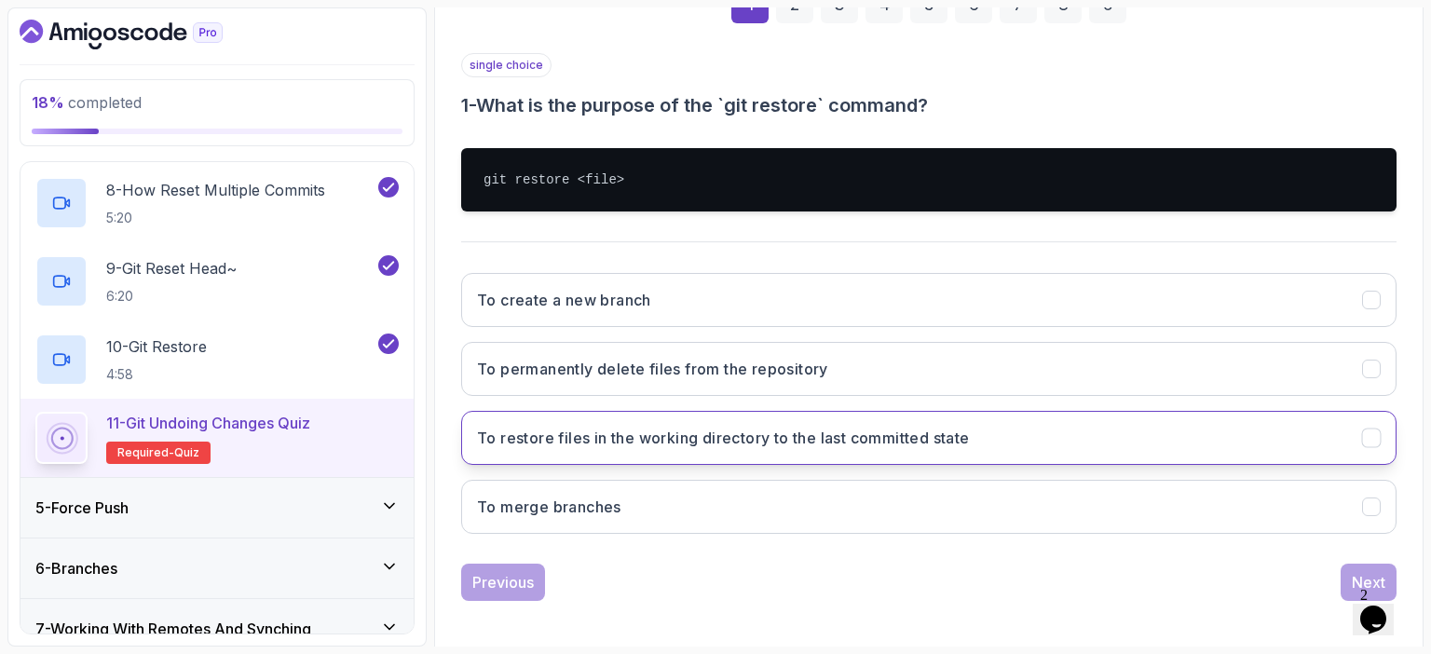
click at [775, 429] on h3 "To restore files in the working directory to the last committed state" at bounding box center [723, 438] width 493 height 22
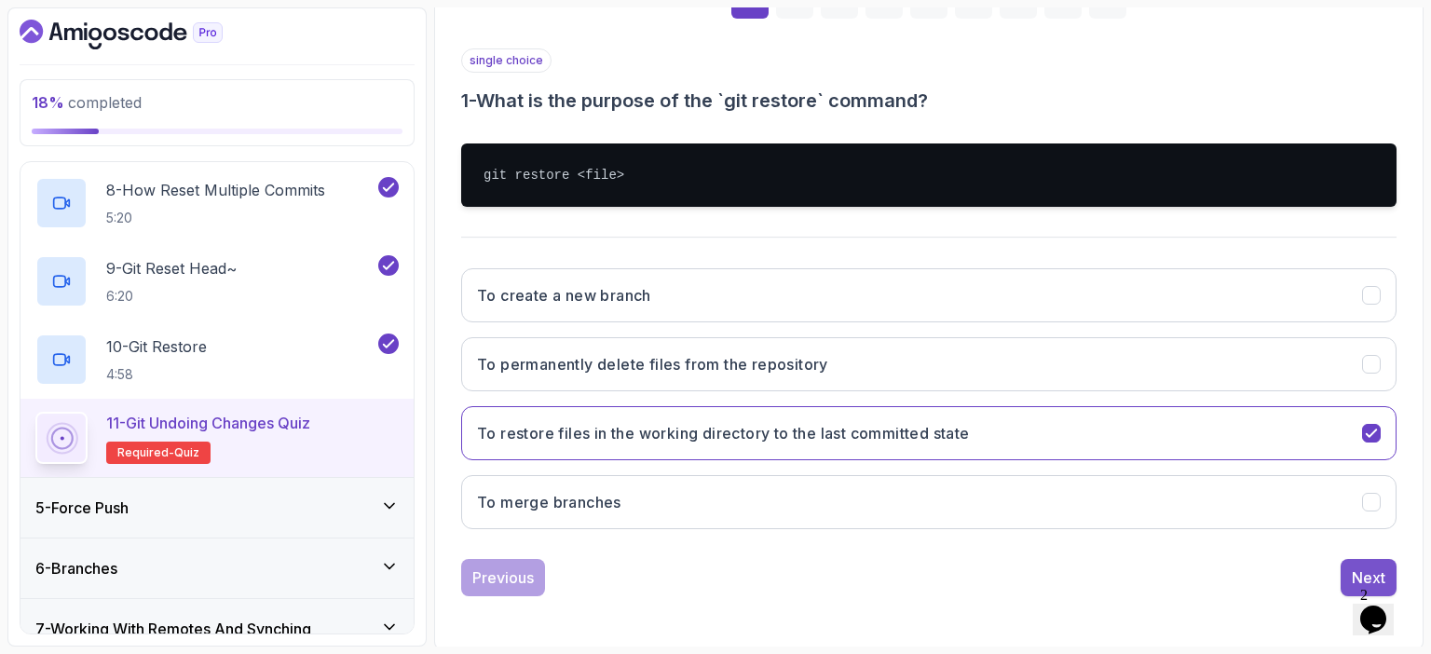
click at [1356, 567] on div "Next" at bounding box center [1369, 577] width 34 height 22
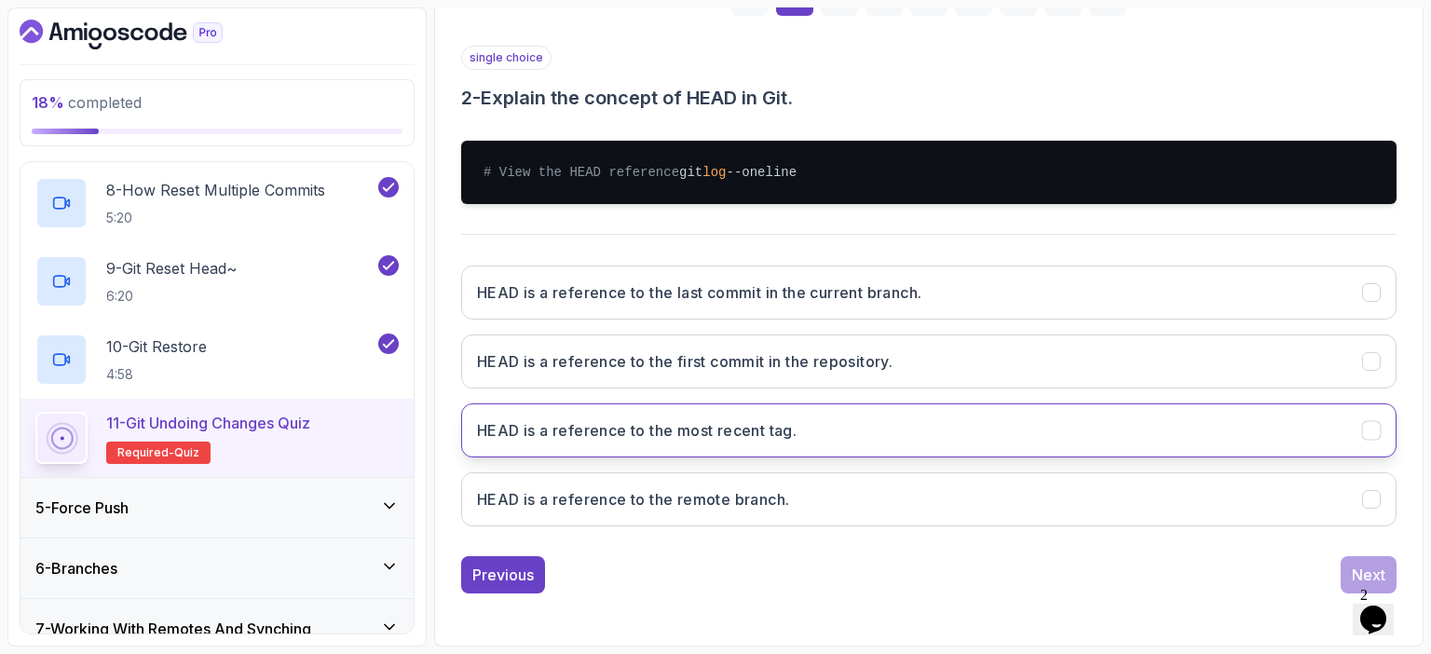
scroll to position [328, 0]
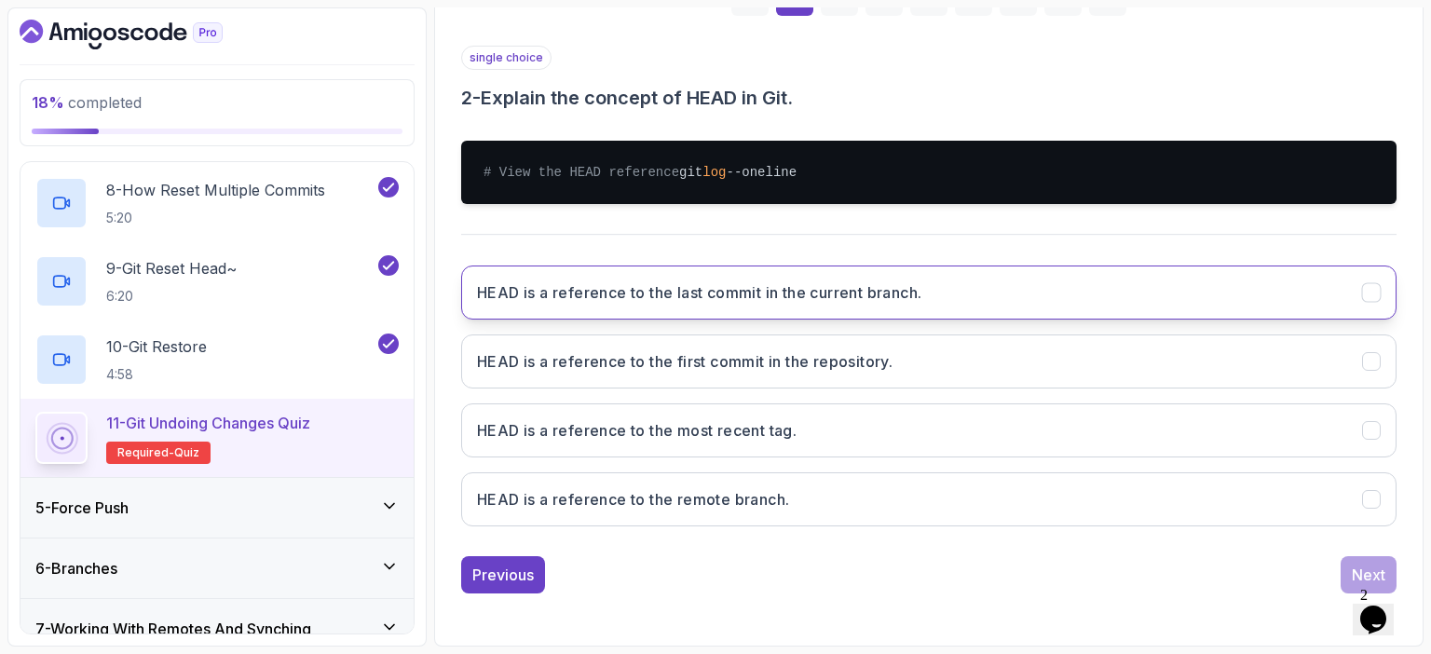
click at [938, 296] on button "HEAD is a reference to the last commit in the current branch." at bounding box center [928, 292] width 935 height 54
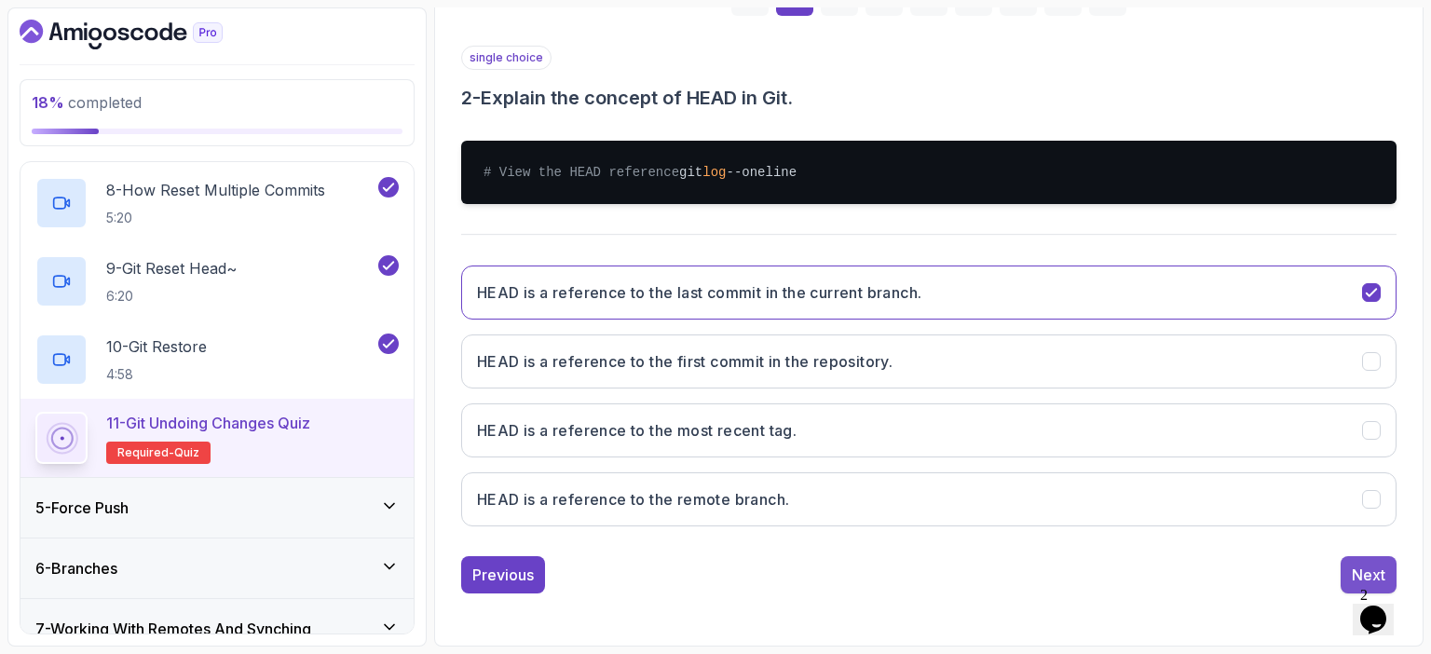
click at [1358, 571] on div "Next" at bounding box center [1369, 575] width 34 height 22
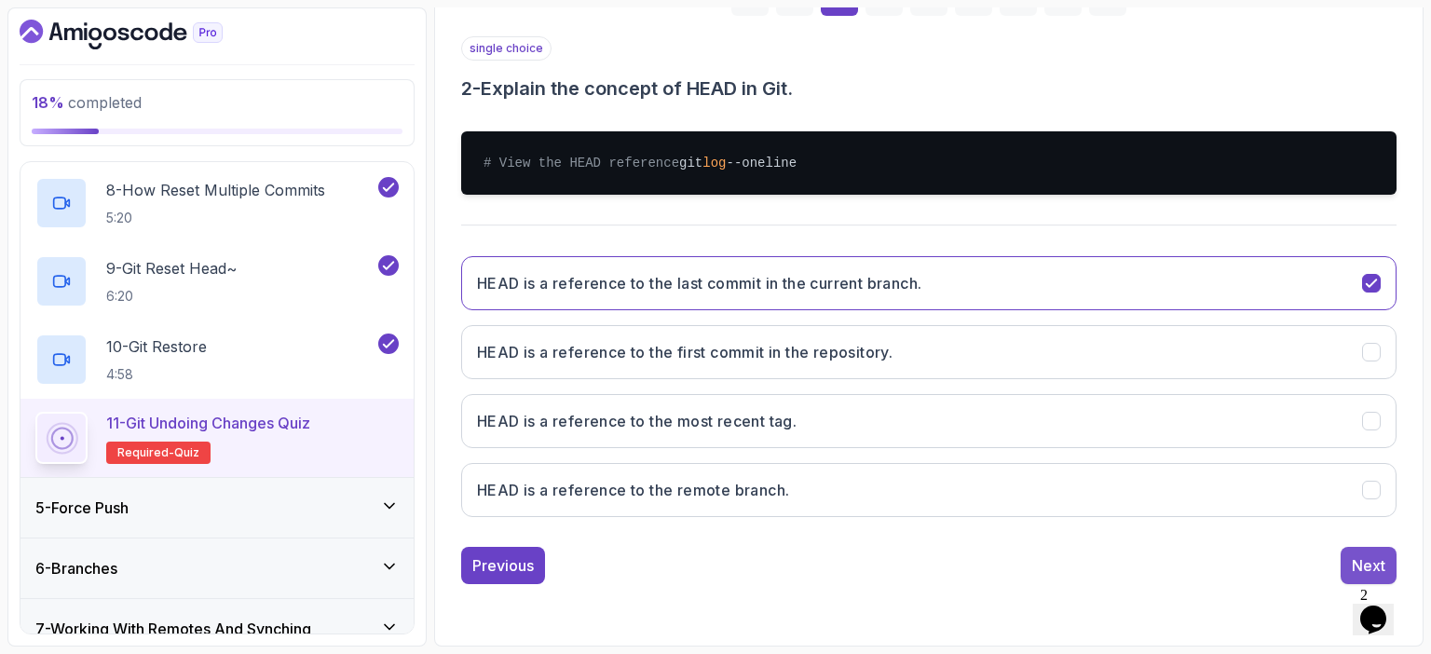
scroll to position [205, 0]
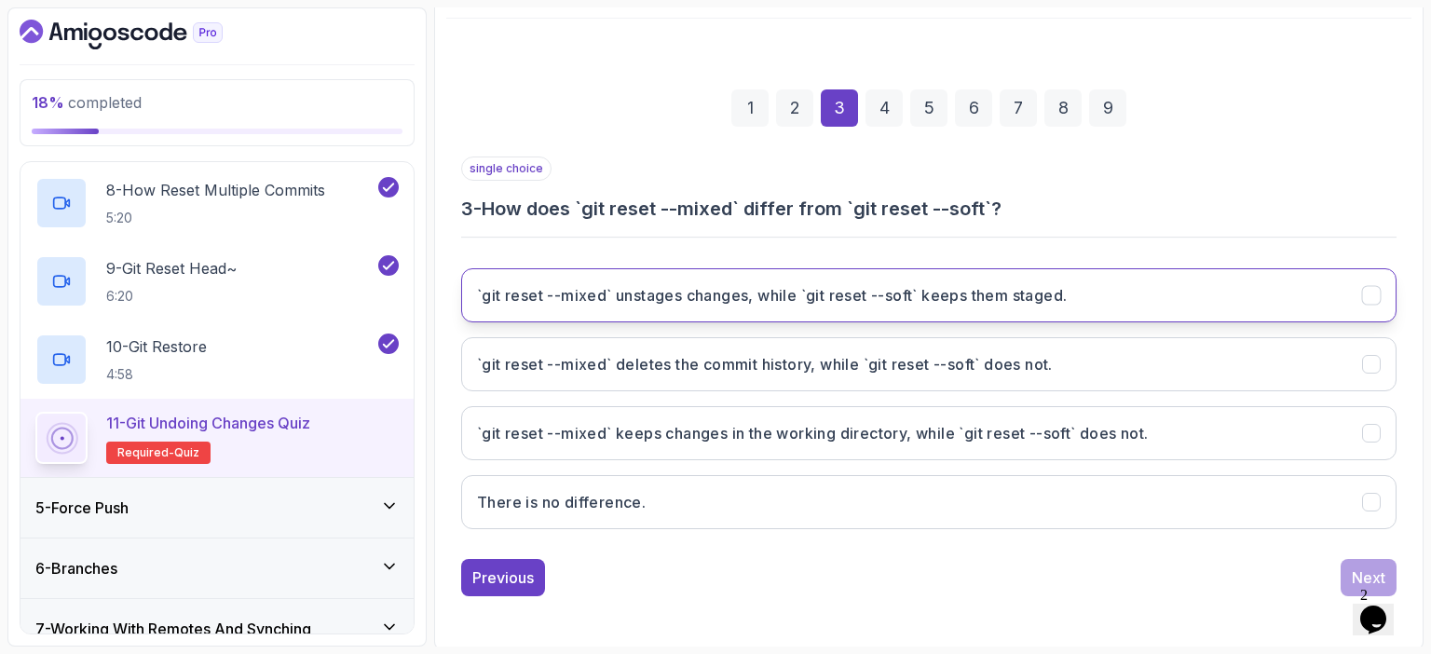
click at [1220, 309] on button "`git reset --mixed` unstages changes, while `git reset --soft` keeps them stage…" at bounding box center [928, 295] width 935 height 54
click at [1372, 566] on div "Next" at bounding box center [1369, 577] width 34 height 22
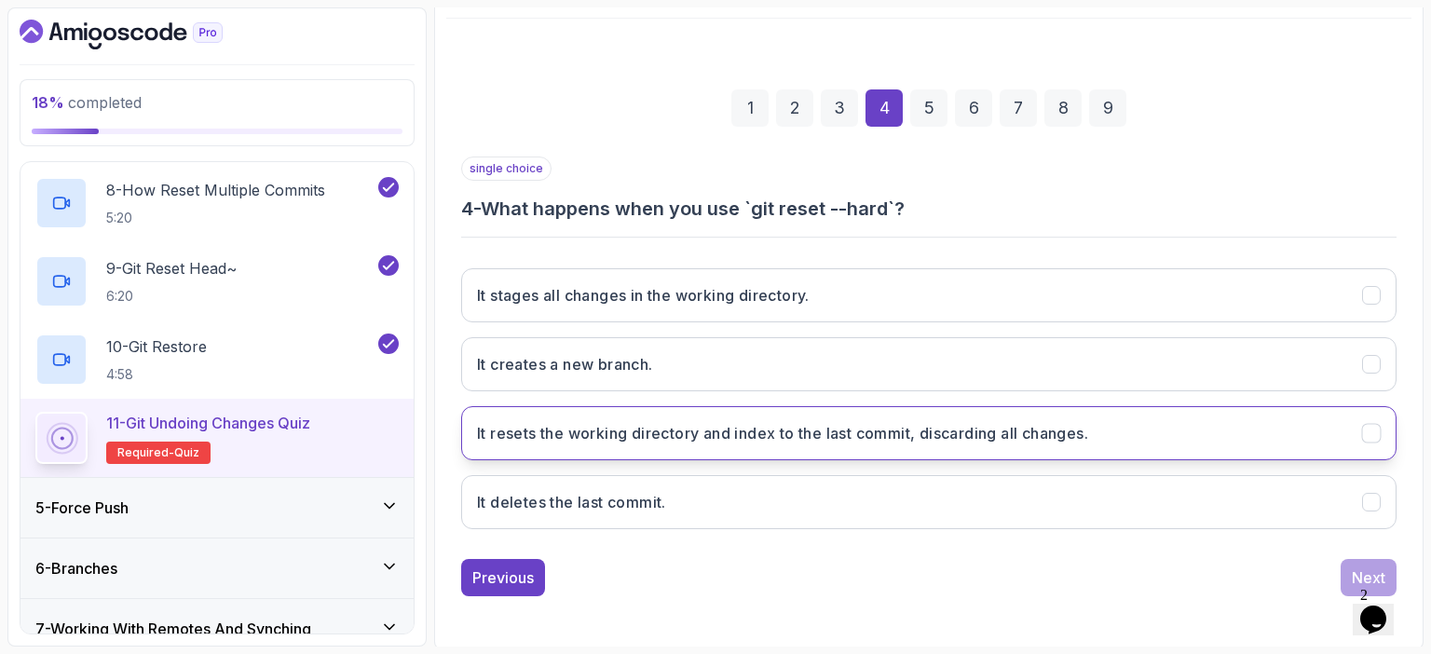
click at [1155, 426] on button "It resets the working directory and index to the last commit, discarding all ch…" at bounding box center [928, 433] width 935 height 54
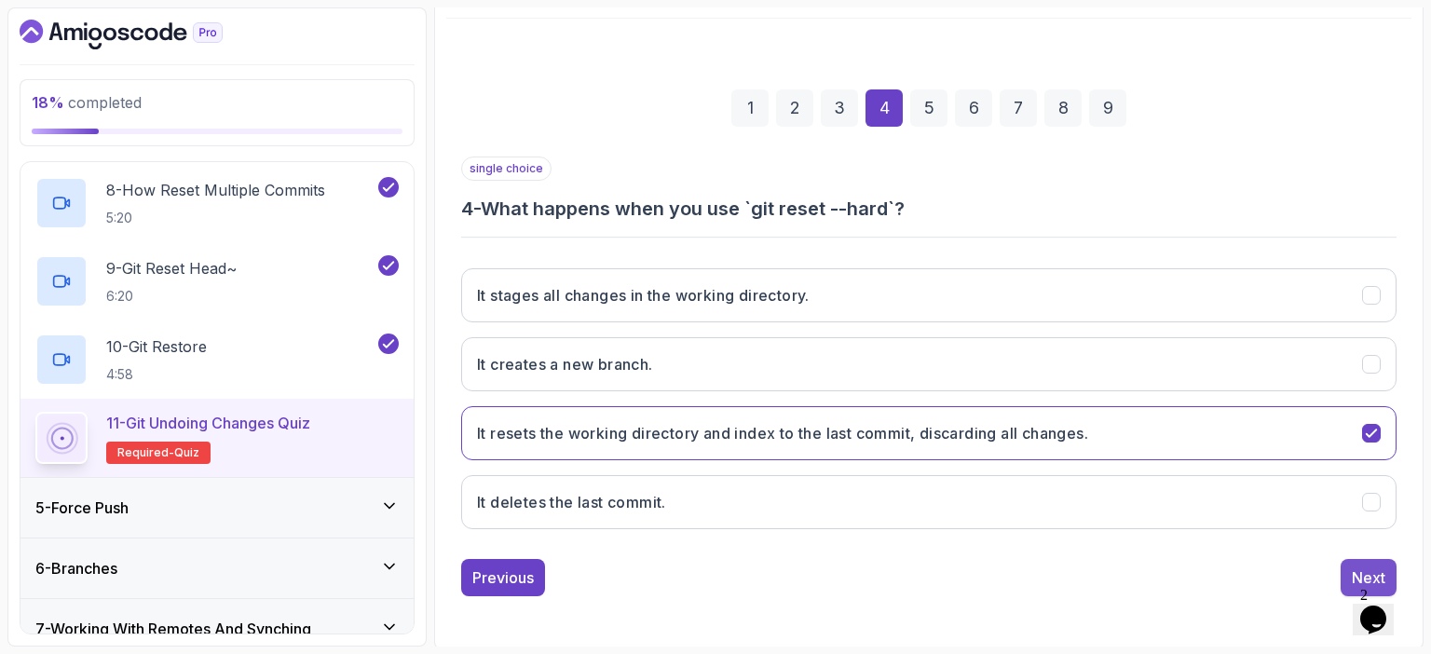
click at [1353, 569] on div "Next" at bounding box center [1369, 577] width 34 height 22
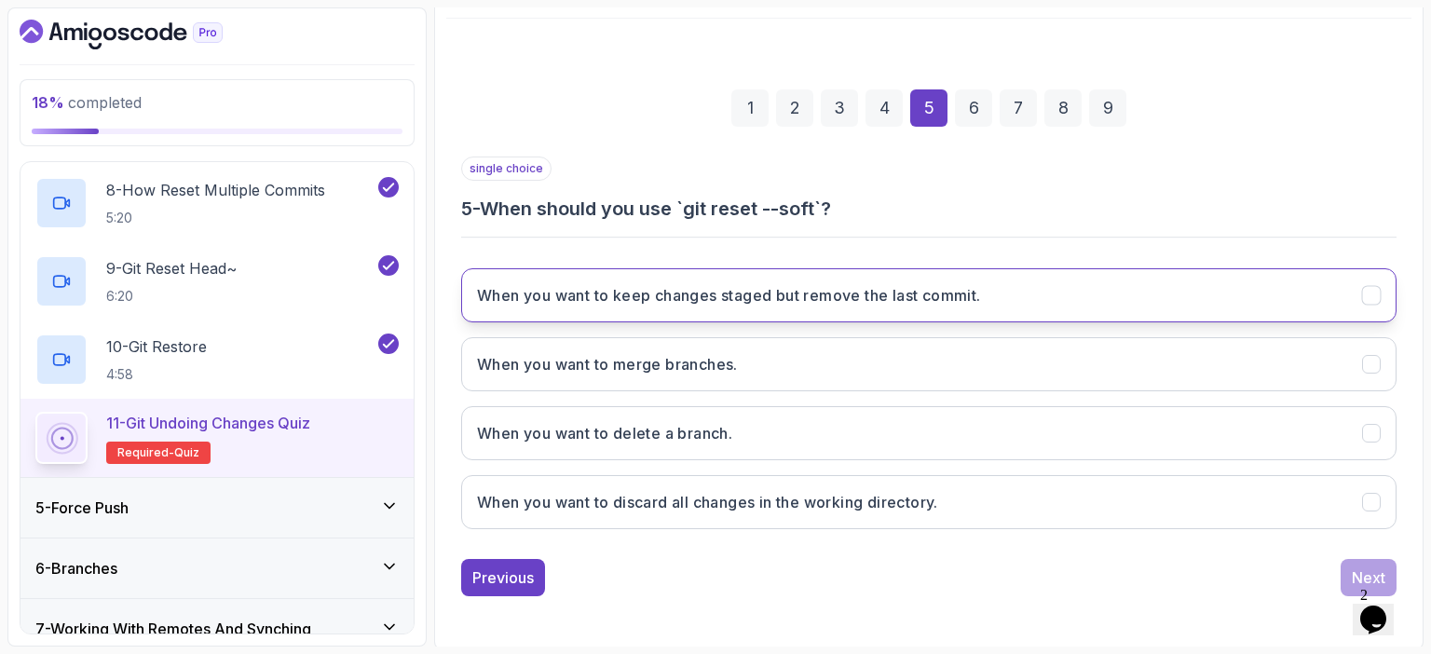
click at [1169, 299] on button "When you want to keep changes staged but remove the last commit." at bounding box center [928, 295] width 935 height 54
click at [1353, 571] on div "Next" at bounding box center [1369, 577] width 34 height 22
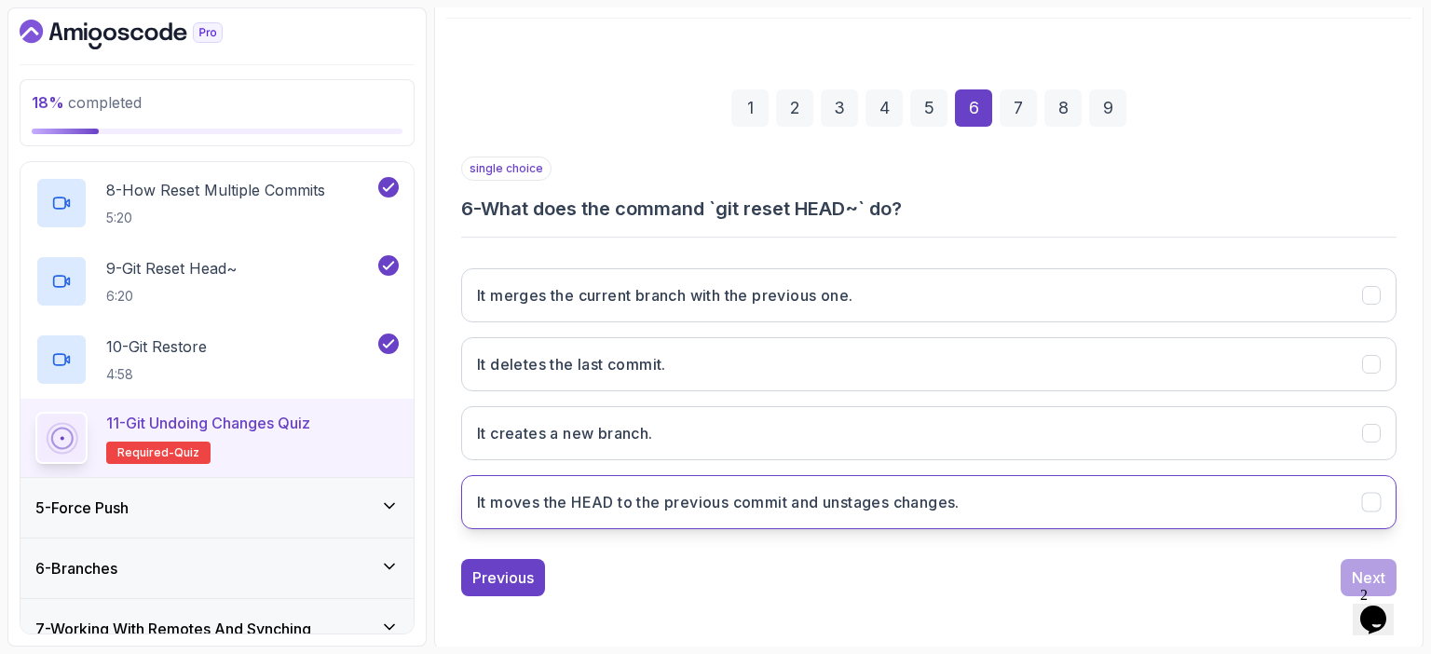
click at [1040, 510] on button "It moves the HEAD to the previous commit and unstages changes." at bounding box center [928, 502] width 935 height 54
click at [1351, 564] on button "Next" at bounding box center [1368, 577] width 56 height 37
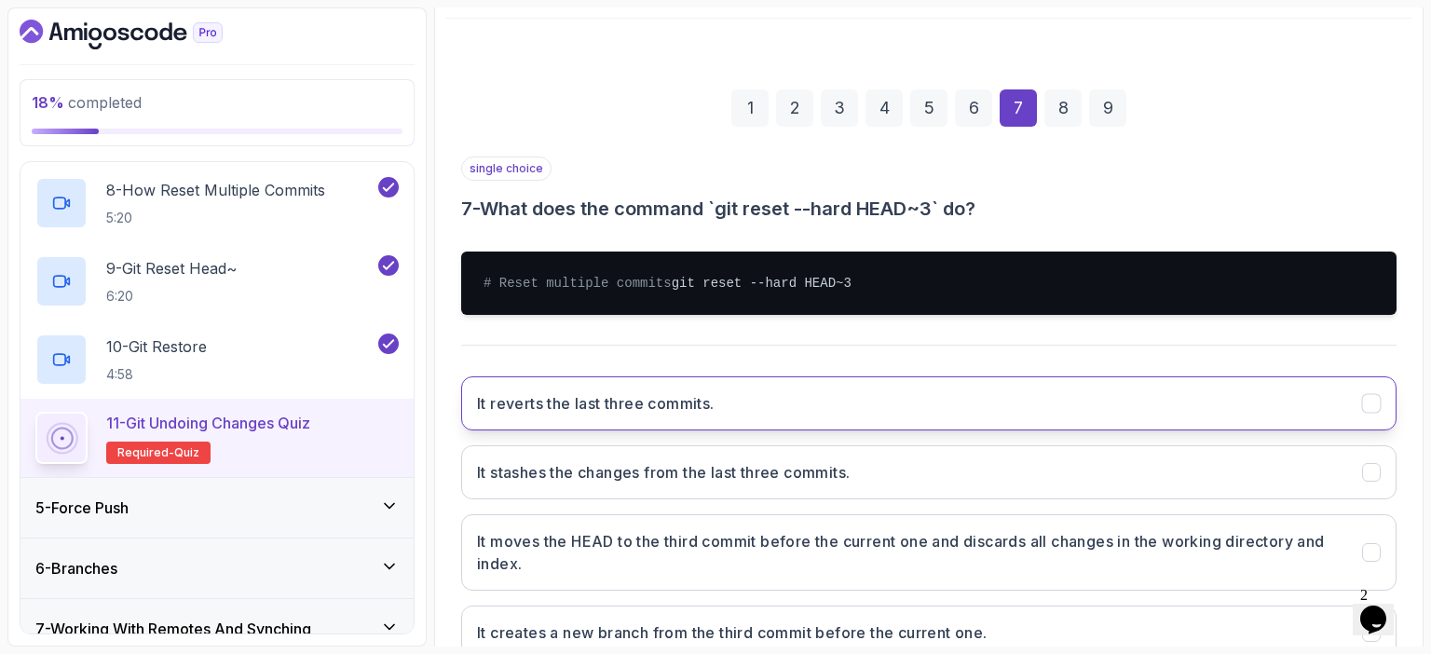
scroll to position [354, 0]
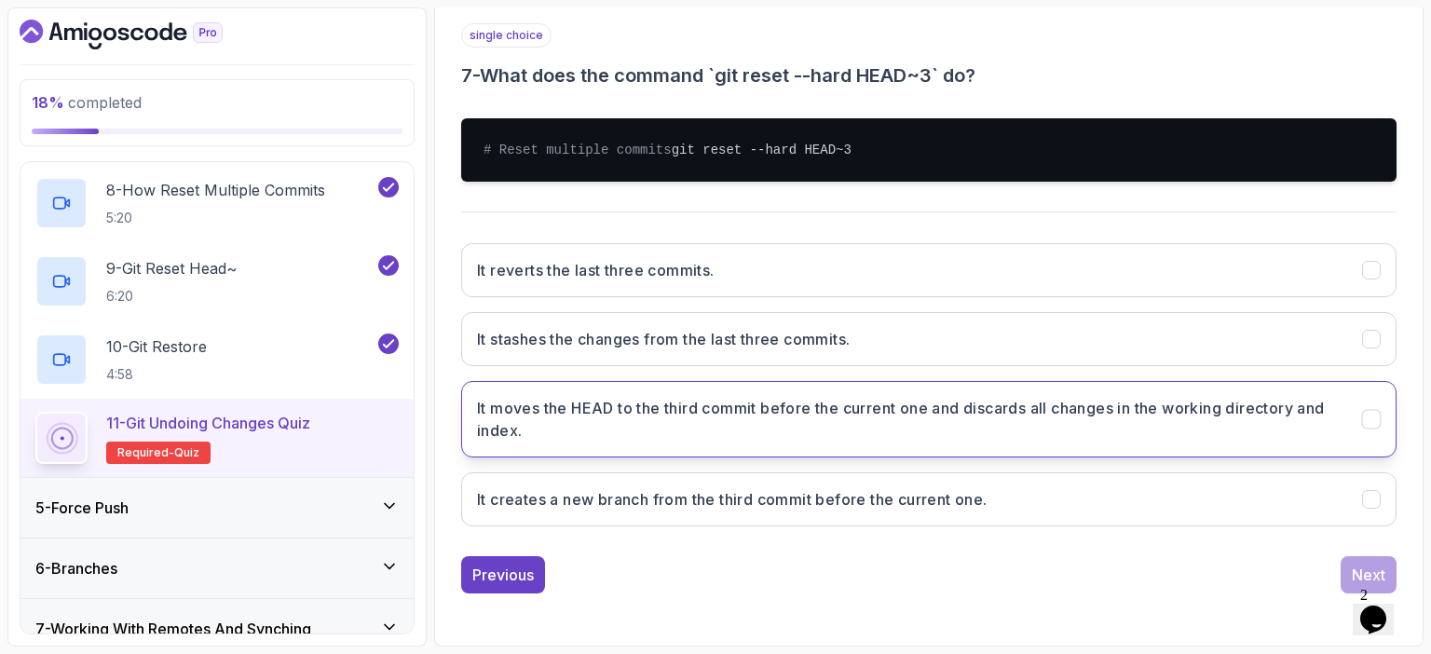
click at [1166, 415] on h3 "It moves the HEAD to the third commit before the current one and discards all c…" at bounding box center [908, 419] width 863 height 45
click at [1343, 570] on button "Next" at bounding box center [1368, 574] width 56 height 37
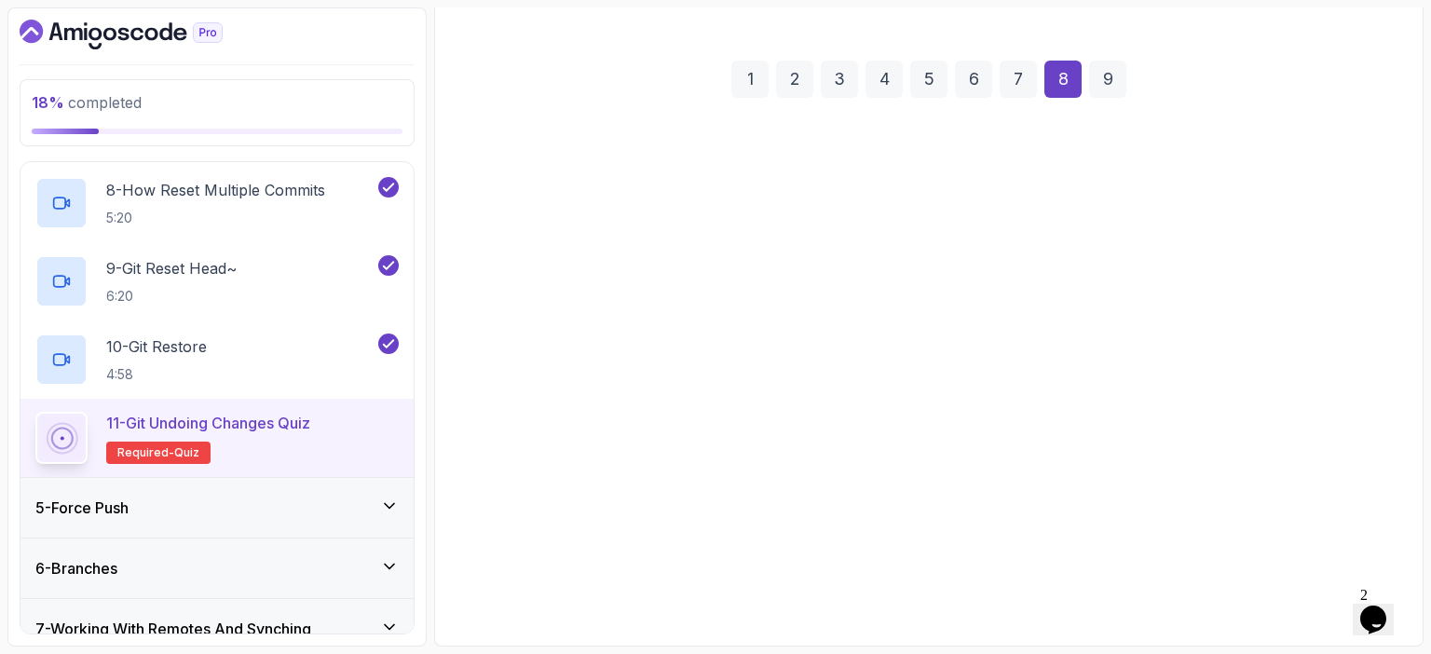
scroll to position [231, 0]
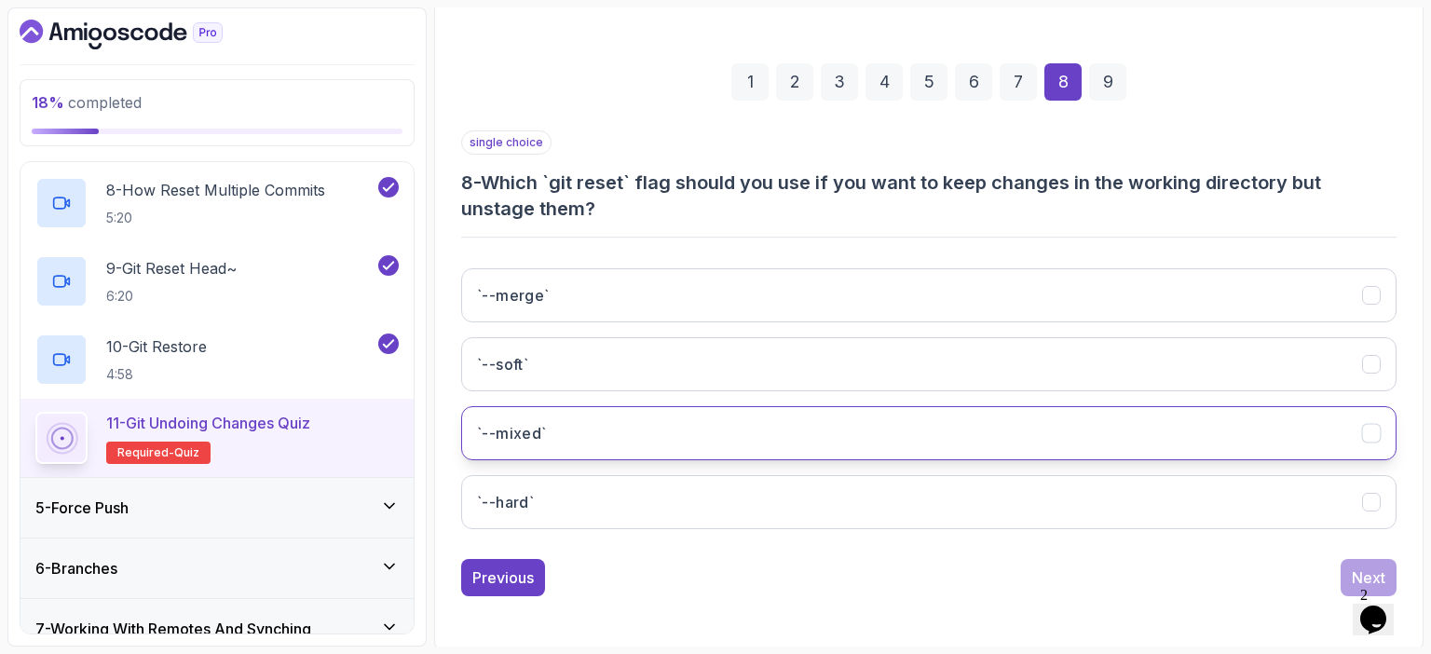
click at [774, 419] on button "`--mixed`" at bounding box center [928, 433] width 935 height 54
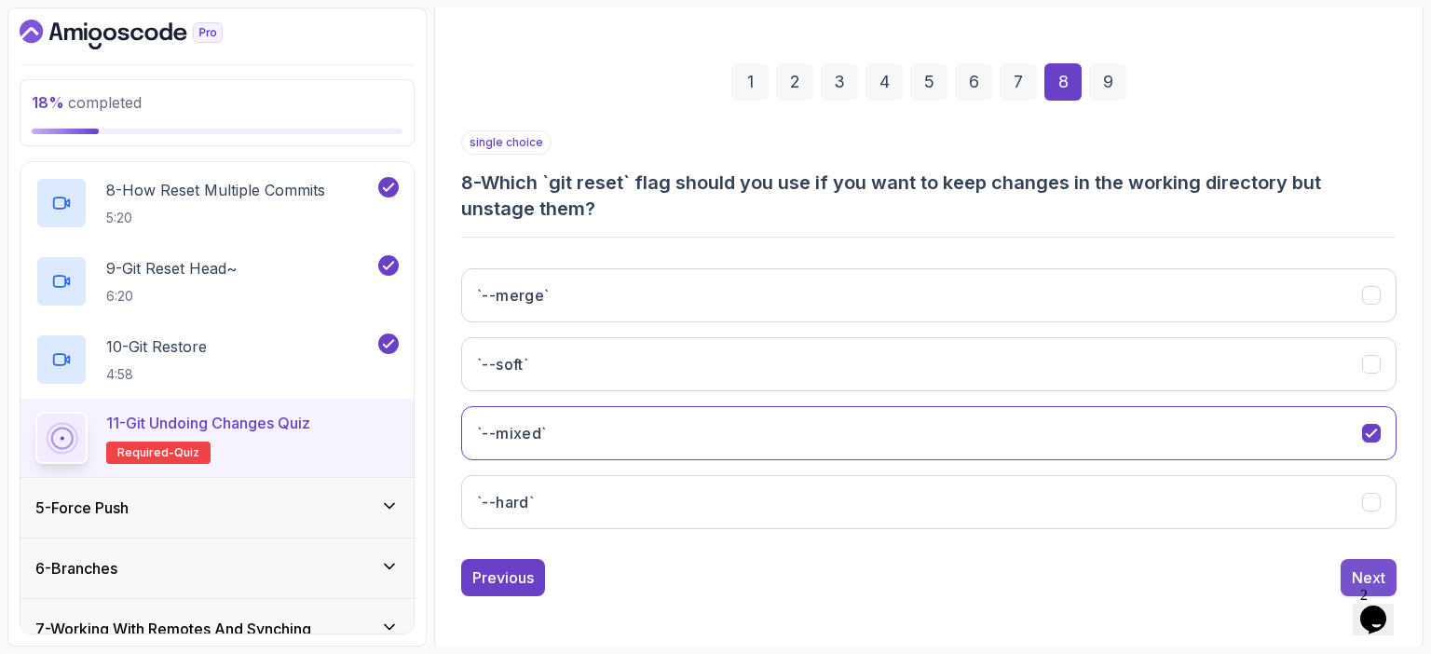
click at [1360, 566] on div "Next" at bounding box center [1369, 577] width 34 height 22
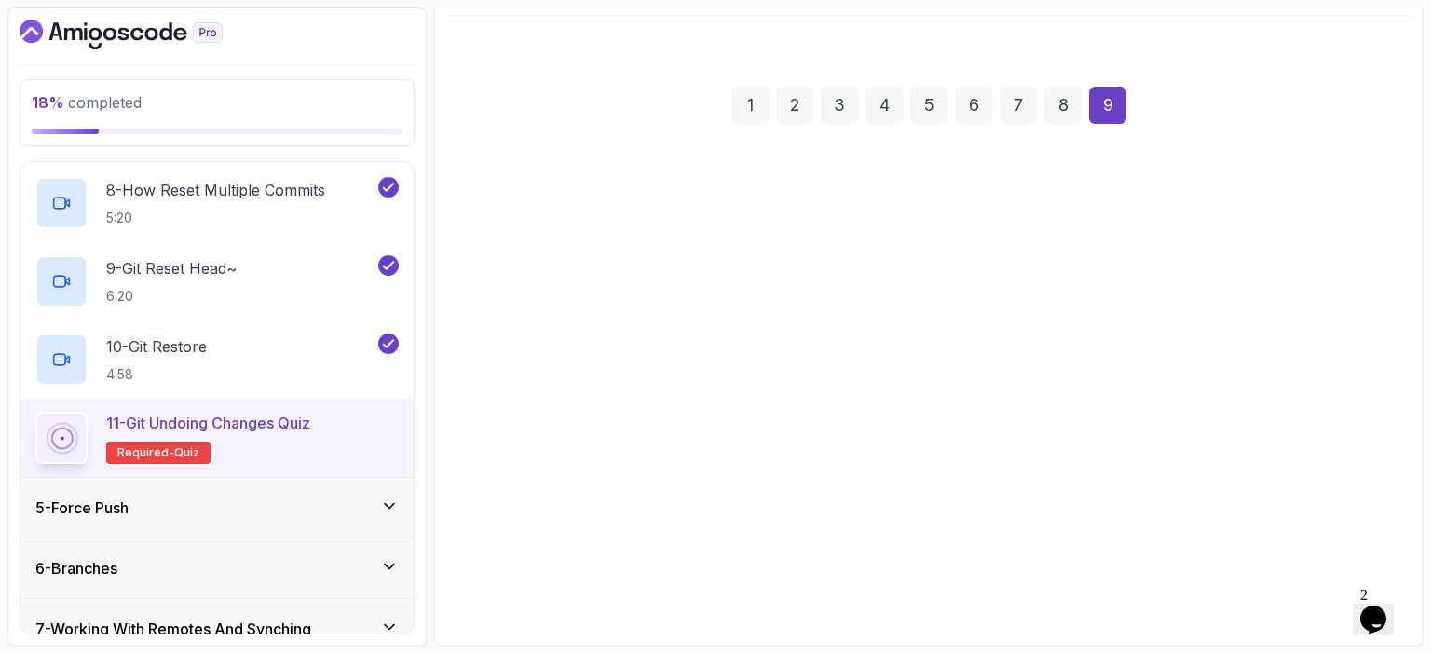
scroll to position [205, 0]
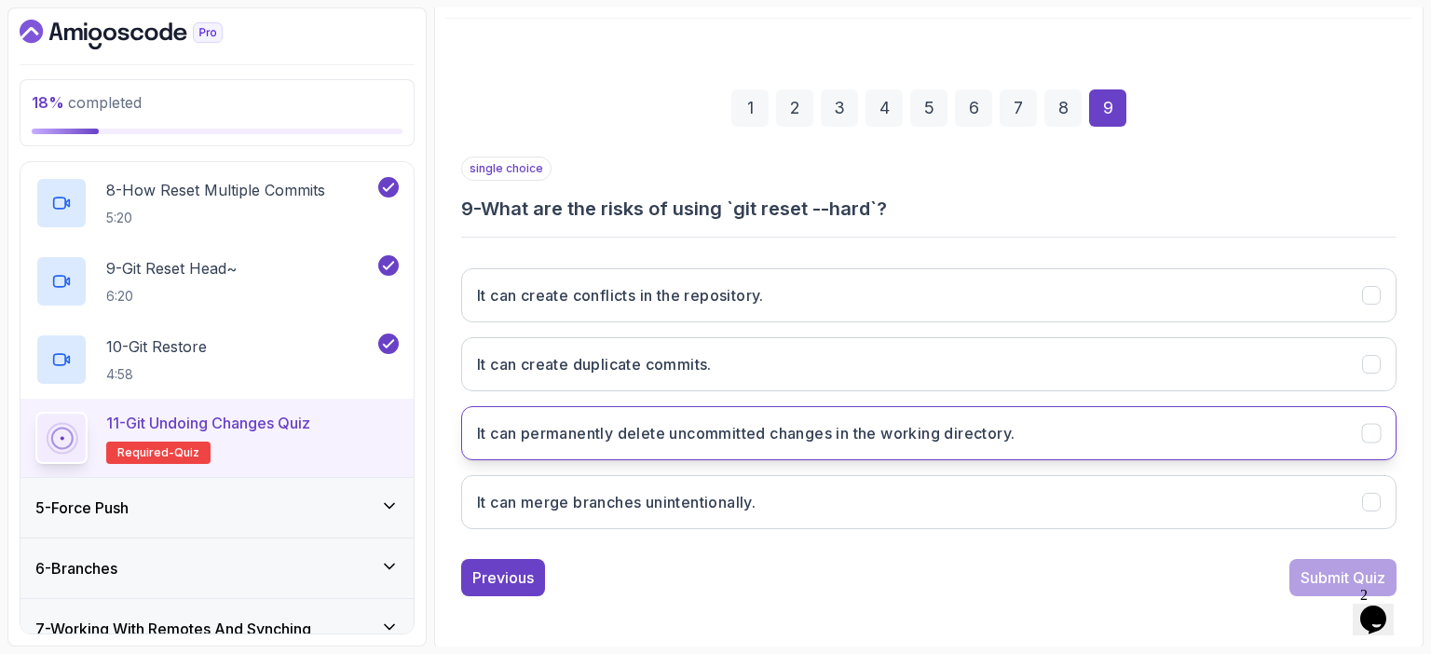
click at [1149, 427] on button "It can permanently delete uncommitted changes in the working directory." at bounding box center [928, 433] width 935 height 54
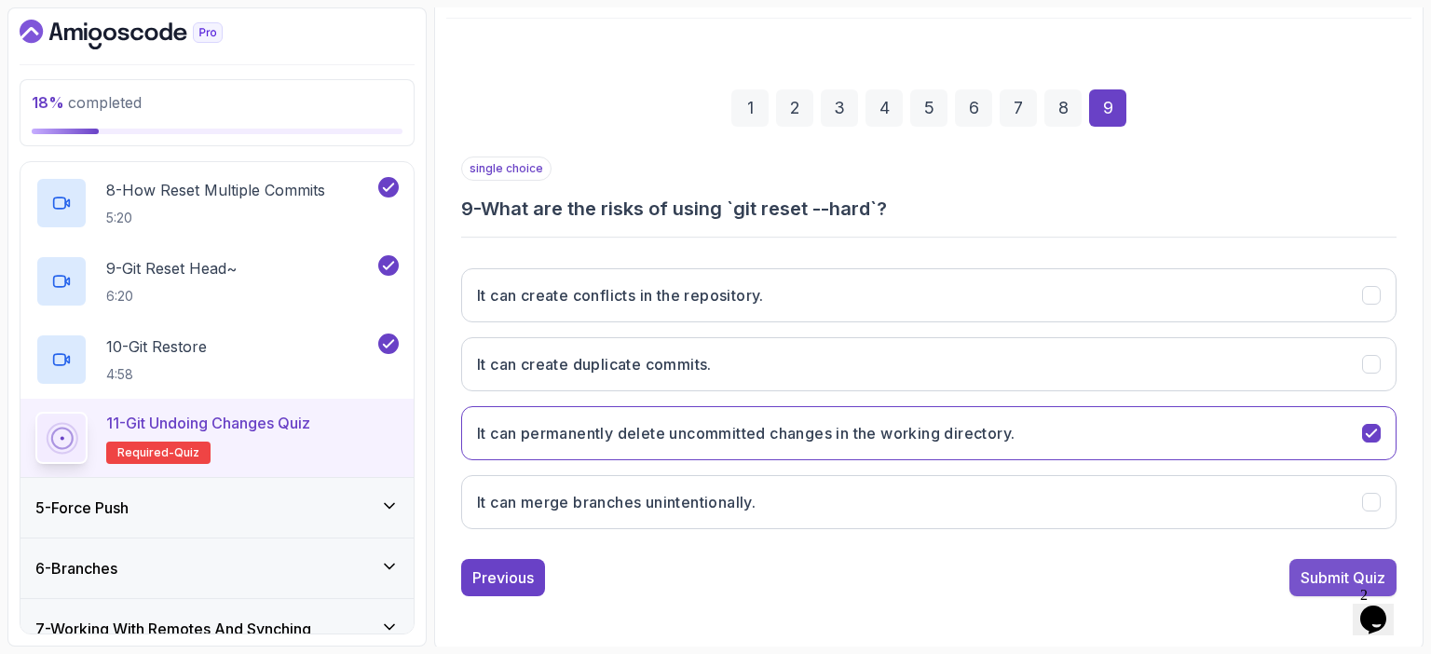
click at [1314, 573] on div "Submit Quiz" at bounding box center [1342, 577] width 85 height 22
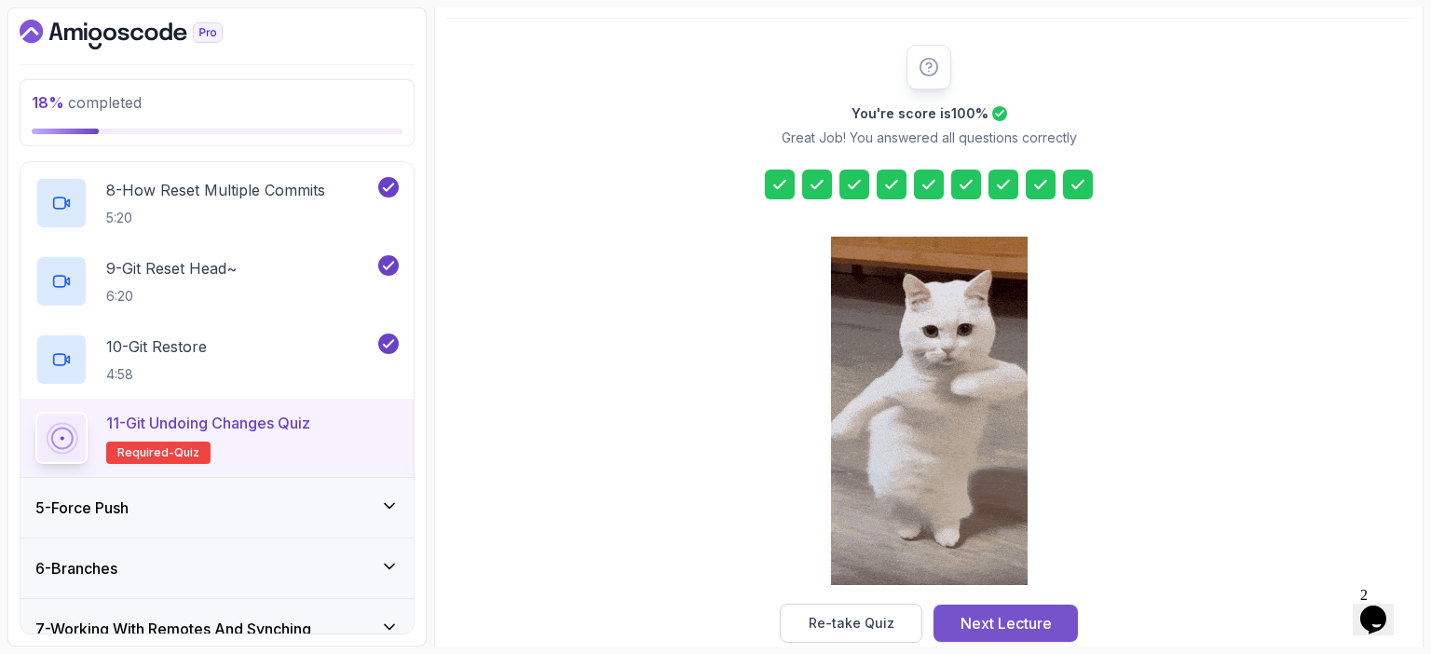
click at [1054, 620] on button "Next Lecture" at bounding box center [1005, 623] width 144 height 37
